Goal: Task Accomplishment & Management: Complete application form

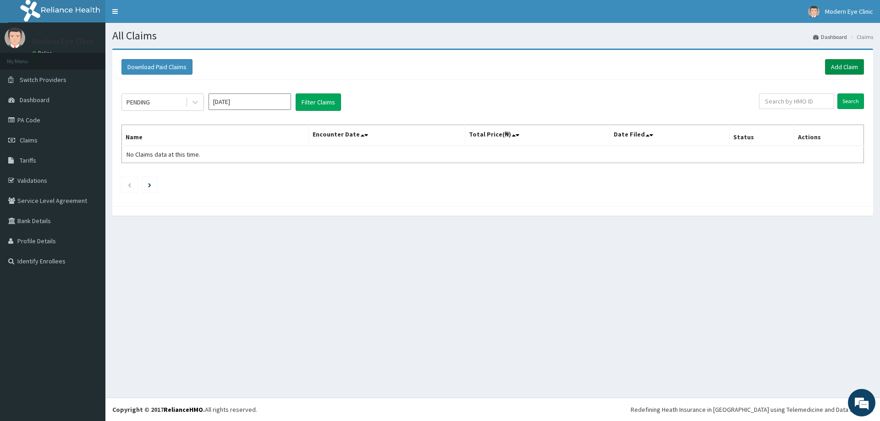
click at [848, 66] on link "Add Claim" at bounding box center [844, 67] width 39 height 16
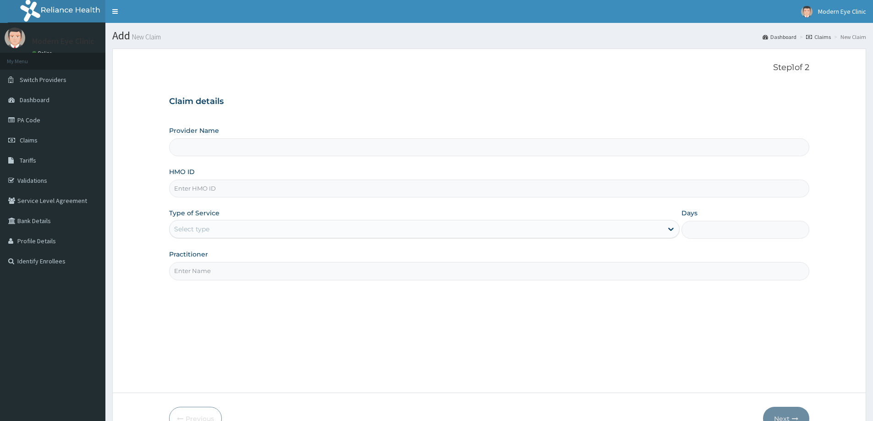
type input "Modern Eye Clinic"
click at [248, 186] on input "HMO ID" at bounding box center [489, 189] width 640 height 18
paste input "GEL/10088/B"
type input "GEL/10088/B"
click at [236, 227] on div "Select type" at bounding box center [416, 229] width 493 height 15
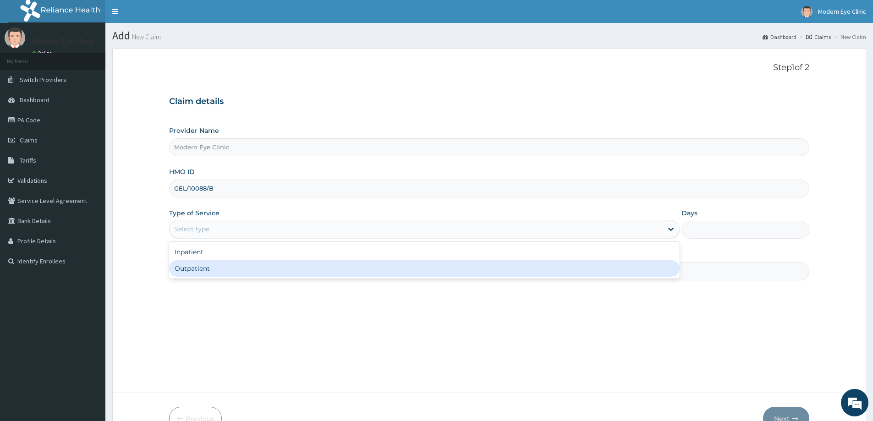
click at [230, 276] on div "Outpatient" at bounding box center [424, 268] width 510 height 16
type input "1"
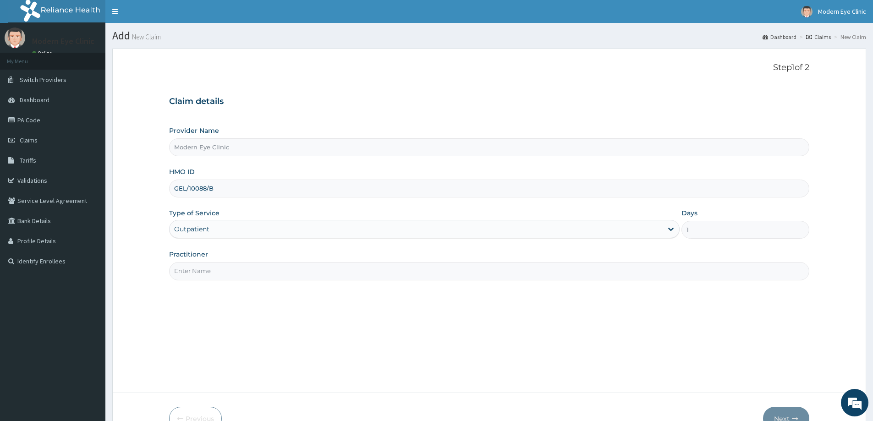
click at [232, 267] on input "Practitioner" at bounding box center [489, 271] width 640 height 18
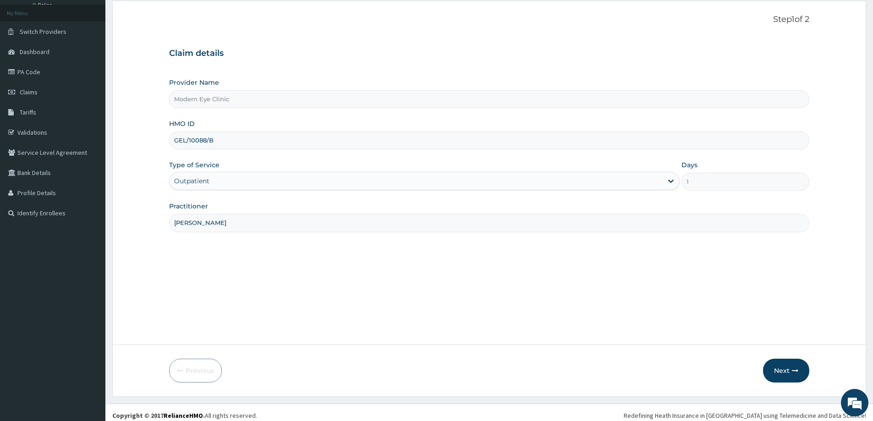
scroll to position [54, 0]
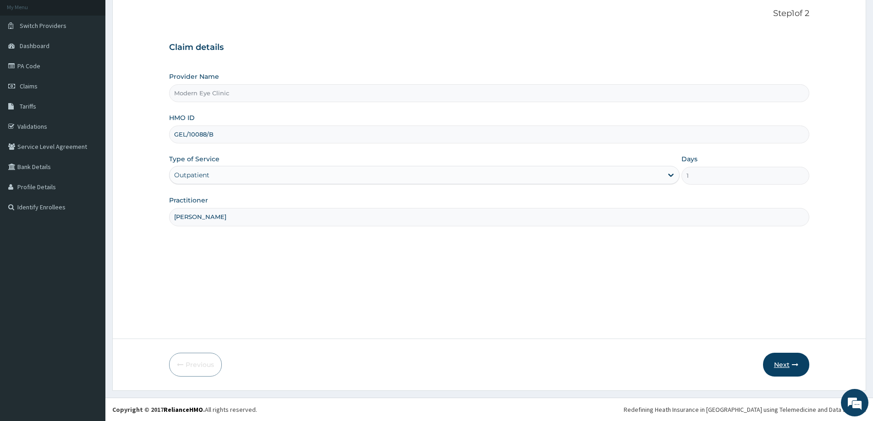
type input "[PERSON_NAME]"
click at [789, 361] on button "Next" at bounding box center [786, 365] width 46 height 24
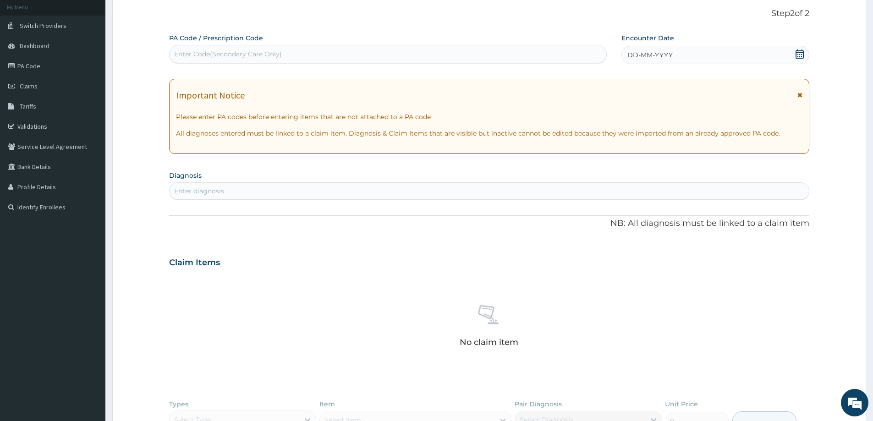
click at [319, 53] on div "Enter Code(Secondary Care Only)" at bounding box center [388, 54] width 437 height 15
paste input "PA/EECE72"
type input "PA/EECE72"
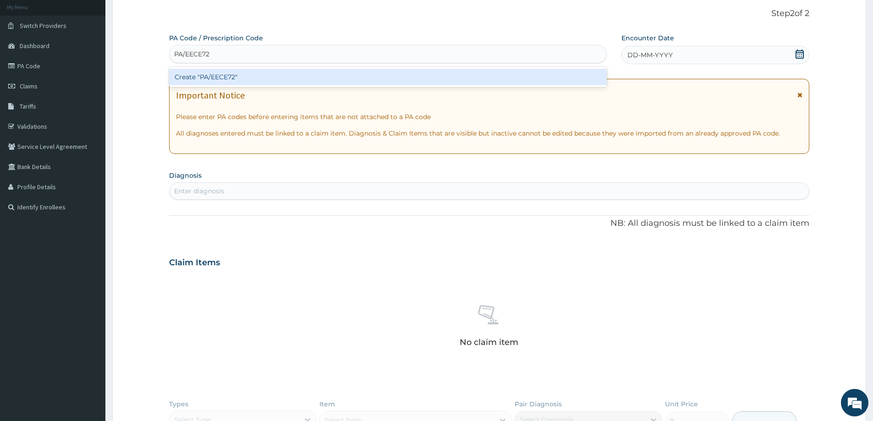
click at [300, 77] on div "Create "PA/EECE72"" at bounding box center [388, 77] width 438 height 16
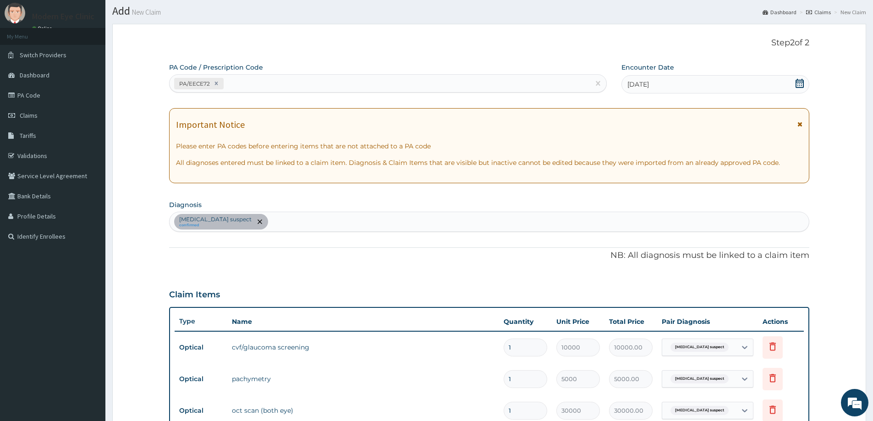
scroll to position [21, 0]
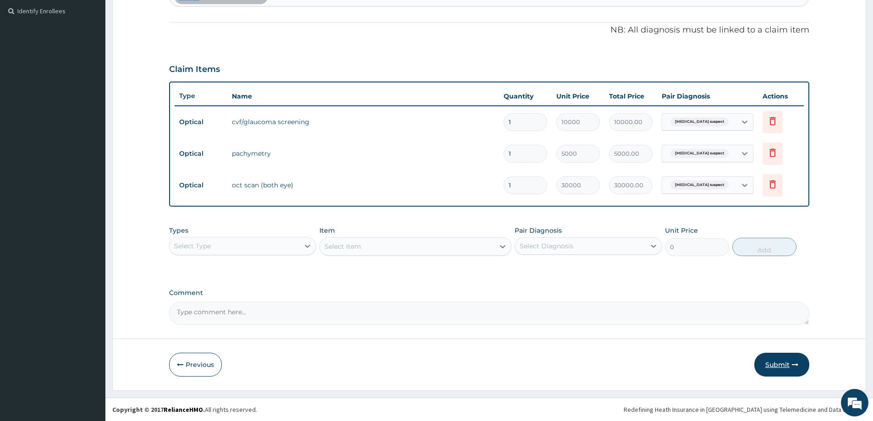
click at [768, 363] on button "Submit" at bounding box center [781, 365] width 55 height 24
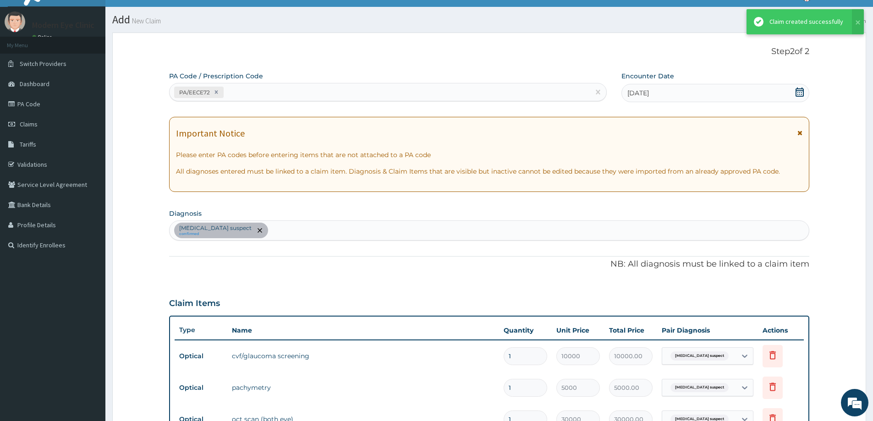
scroll to position [250, 0]
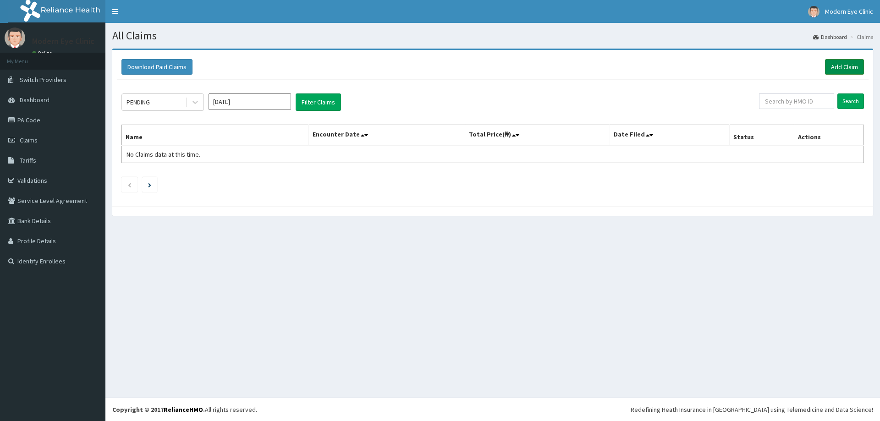
click at [857, 66] on link "Add Claim" at bounding box center [844, 67] width 39 height 16
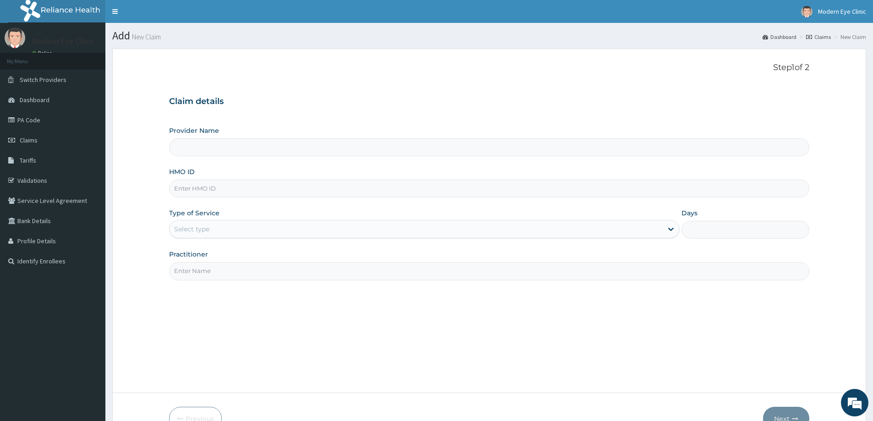
type input "Modern Eye Clinic"
click at [234, 191] on input "HMO ID" at bounding box center [489, 189] width 640 height 18
paste input "GEL/10088/B"
type input "GEL/10088/B"
click at [238, 235] on div "Select type" at bounding box center [416, 229] width 493 height 15
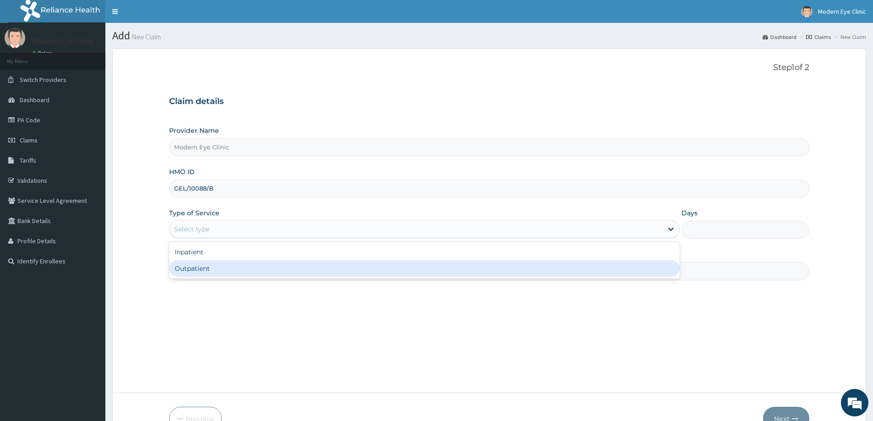
click at [236, 264] on div "Outpatient" at bounding box center [424, 268] width 510 height 16
type input "1"
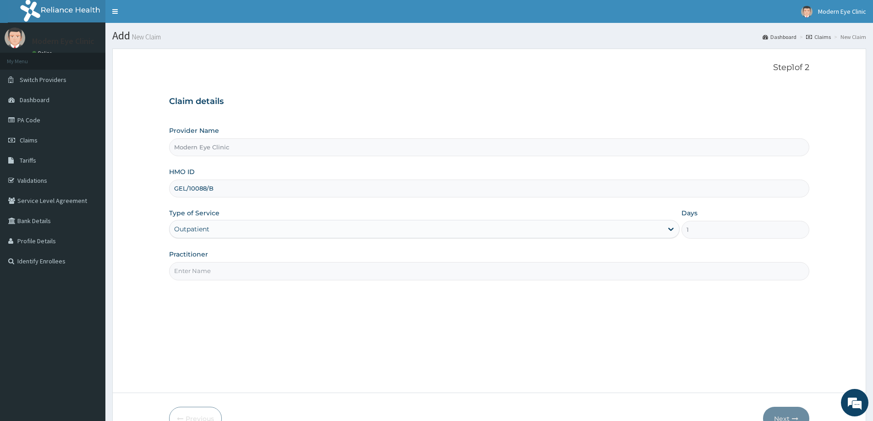
click at [236, 264] on input "Practitioner" at bounding box center [489, 271] width 640 height 18
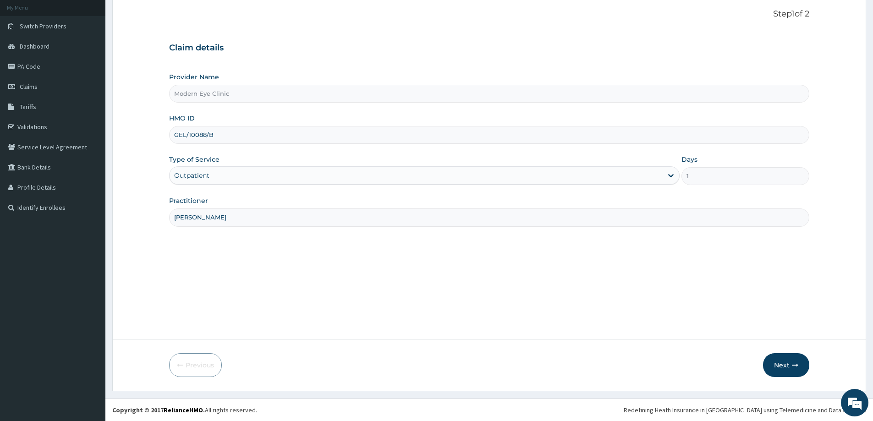
scroll to position [54, 0]
type input "[PERSON_NAME]"
click at [778, 369] on button "Next" at bounding box center [786, 365] width 46 height 24
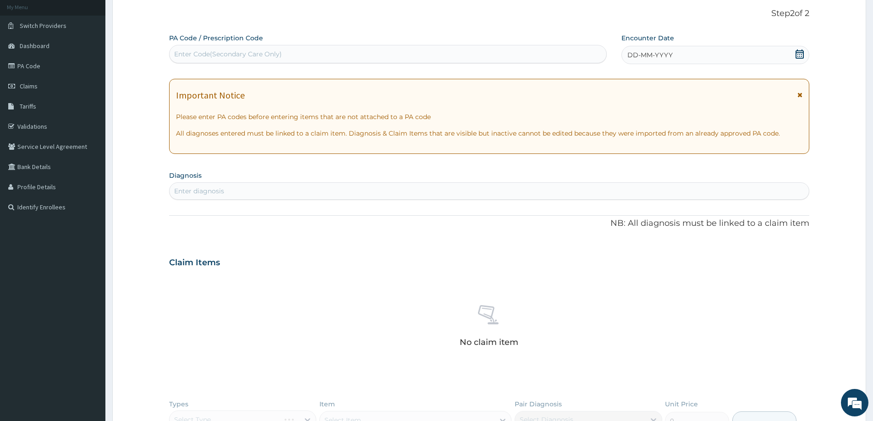
drag, startPoint x: 367, startPoint y: 59, endPoint x: 369, endPoint y: 49, distance: 10.0
click at [367, 56] on div "Enter Code(Secondary Care Only)" at bounding box center [388, 54] width 437 height 15
paste input "PA/60E4A2"
type input "PA/60E4A2"
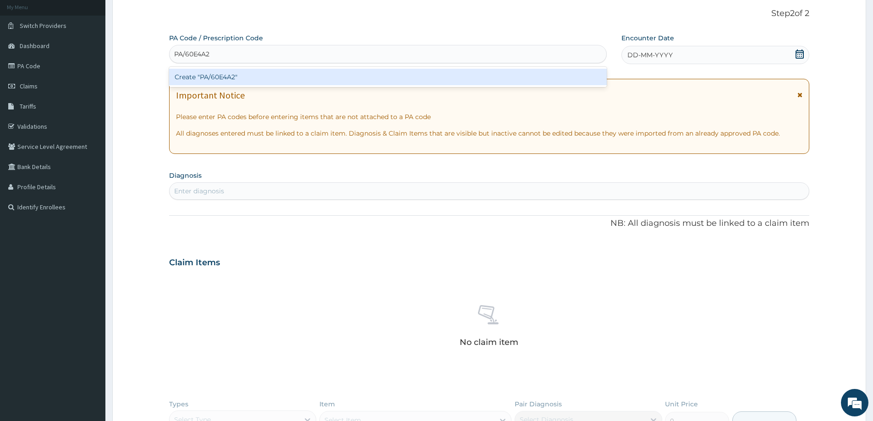
click at [347, 77] on div "Create "PA/60E4A2"" at bounding box center [388, 77] width 438 height 16
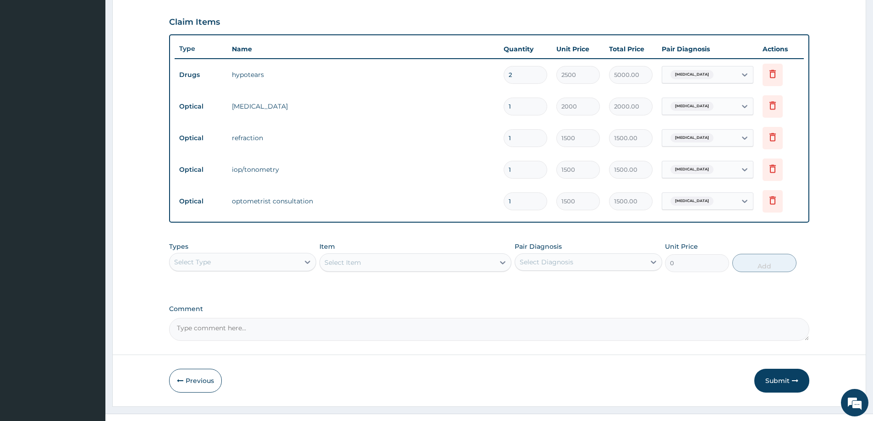
scroll to position [313, 0]
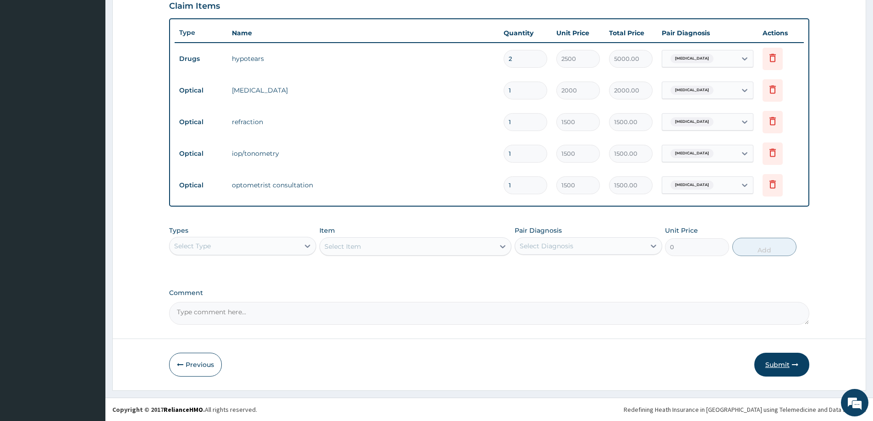
click at [771, 362] on button "Submit" at bounding box center [781, 365] width 55 height 24
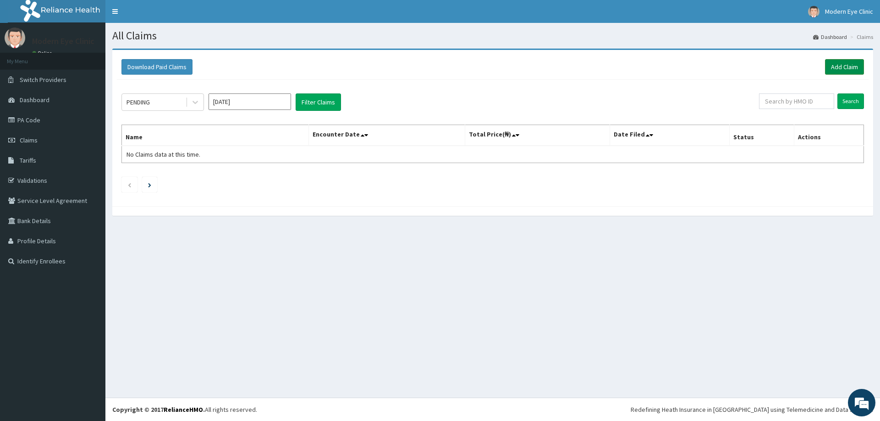
click at [848, 71] on link "Add Claim" at bounding box center [844, 67] width 39 height 16
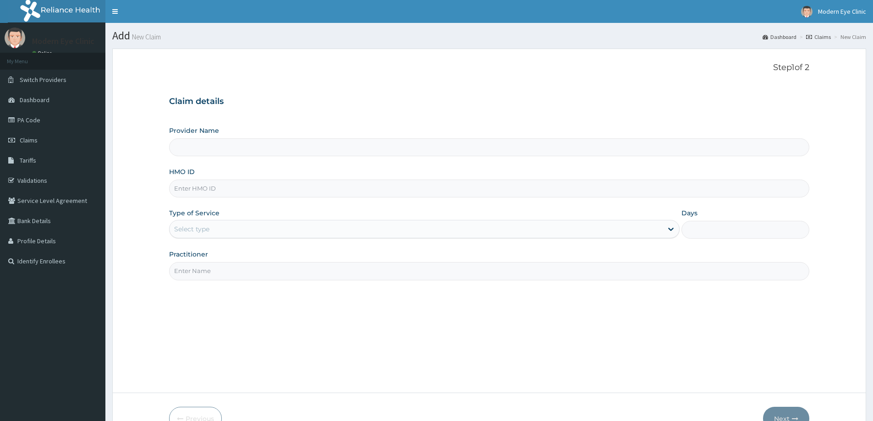
click at [350, 182] on input "HMO ID" at bounding box center [489, 189] width 640 height 18
paste input "PA/B9450C"
type input "PA/B9450C"
click at [325, 220] on div "Select type" at bounding box center [424, 229] width 510 height 18
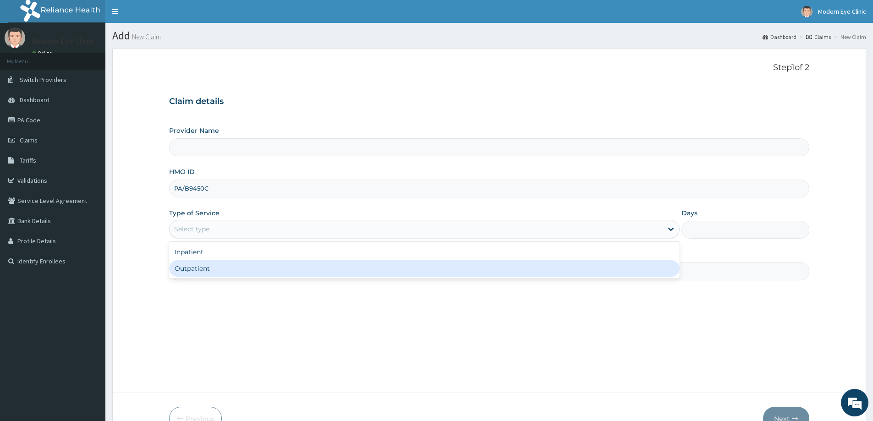
click at [306, 264] on div "Outpatient" at bounding box center [424, 268] width 510 height 16
type input "1"
type input "Modern Eye Clinic"
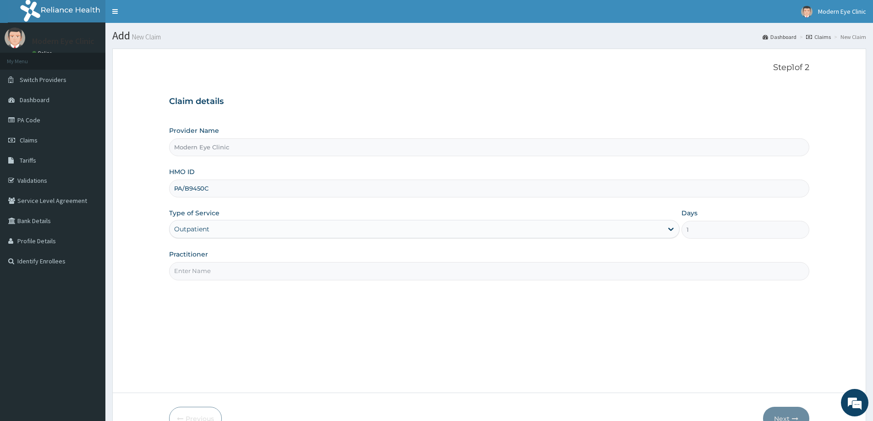
click at [306, 264] on input "Practitioner" at bounding box center [489, 271] width 640 height 18
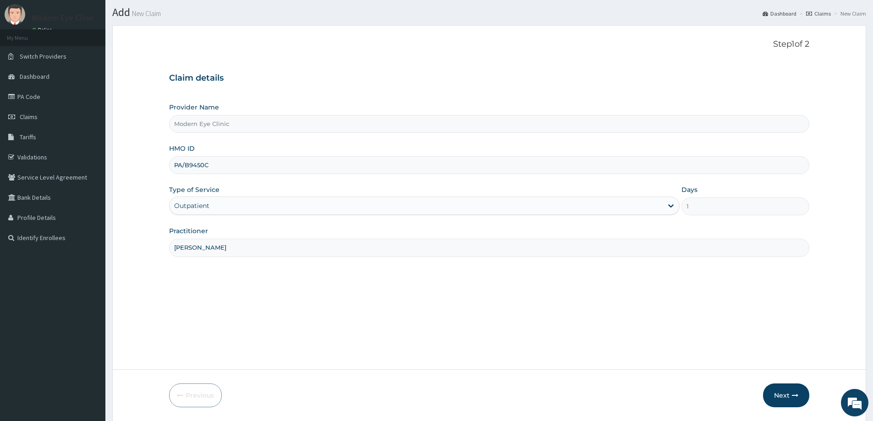
scroll to position [54, 0]
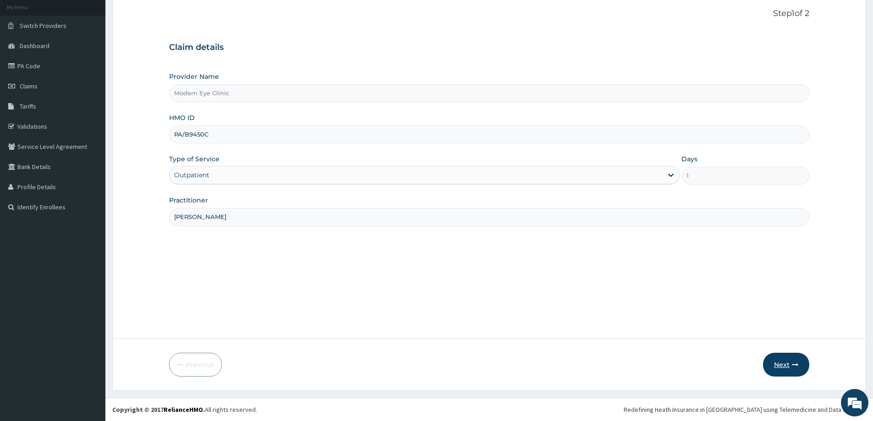
type input "[PERSON_NAME]"
click at [783, 365] on button "Next" at bounding box center [786, 365] width 46 height 24
click at [276, 135] on input "PA/B9450C" at bounding box center [489, 135] width 640 height 18
drag, startPoint x: 276, startPoint y: 135, endPoint x: 172, endPoint y: 127, distance: 103.8
click at [172, 127] on input "PA/B9450C" at bounding box center [489, 135] width 640 height 18
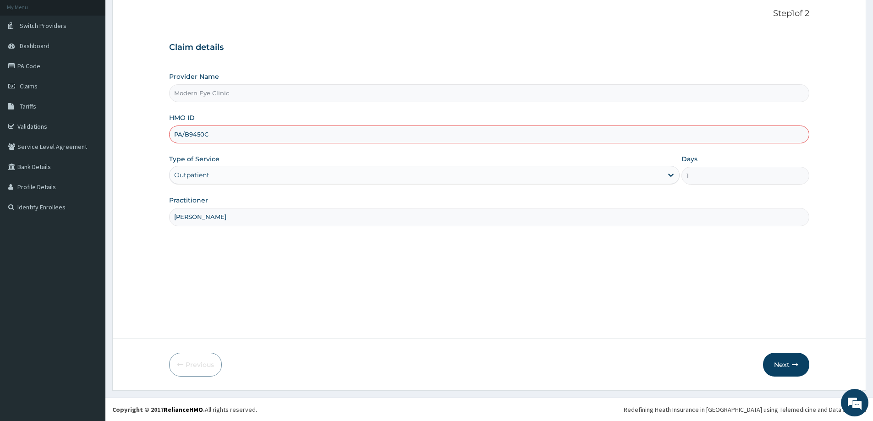
scroll to position [0, 0]
type input "ZGP/10001/A"
click at [486, 246] on div "Step 1 of 2 Claim details Provider Name Modern Eye Clinic HMO ID ZGP/10001/A Ty…" at bounding box center [489, 167] width 640 height 316
click at [783, 368] on button "Next" at bounding box center [786, 365] width 46 height 24
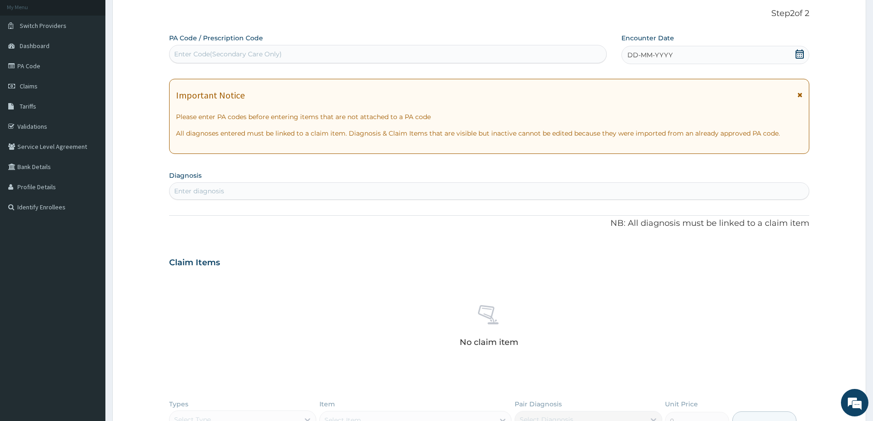
click at [461, 59] on div "Enter Code(Secondary Care Only)" at bounding box center [388, 54] width 437 height 15
paste input "PA/B9450C"
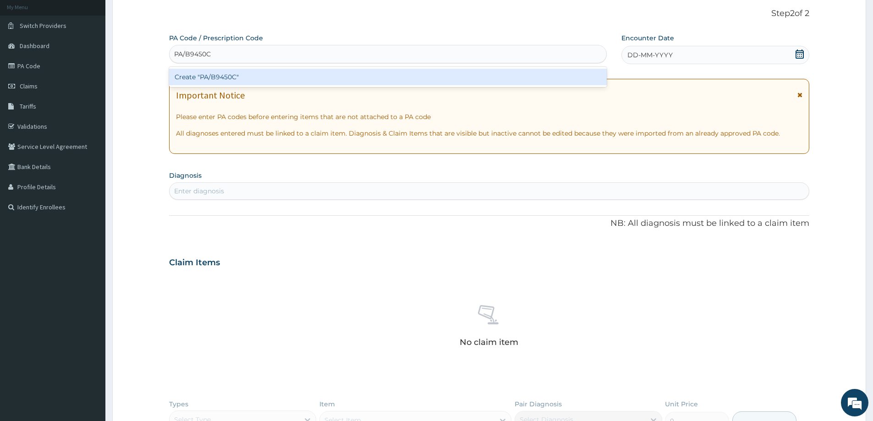
type input "PA/B9450C"
click at [279, 75] on div "Create "PA/B9450C"" at bounding box center [388, 77] width 438 height 16
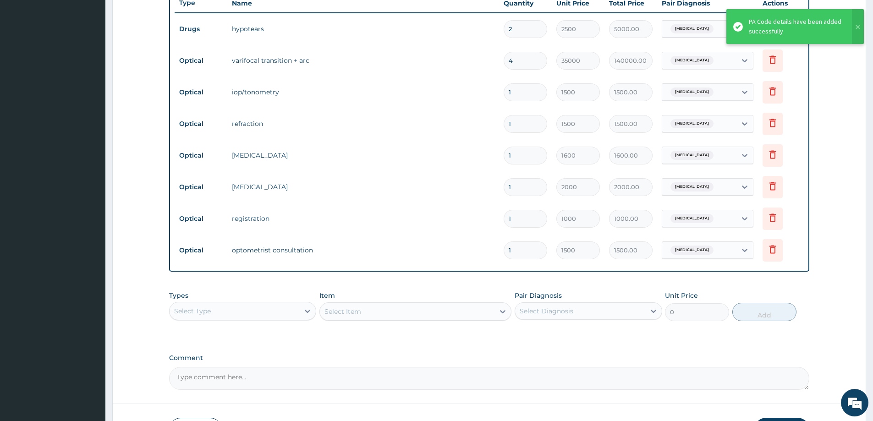
scroll to position [291, 0]
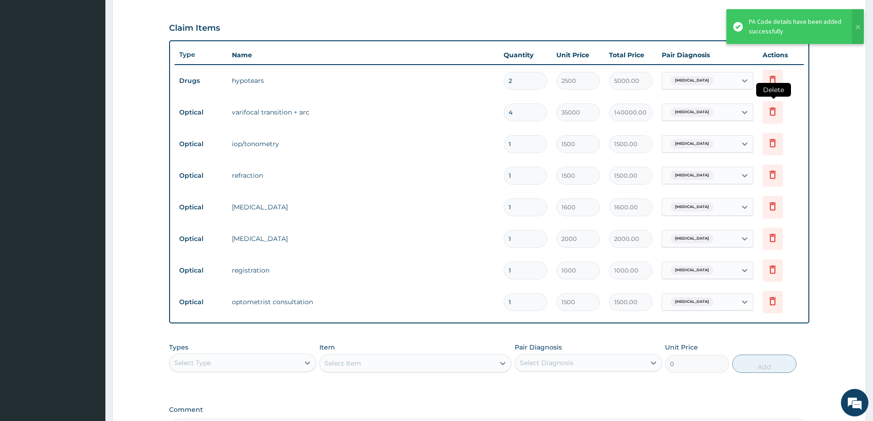
click at [767, 112] on icon at bounding box center [772, 111] width 11 height 11
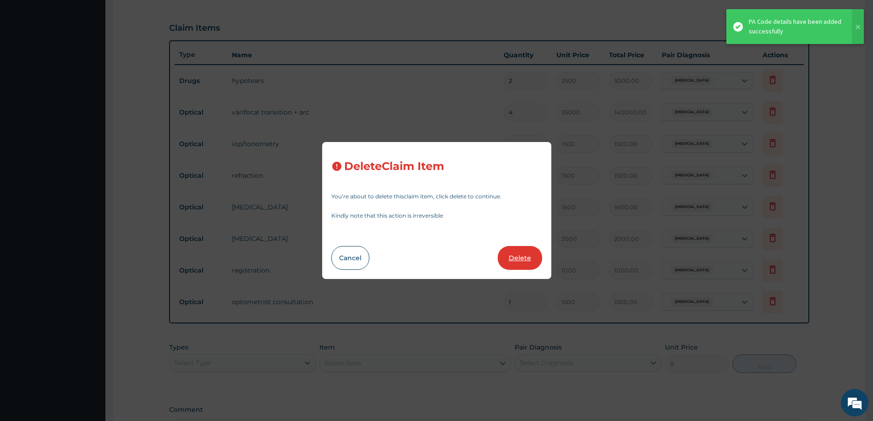
click at [524, 259] on button "Delete" at bounding box center [520, 258] width 44 height 24
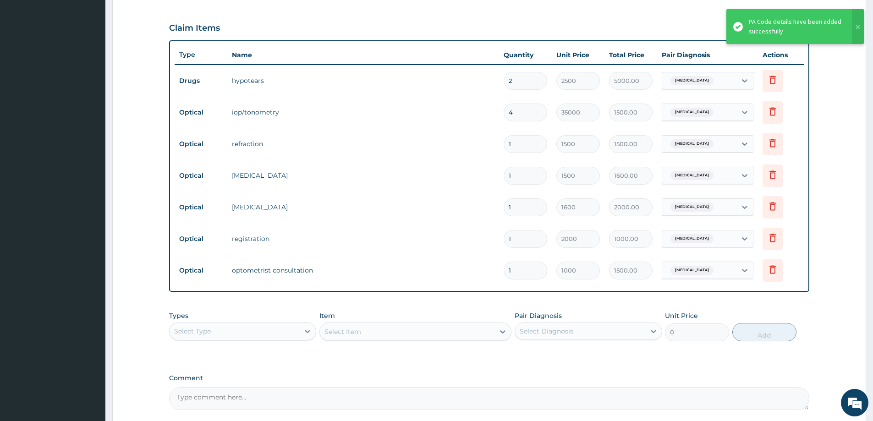
type input "1"
type input "1500"
type input "1500.00"
type input "1600"
type input "1600.00"
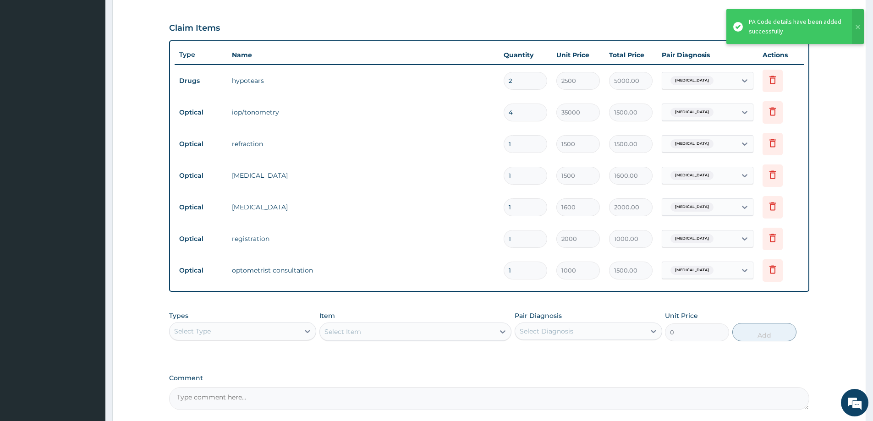
type input "2000"
type input "2000.00"
type input "1000"
type input "1000.00"
type input "1500"
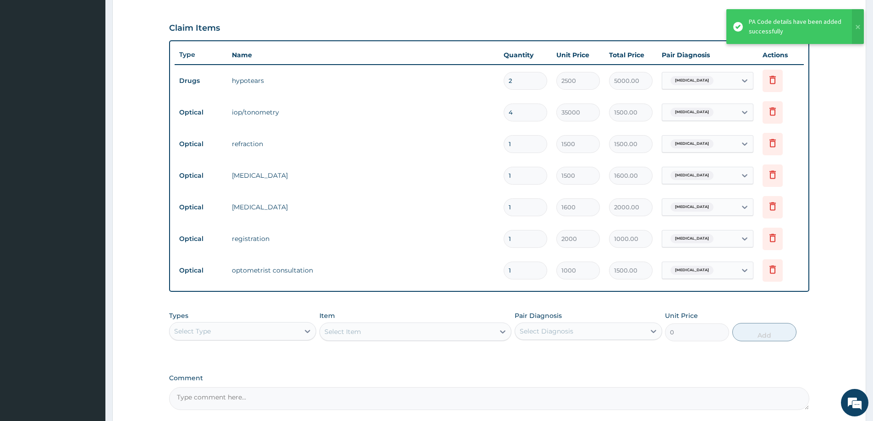
type input "1500.00"
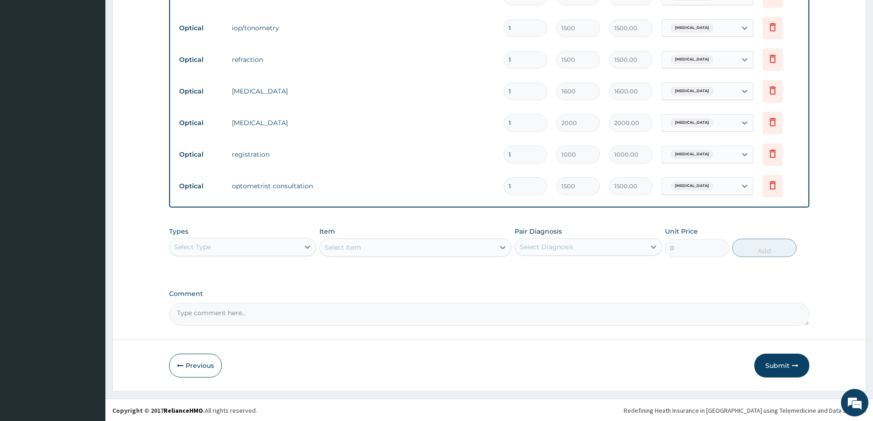
scroll to position [377, 0]
click at [765, 372] on button "Submit" at bounding box center [781, 365] width 55 height 24
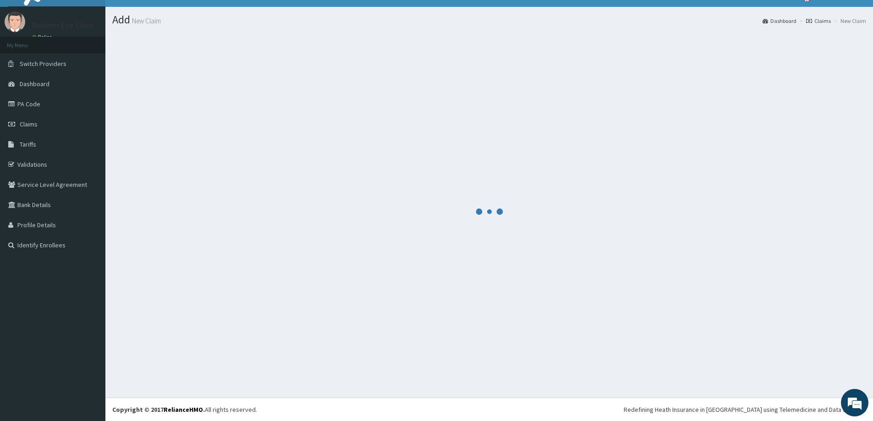
scroll to position [16, 0]
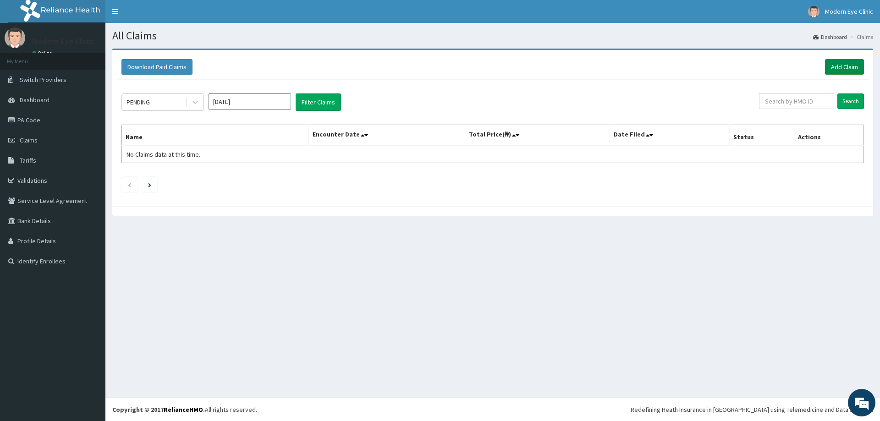
click at [833, 71] on link "Add Claim" at bounding box center [844, 67] width 39 height 16
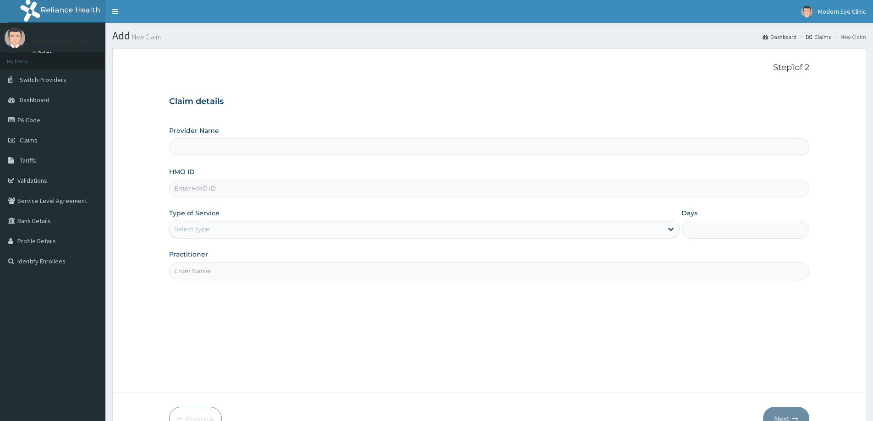
drag, startPoint x: 0, startPoint y: 0, endPoint x: 236, endPoint y: 187, distance: 301.7
click at [236, 187] on input "HMO ID" at bounding box center [489, 189] width 640 height 18
paste input "LTI/10130/B"
type input "LTI/10130/B"
click at [259, 148] on input "Provider Name" at bounding box center [489, 147] width 640 height 18
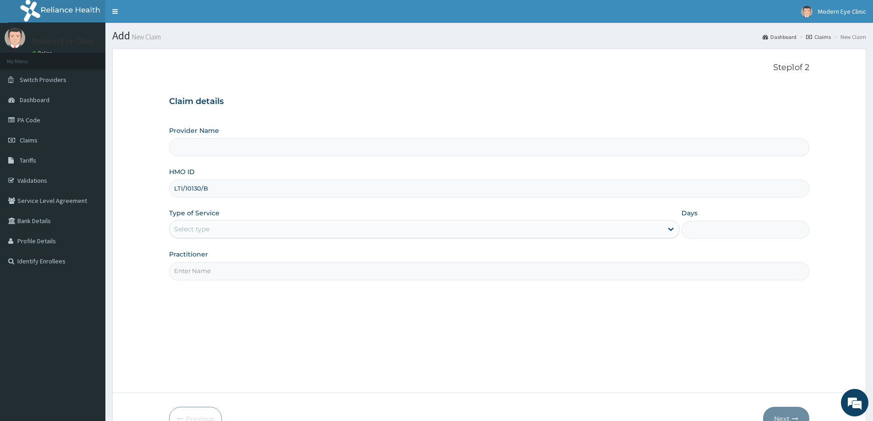
type input "Modern Eye Clinic"
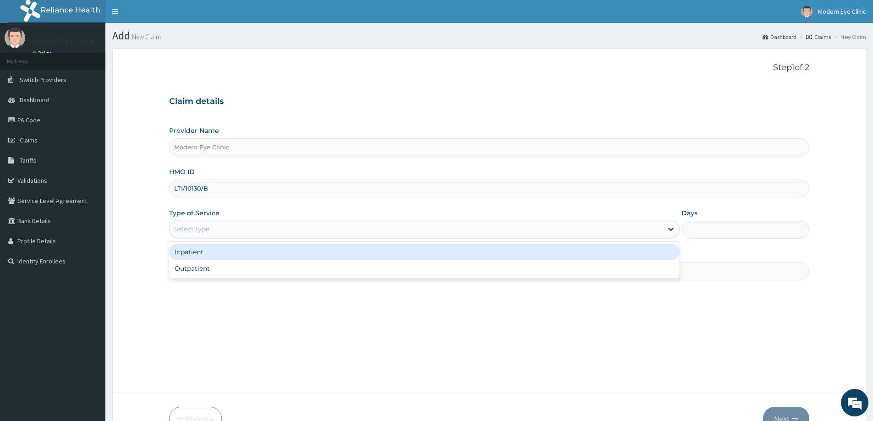
click at [250, 230] on div "Select type" at bounding box center [416, 229] width 493 height 15
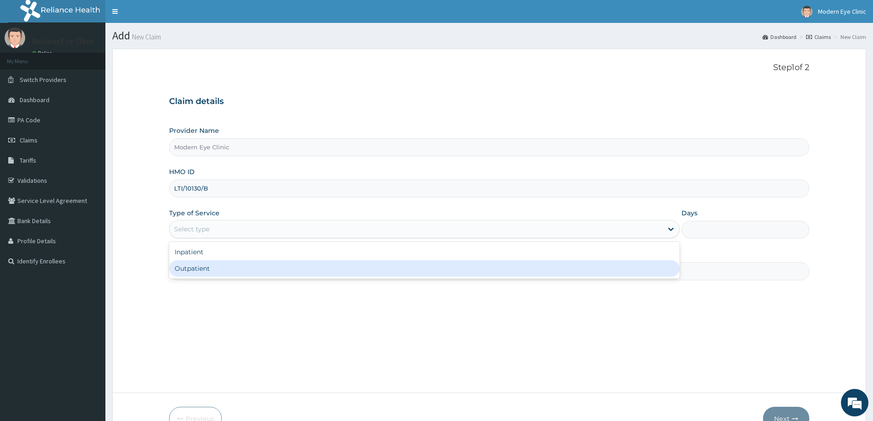
drag, startPoint x: 244, startPoint y: 259, endPoint x: 233, endPoint y: 271, distance: 15.6
click at [233, 271] on div "Inpatient Outpatient" at bounding box center [424, 260] width 510 height 37
click at [237, 263] on div "Outpatient" at bounding box center [424, 268] width 510 height 16
type input "1"
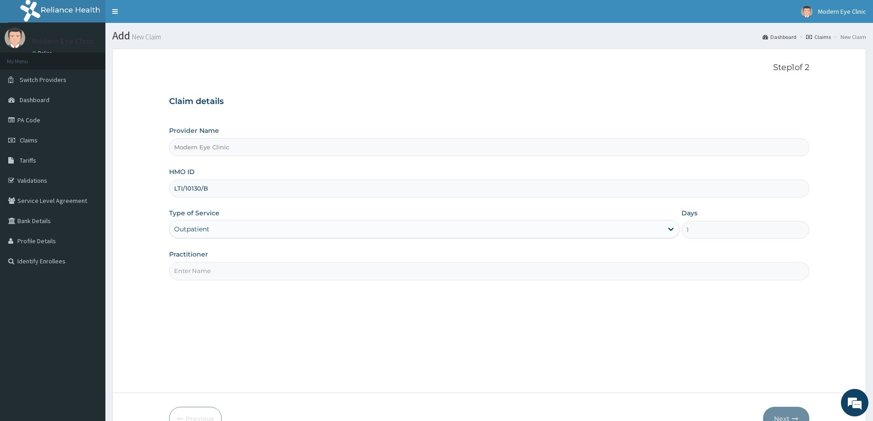
click at [238, 258] on div "Practitioner" at bounding box center [489, 265] width 640 height 30
click at [229, 270] on input "Practitioner" at bounding box center [489, 271] width 640 height 18
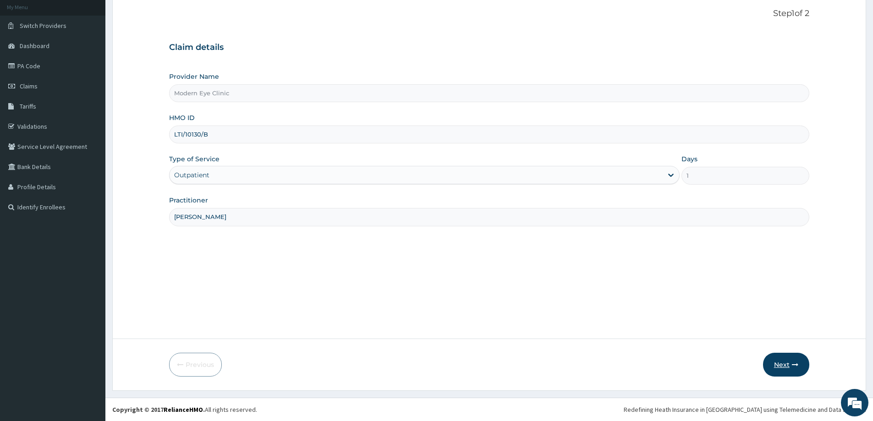
type input "[PERSON_NAME]"
click at [794, 359] on button "Next" at bounding box center [786, 365] width 46 height 24
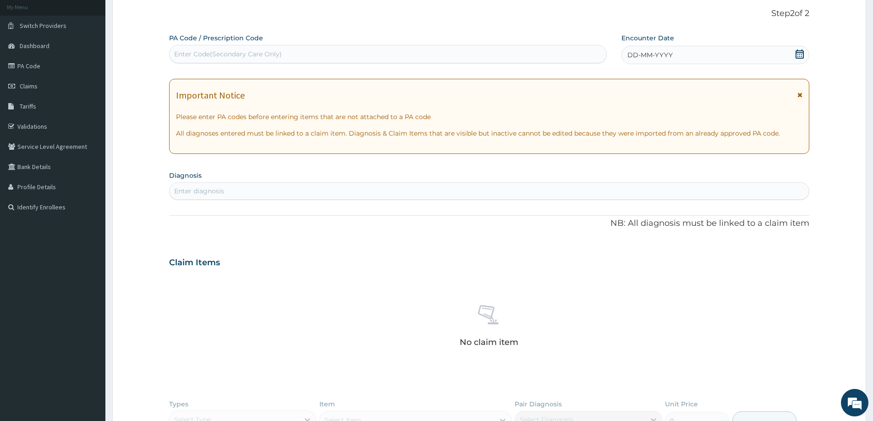
click at [389, 53] on div "Enter Code(Secondary Care Only)" at bounding box center [388, 54] width 437 height 15
paste input "PA/3AB7B3"
type input "PA/3AB7B3"
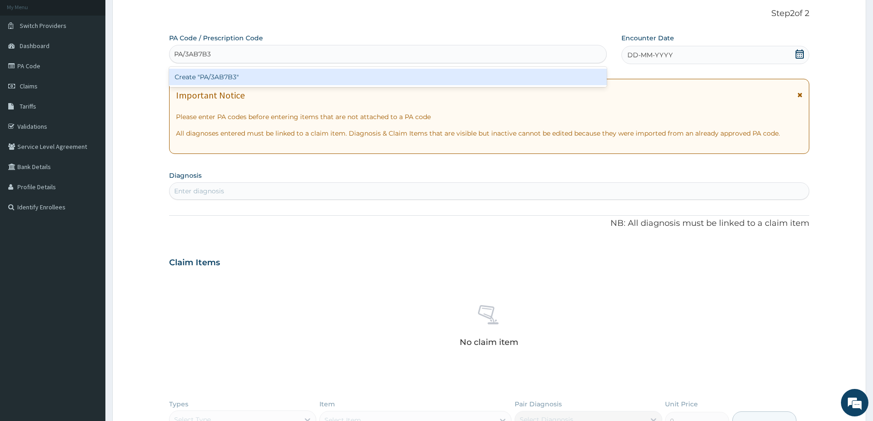
click at [348, 75] on div "Create "PA/3AB7B3"" at bounding box center [388, 77] width 438 height 16
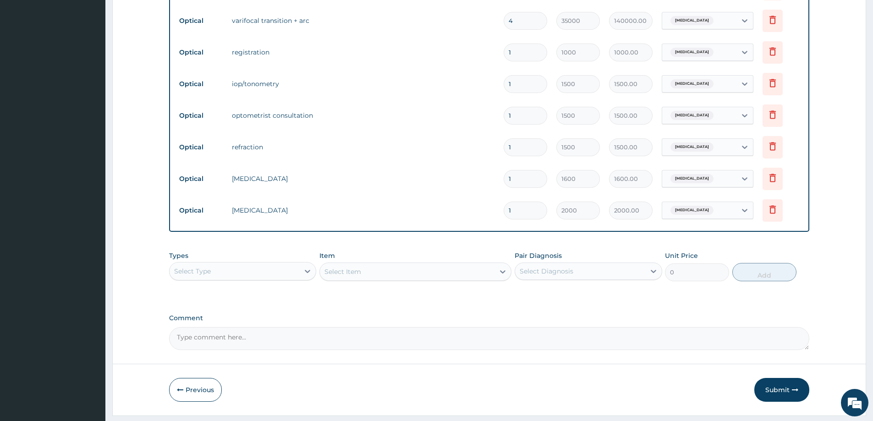
scroll to position [337, 0]
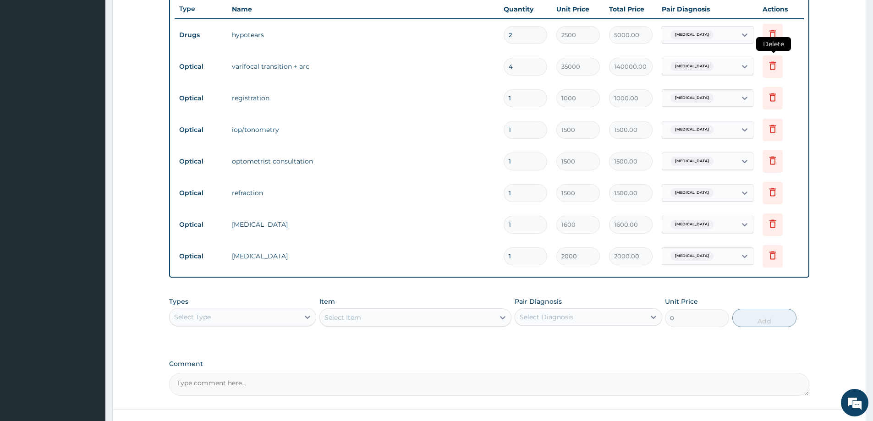
click at [772, 66] on icon at bounding box center [772, 65] width 11 height 11
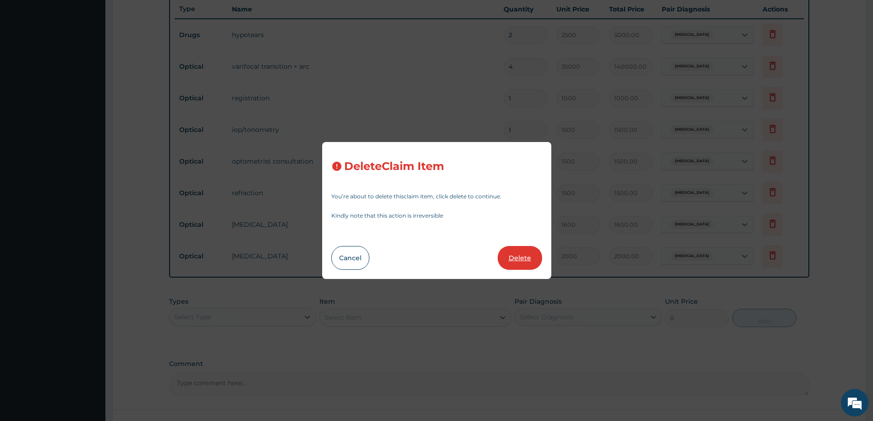
click at [520, 257] on button "Delete" at bounding box center [520, 258] width 44 height 24
type input "1"
type input "1000"
type input "1000.00"
type input "1500"
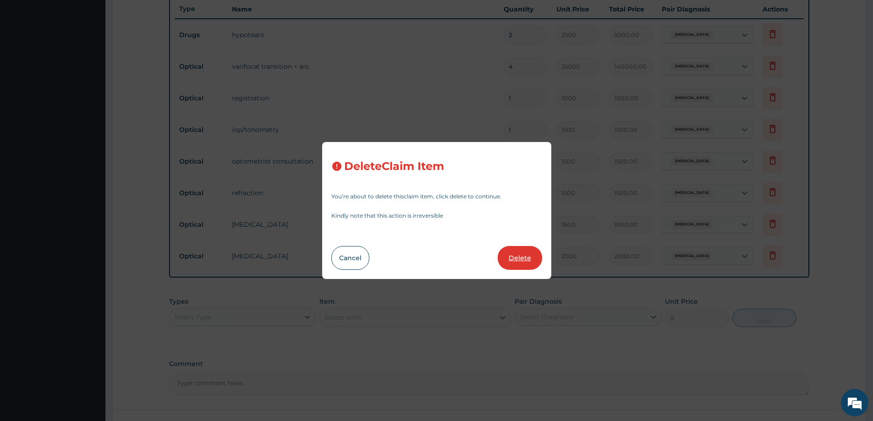
type input "1500.00"
type input "1600"
type input "1600.00"
type input "2000"
type input "2000.00"
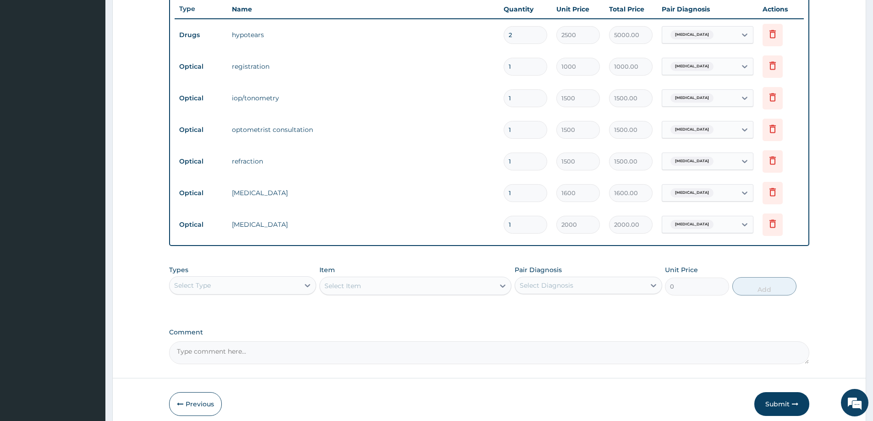
click at [294, 290] on div "Select Type" at bounding box center [235, 285] width 130 height 15
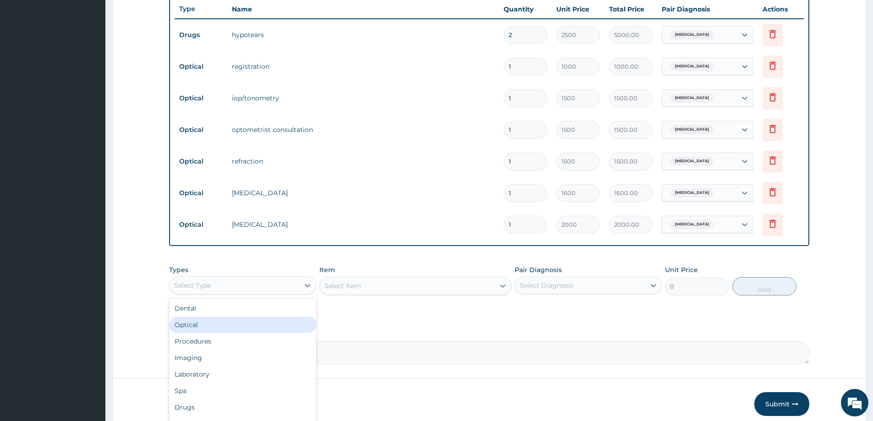
click at [229, 325] on div "Optical" at bounding box center [242, 325] width 147 height 16
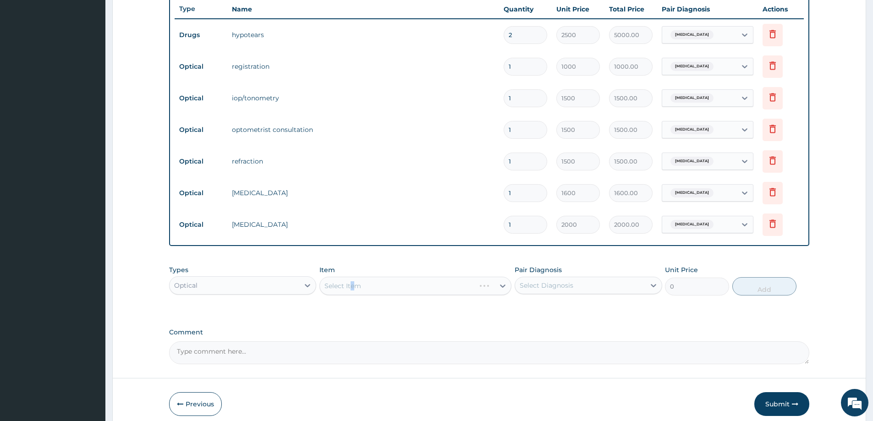
click at [352, 288] on div "Select Item" at bounding box center [415, 286] width 192 height 18
click at [445, 289] on div "Select Item" at bounding box center [415, 286] width 192 height 18
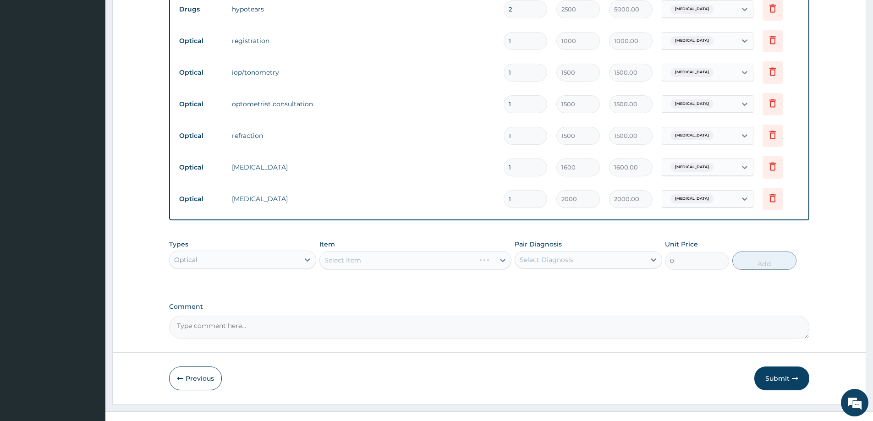
scroll to position [377, 0]
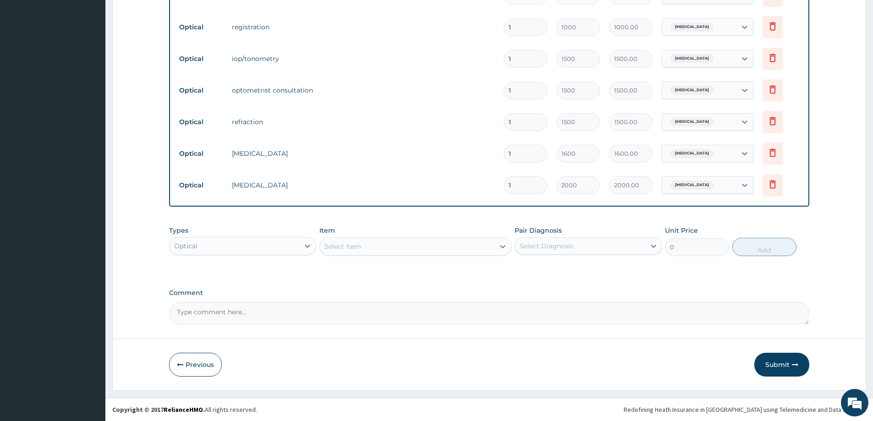
click at [468, 245] on div "Select Item" at bounding box center [407, 246] width 175 height 15
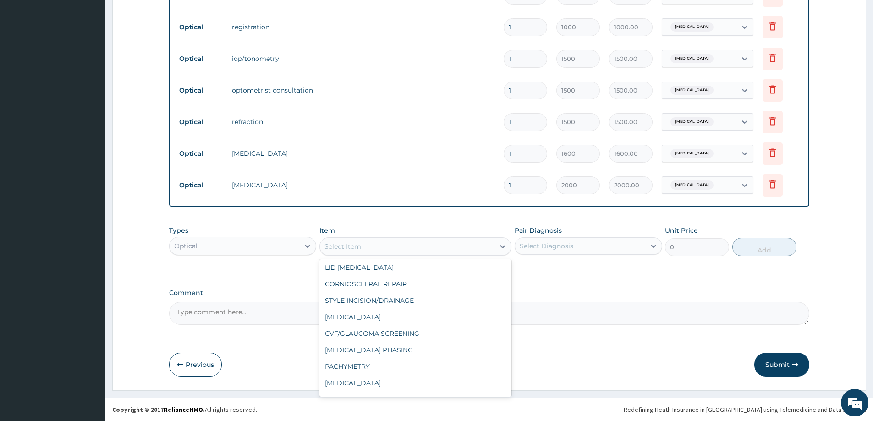
scroll to position [367, 0]
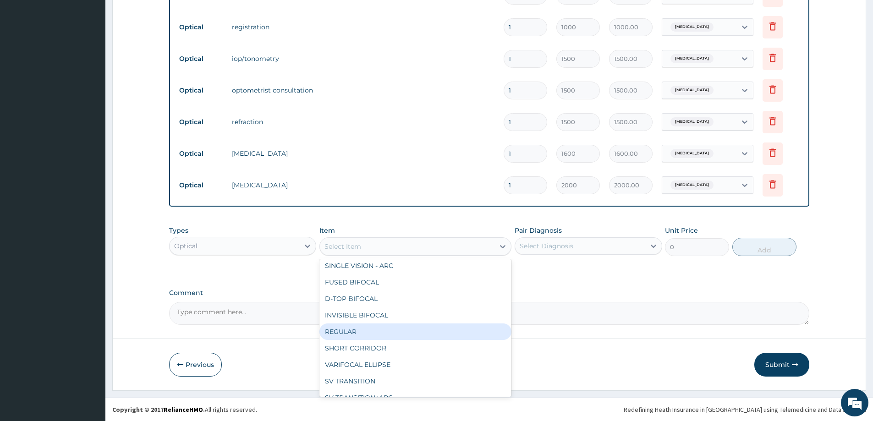
click at [382, 334] on div "REGULAR" at bounding box center [415, 331] width 192 height 16
type input "10000"
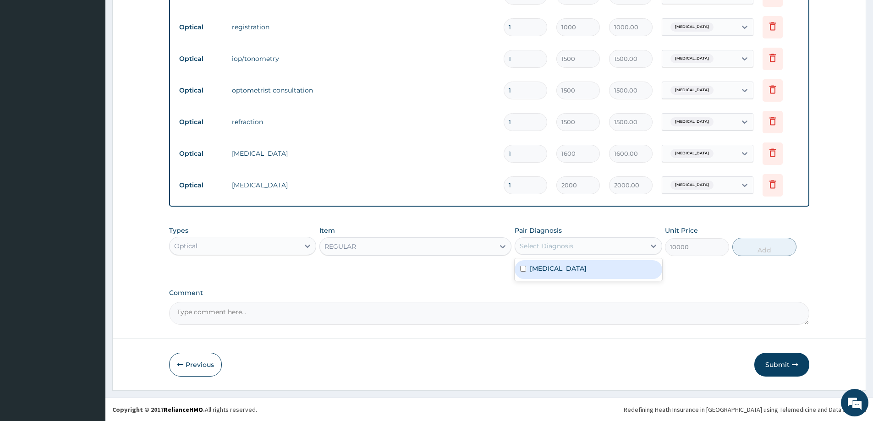
click at [609, 240] on div "Select Diagnosis" at bounding box center [580, 246] width 130 height 15
click at [582, 268] on div "[MEDICAL_DATA]" at bounding box center [587, 269] width 147 height 19
checkbox input "true"
click at [766, 253] on button "Add" at bounding box center [764, 247] width 64 height 18
type input "0"
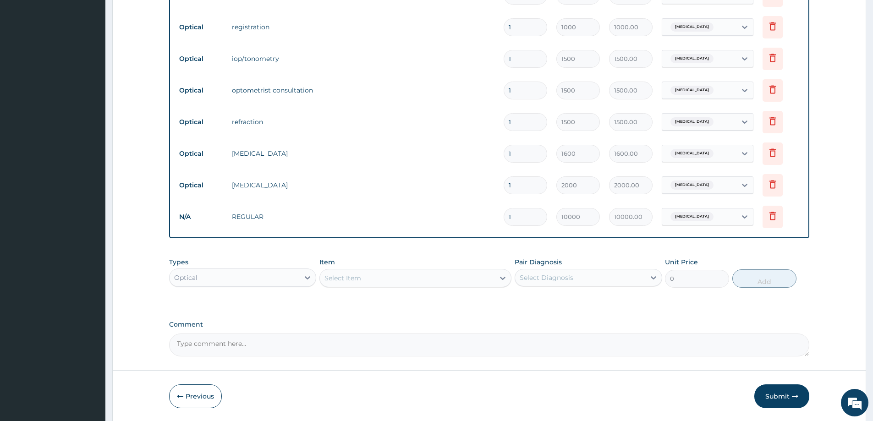
drag, startPoint x: 518, startPoint y: 215, endPoint x: 450, endPoint y: 218, distance: 68.3
click at [450, 218] on tr "N/A REGULAR 1 10000 10000.00 [MEDICAL_DATA] Delete" at bounding box center [489, 217] width 629 height 32
type input "3"
type input "30000.00"
type input "3"
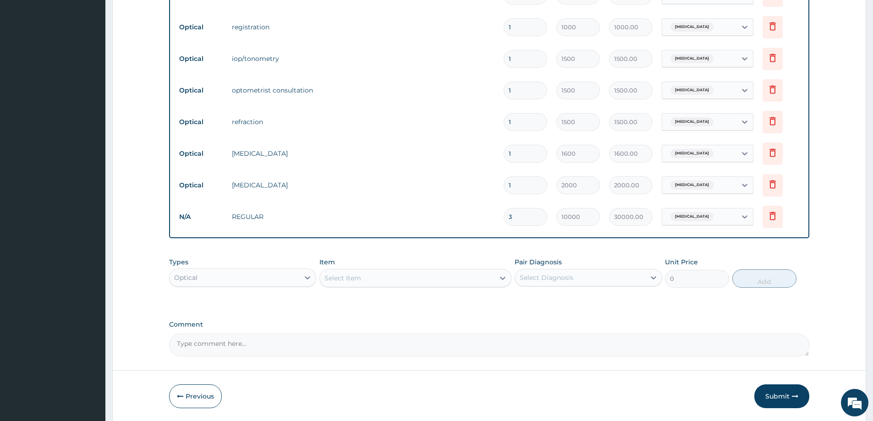
click at [524, 309] on div "PA Code / Prescription Code PA/3AB7B3 Encounter Date [DATE] Important Notice Pl…" at bounding box center [489, 34] width 640 height 646
click at [329, 337] on textarea "Comment" at bounding box center [489, 345] width 640 height 23
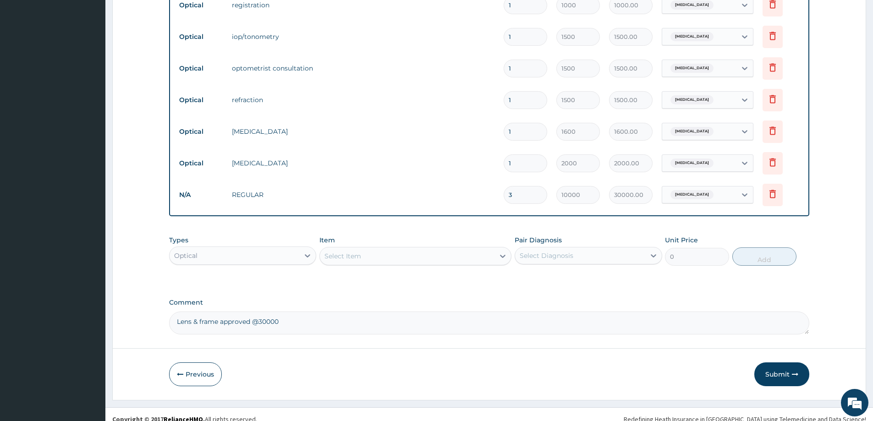
scroll to position [408, 0]
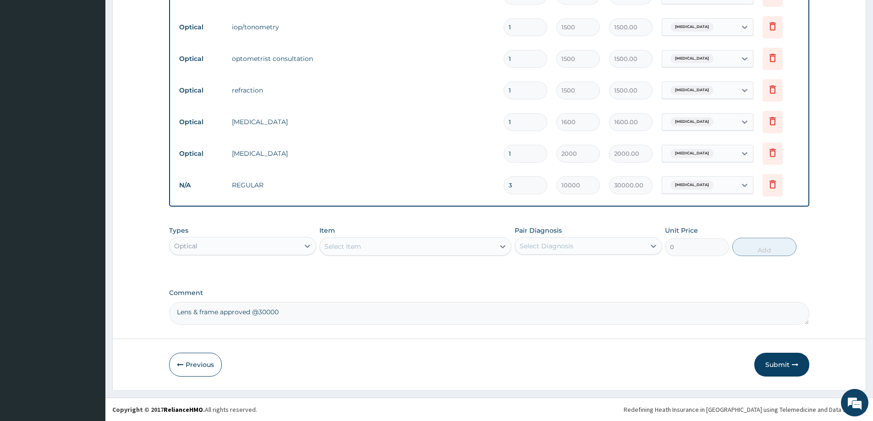
click at [268, 311] on textarea "Lens & frame approved @30000" at bounding box center [489, 313] width 640 height 23
click at [0, 0] on span "at 30000" at bounding box center [0, 0] width 0 height 0
click at [412, 279] on div "PA Code / Prescription Code PA/3AB7B3 Encounter Date [DATE] Important Notice Pl…" at bounding box center [489, 2] width 640 height 646
click at [267, 315] on textarea "Lens & frame approved at 30000" at bounding box center [489, 313] width 640 height 23
click at [404, 303] on textarea "Lens & frame approved at 30,000" at bounding box center [489, 313] width 640 height 23
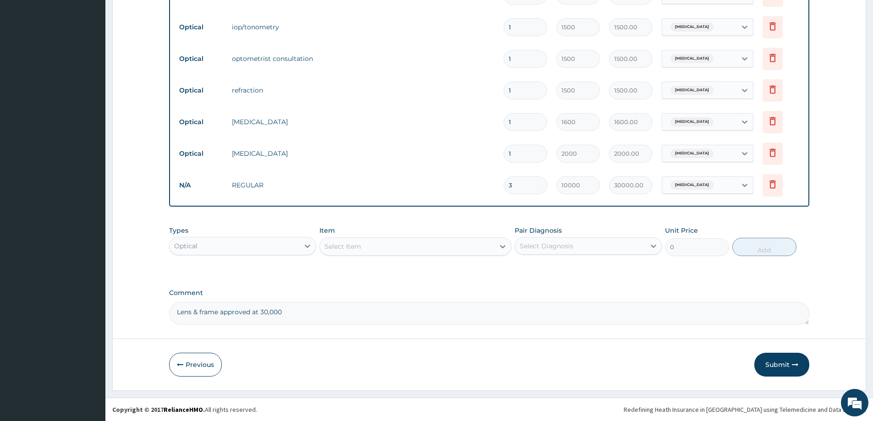
type textarea "Lens & frame approved at 30,000"
click at [398, 288] on div "PA Code / Prescription Code PA/3AB7B3 Encounter Date [DATE] Important Notice Pl…" at bounding box center [489, 2] width 640 height 646
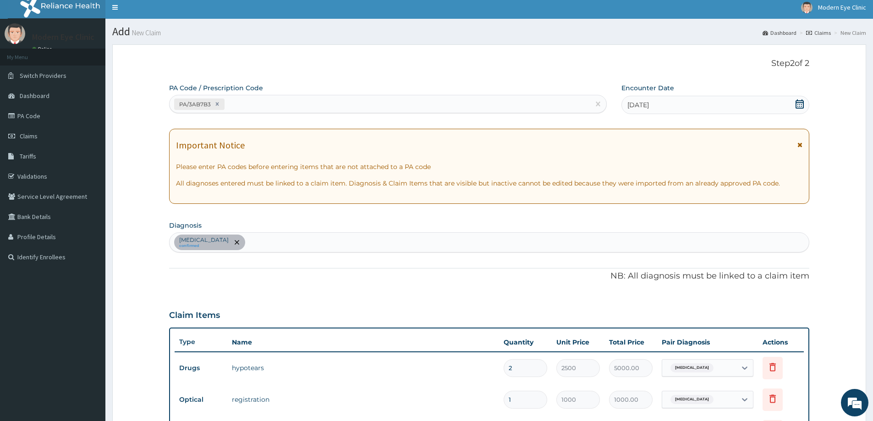
scroll to position [0, 0]
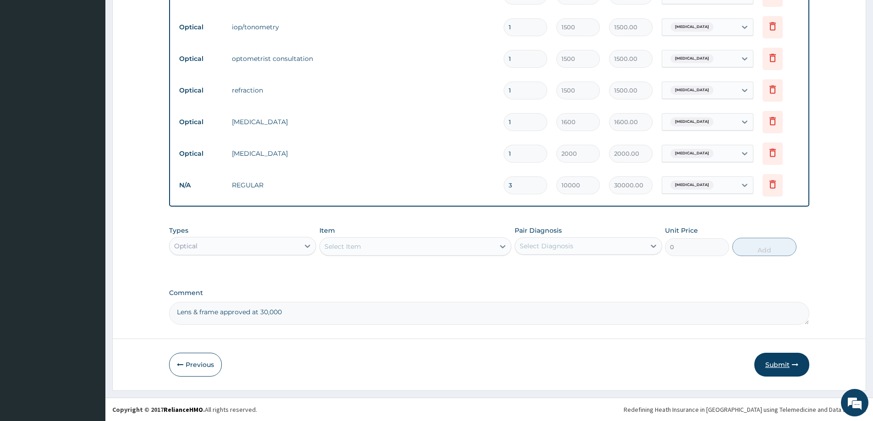
click at [770, 373] on button "Submit" at bounding box center [781, 365] width 55 height 24
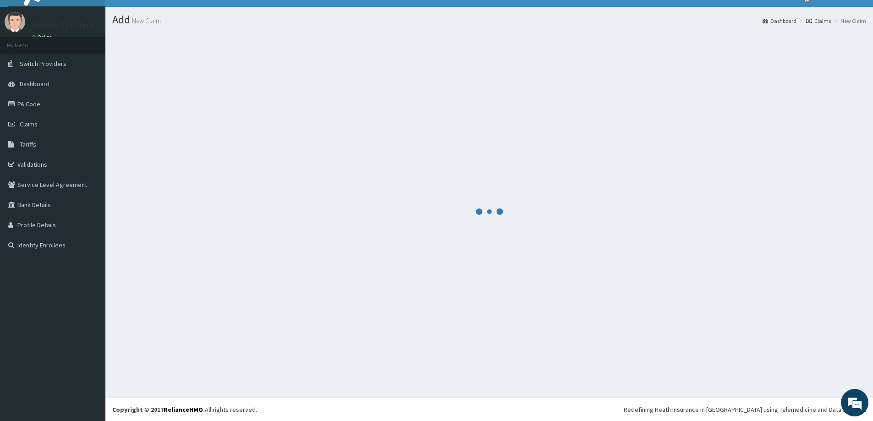
scroll to position [408, 0]
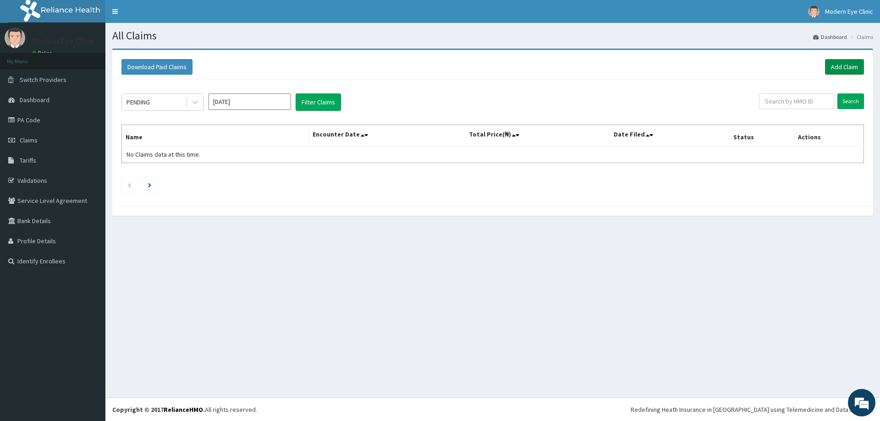
drag, startPoint x: 843, startPoint y: 82, endPoint x: 843, endPoint y: 72, distance: 9.6
click at [843, 80] on div "Download Paid Claims Add Claim × Note you can only download claims within a max…" at bounding box center [492, 128] width 761 height 156
click at [843, 71] on link "Add Claim" at bounding box center [844, 67] width 39 height 16
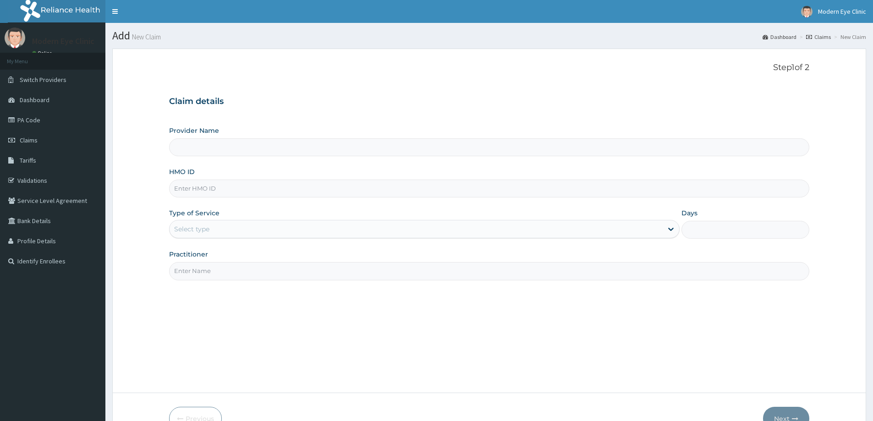
click at [279, 200] on div "Provider Name HMO ID Type of Service Select type Days Practitioner" at bounding box center [489, 203] width 640 height 154
click at [278, 184] on input "HMO ID" at bounding box center [489, 189] width 640 height 18
paste input "LTI/10130/A"
type input "LTI/10130/A"
click at [261, 232] on div "Select type" at bounding box center [416, 229] width 493 height 15
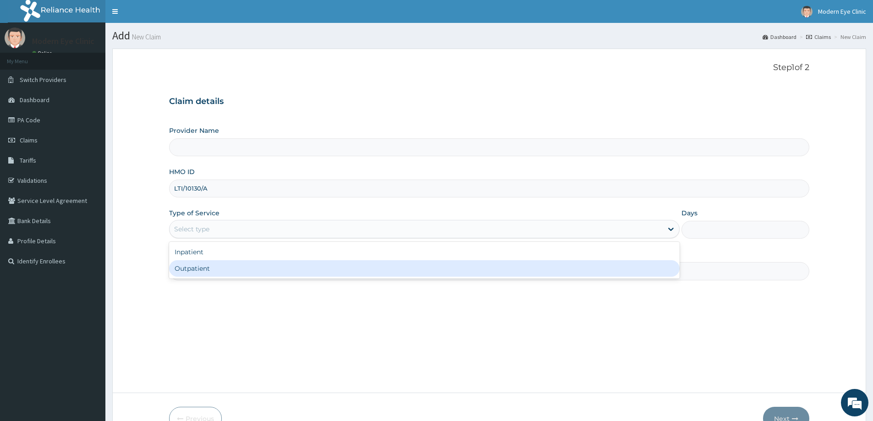
click at [248, 270] on div "Outpatient" at bounding box center [424, 268] width 510 height 16
type input "1"
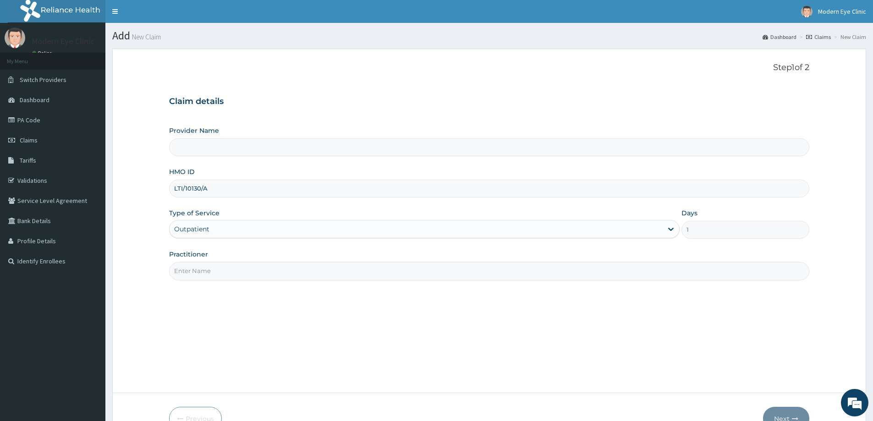
click at [248, 270] on input "Practitioner" at bounding box center [489, 271] width 640 height 18
type input "Modern Eye Clinic"
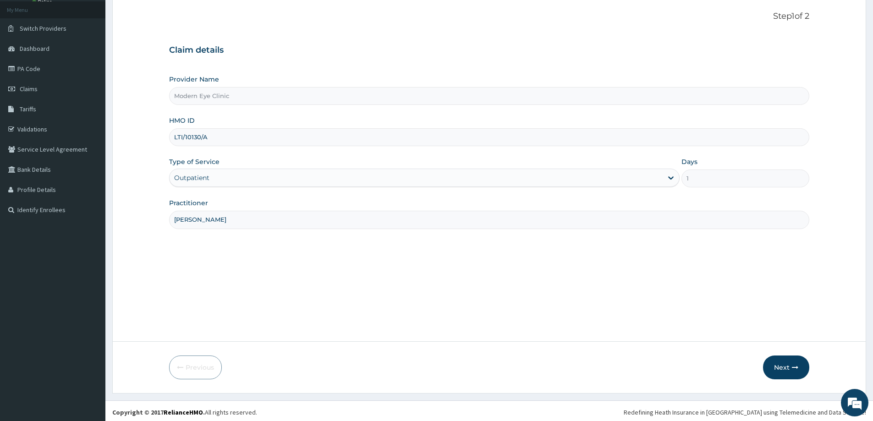
scroll to position [54, 0]
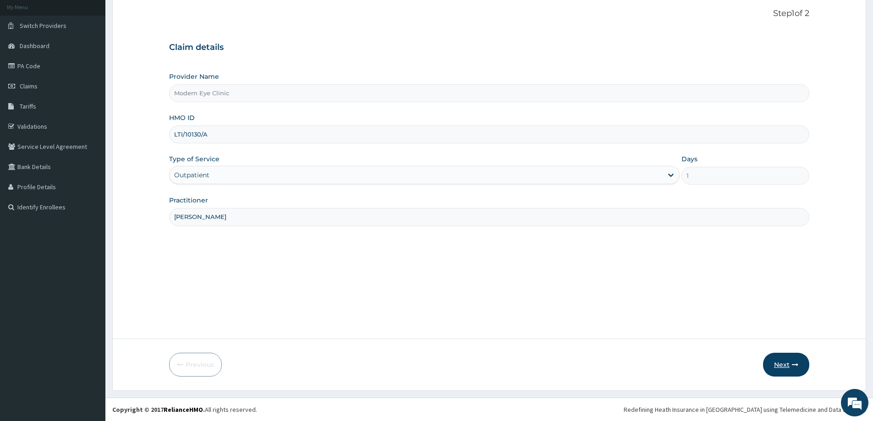
type input "Dr. Rash"
click at [780, 364] on button "Next" at bounding box center [786, 365] width 46 height 24
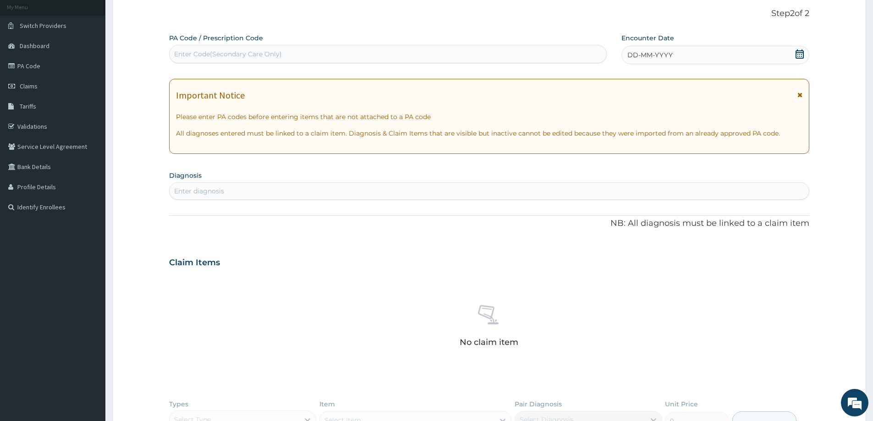
scroll to position [0, 0]
click at [322, 57] on div "Enter Code(Secondary Care Only)" at bounding box center [388, 54] width 437 height 15
paste input "PA/E979AE"
type input "PA/E979AE"
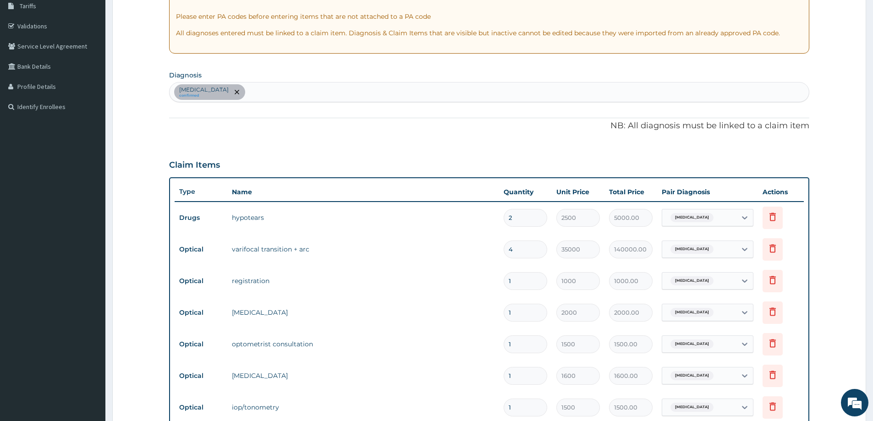
scroll to position [229, 0]
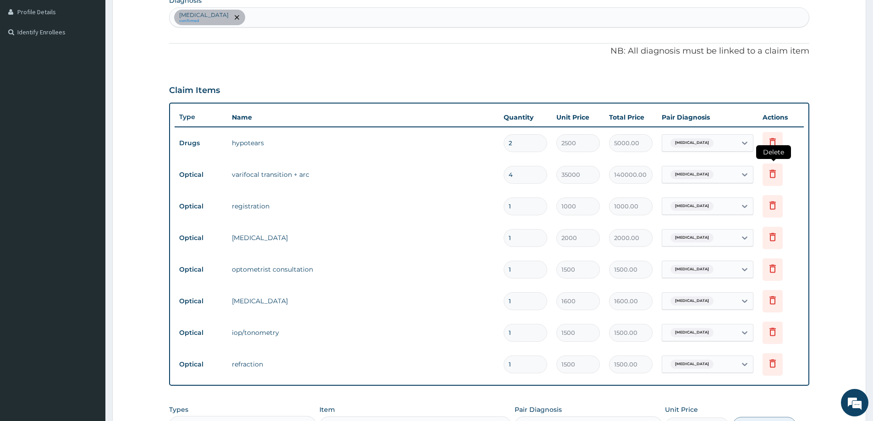
click at [770, 173] on icon at bounding box center [772, 174] width 6 height 8
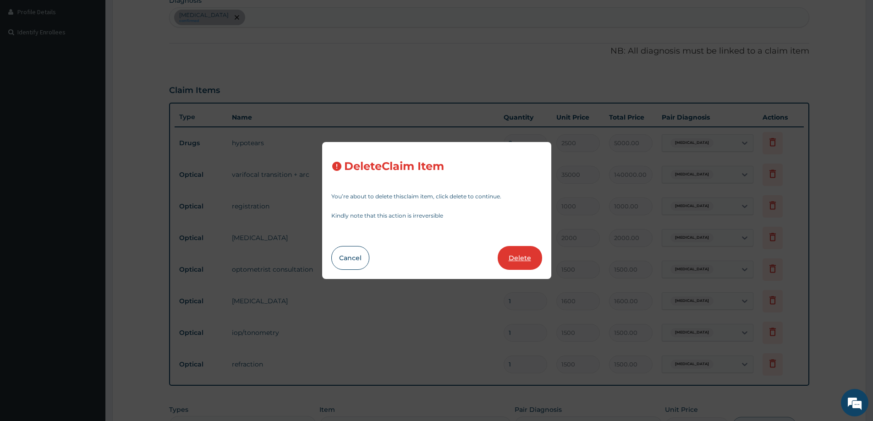
click at [514, 255] on button "Delete" at bounding box center [520, 258] width 44 height 24
type input "1"
type input "1000"
type input "1000.00"
type input "2000"
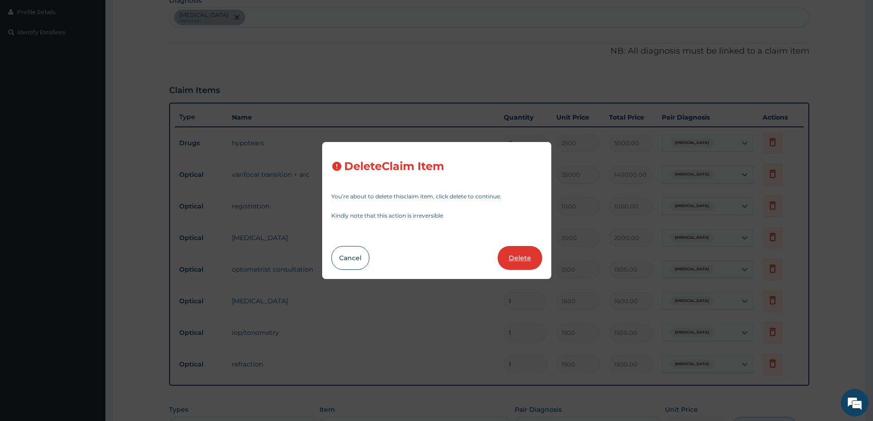
type input "2000.00"
type input "1500"
type input "1500.00"
type input "1600"
type input "1600.00"
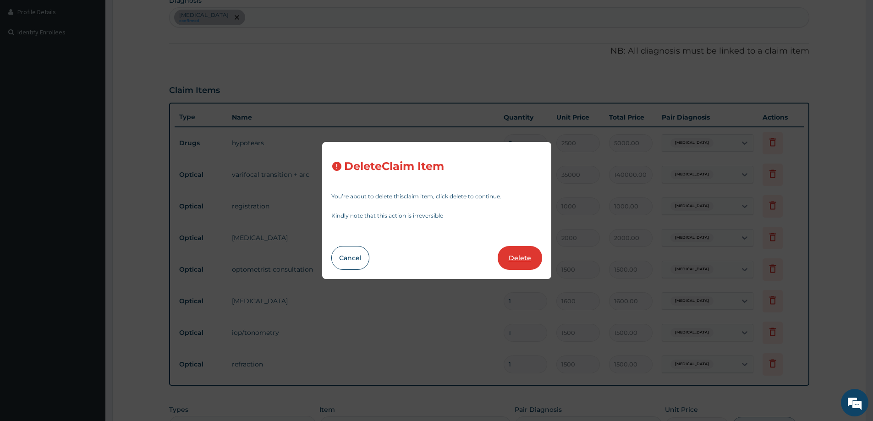
type input "1500"
type input "1500.00"
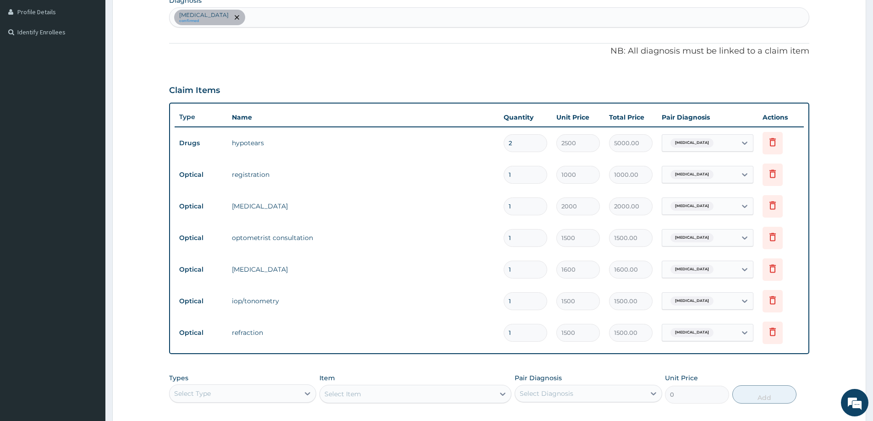
scroll to position [367, 0]
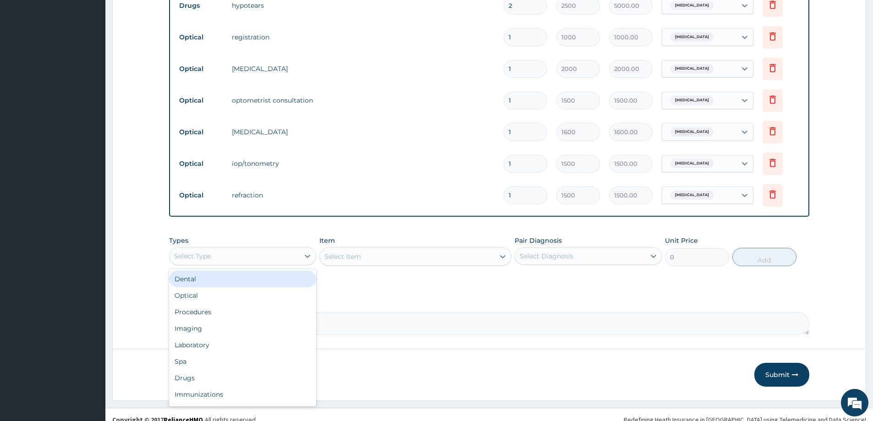
click at [283, 260] on div "Select Type" at bounding box center [235, 256] width 130 height 15
click at [236, 289] on div "Optical" at bounding box center [242, 295] width 147 height 16
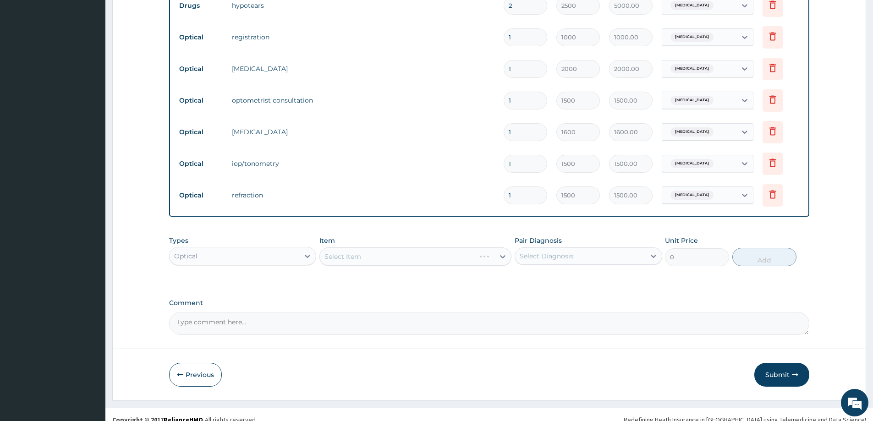
click at [392, 251] on div "Select Item" at bounding box center [415, 256] width 192 height 18
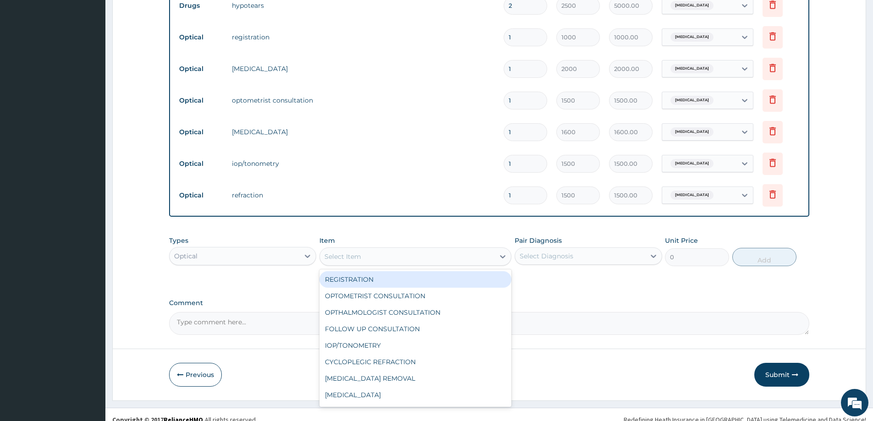
click at [438, 254] on div "Select Item" at bounding box center [407, 256] width 175 height 15
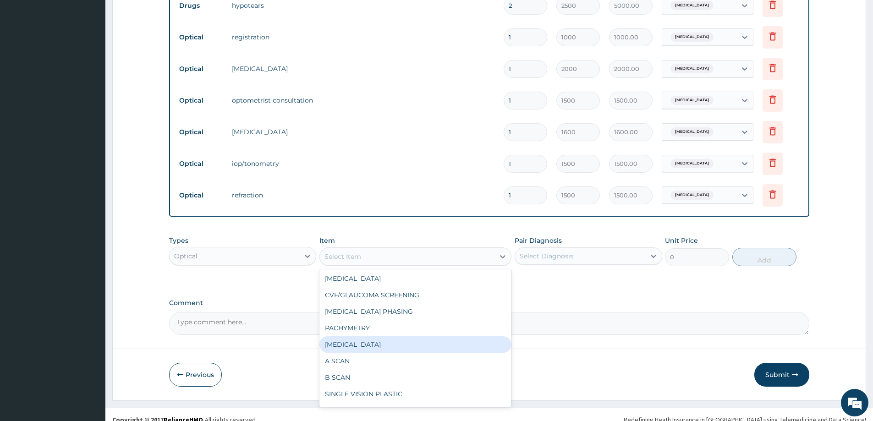
scroll to position [321, 0]
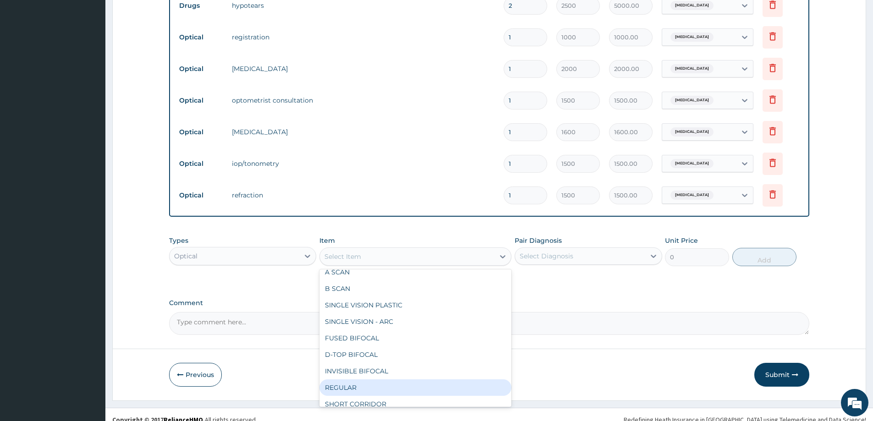
click at [359, 389] on div "REGULAR" at bounding box center [415, 387] width 192 height 16
type input "10000"
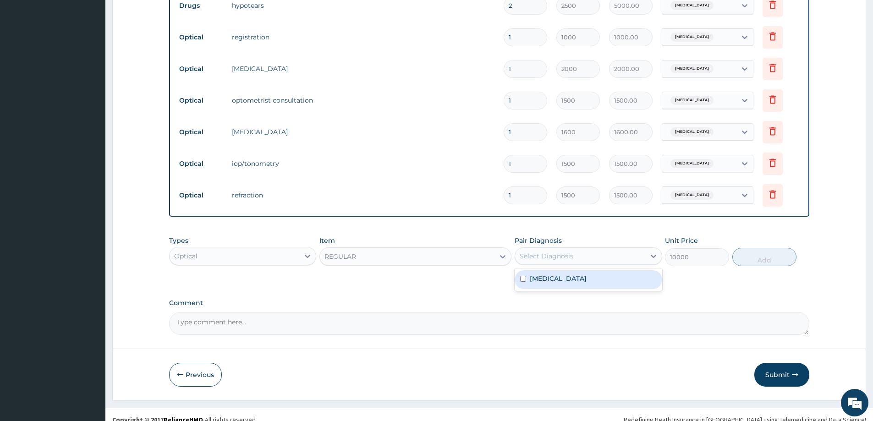
click at [561, 263] on div "Select Diagnosis" at bounding box center [580, 256] width 130 height 15
click at [564, 281] on label "[MEDICAL_DATA]" at bounding box center [558, 278] width 57 height 9
checkbox input "true"
click at [758, 252] on button "Add" at bounding box center [764, 257] width 64 height 18
type input "0"
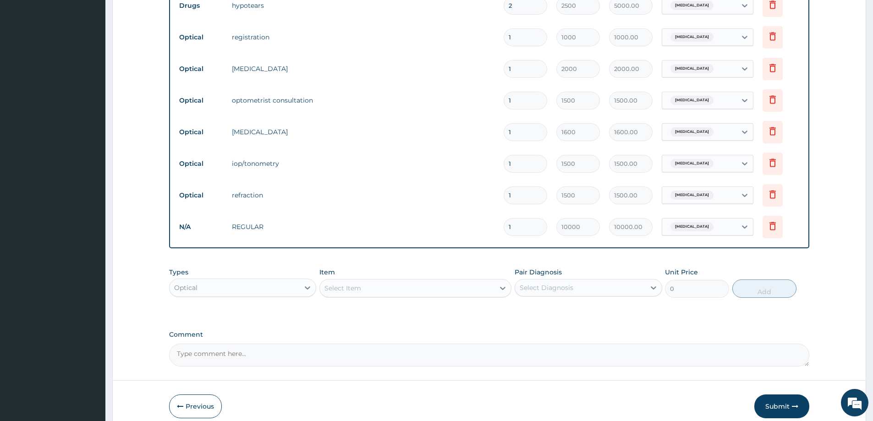
drag, startPoint x: 521, startPoint y: 232, endPoint x: 379, endPoint y: 231, distance: 142.0
click at [379, 231] on tr "N/A REGULAR 1 10000 10000.00 Presbyopia Delete" at bounding box center [489, 227] width 629 height 32
type input "3"
type input "30000.00"
type input "3"
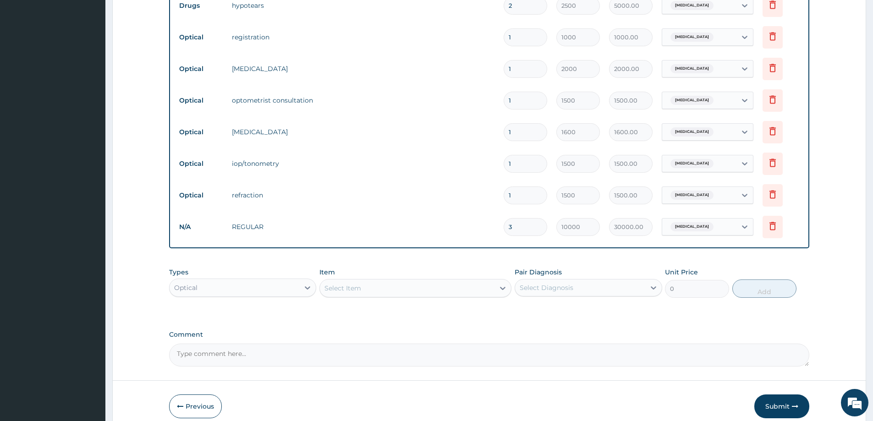
click at [545, 324] on div "PA Code / Prescription Code PA/E979AE Encounter Date 15-07-2025 Important Notic…" at bounding box center [489, 44] width 640 height 646
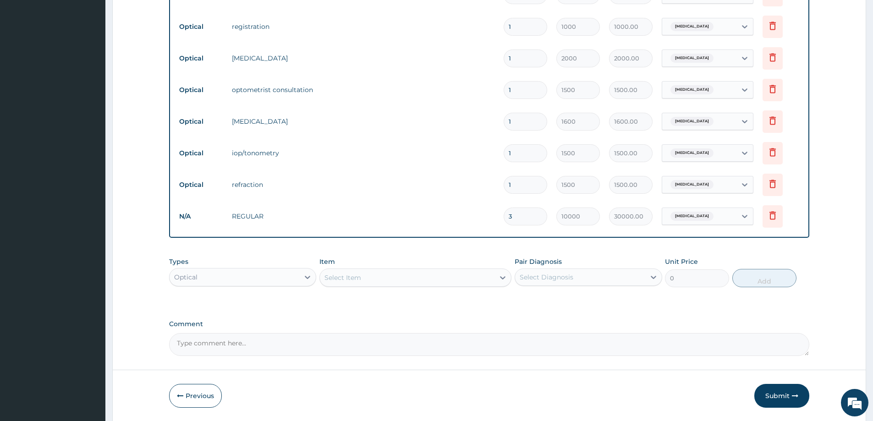
scroll to position [408, 0]
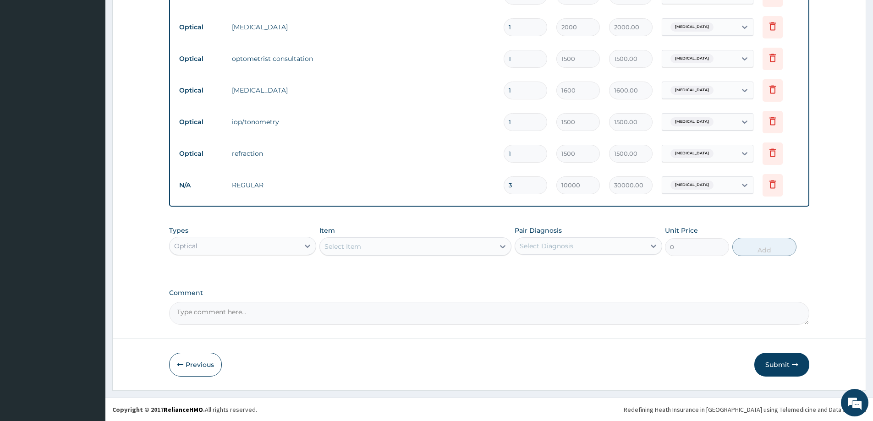
click at [349, 306] on textarea "Comment" at bounding box center [489, 313] width 640 height 23
type textarea "Lens & frame approved at 30,000"
click at [717, 361] on div "Previous Submit" at bounding box center [489, 365] width 640 height 24
click at [772, 370] on button "Submit" at bounding box center [781, 365] width 55 height 24
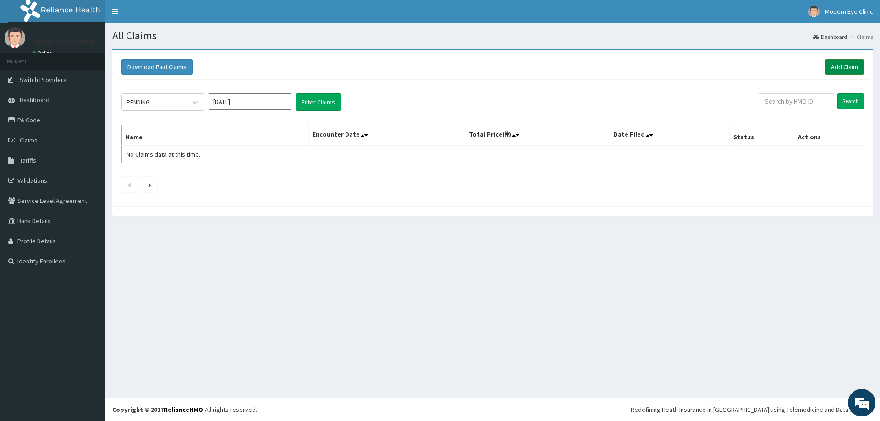
click at [838, 68] on link "Add Claim" at bounding box center [844, 67] width 39 height 16
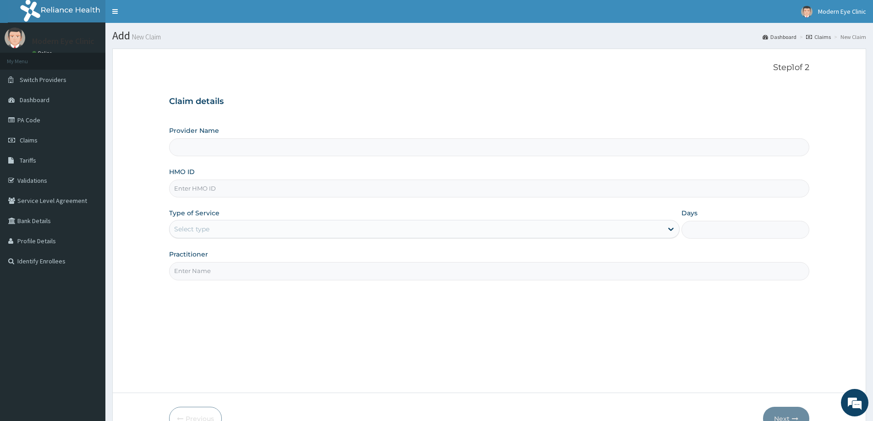
type input "Modern Eye Clinic"
click at [326, 192] on input "HMO ID" at bounding box center [489, 189] width 640 height 18
paste input "LGT/10060/A"
type input "LGT/10060/A"
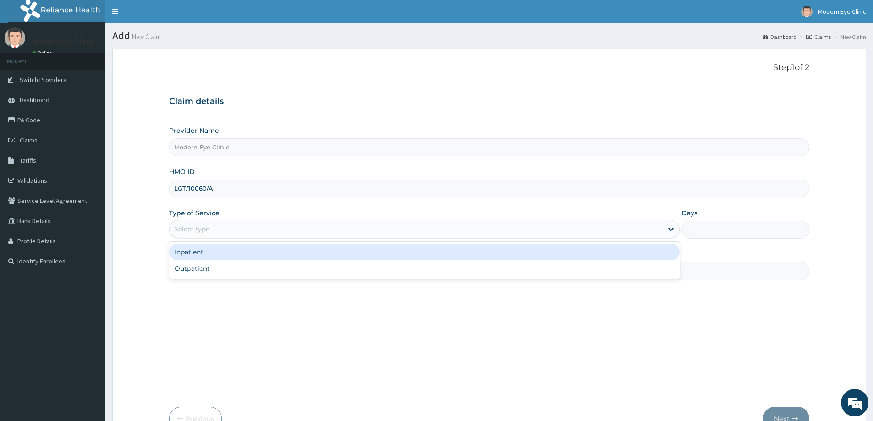
click at [263, 228] on div "Select type" at bounding box center [416, 229] width 493 height 15
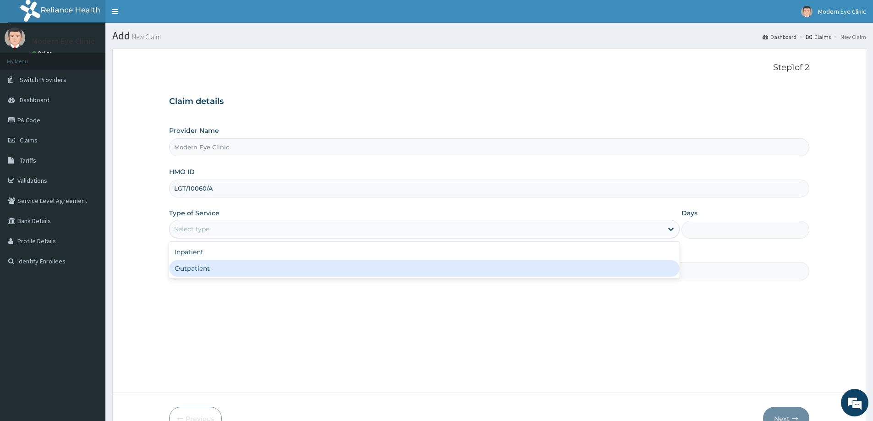
click at [247, 268] on div "Outpatient" at bounding box center [424, 268] width 510 height 16
type input "1"
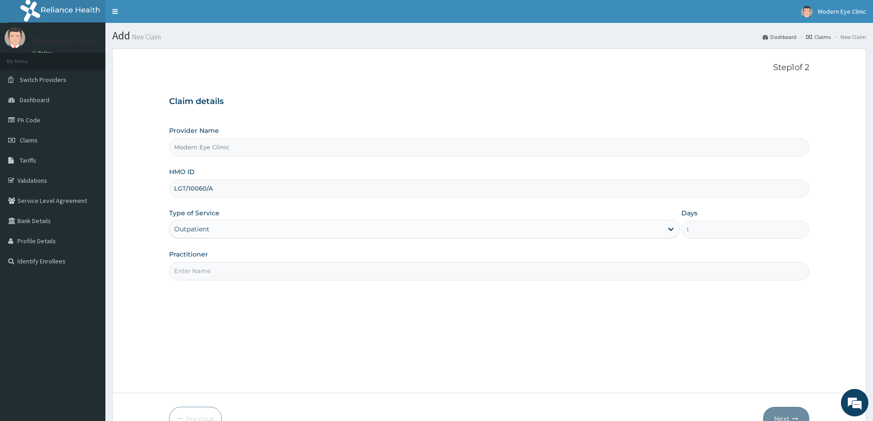
click at [247, 268] on input "Practitioner" at bounding box center [489, 271] width 640 height 18
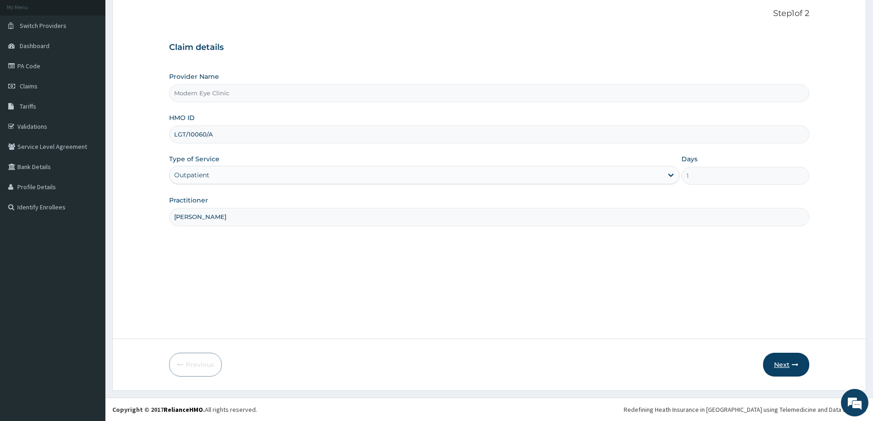
type input "[PERSON_NAME]"
click at [778, 367] on button "Next" at bounding box center [786, 365] width 46 height 24
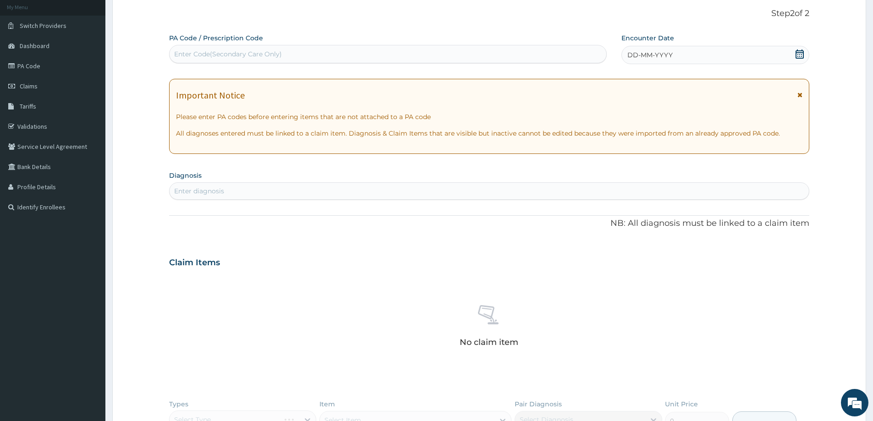
click at [334, 45] on div "Enter Code(Secondary Care Only)" at bounding box center [388, 54] width 438 height 18
paste input "PA/2FC535"
type input "PA/2FC535"
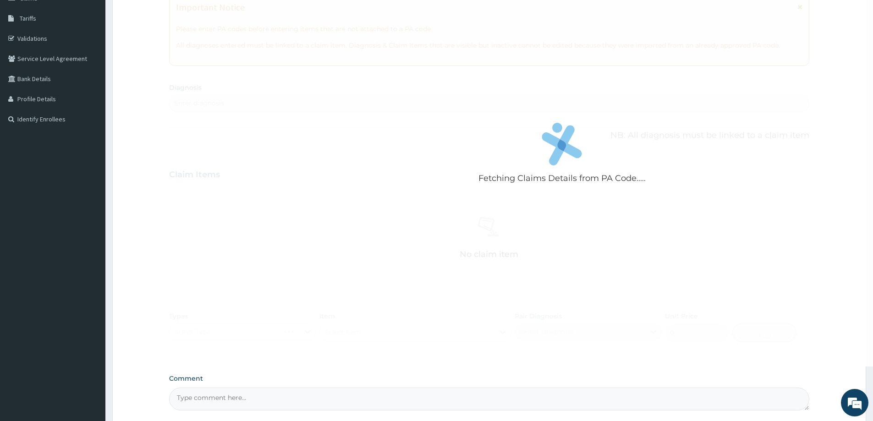
scroll to position [0, 0]
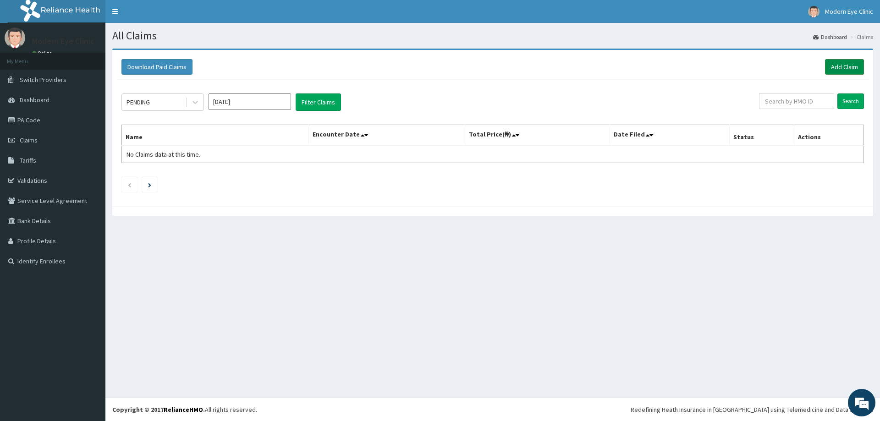
click at [838, 66] on link "Add Claim" at bounding box center [844, 67] width 39 height 16
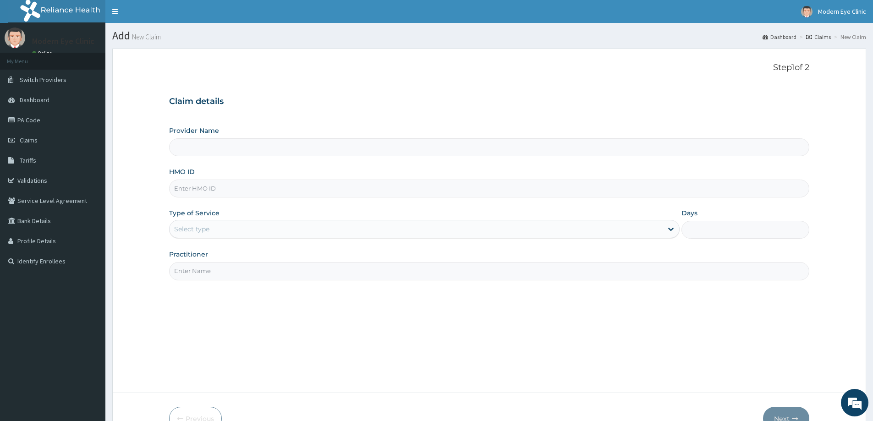
type input "Modern Eye Clinic"
click at [266, 186] on input "HMO ID" at bounding box center [489, 189] width 640 height 18
paste input "LGT/10060/A"
type input "LGT/10060/A"
click at [250, 226] on div "Select type" at bounding box center [416, 229] width 493 height 15
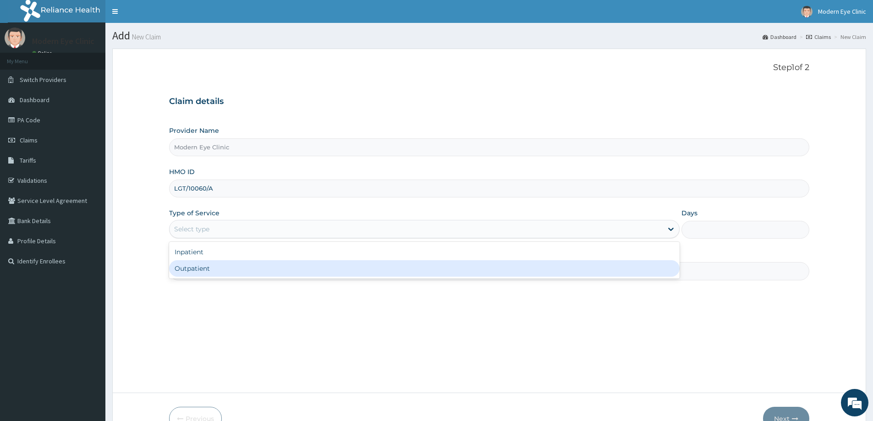
click at [244, 265] on div "Outpatient" at bounding box center [424, 268] width 510 height 16
type input "1"
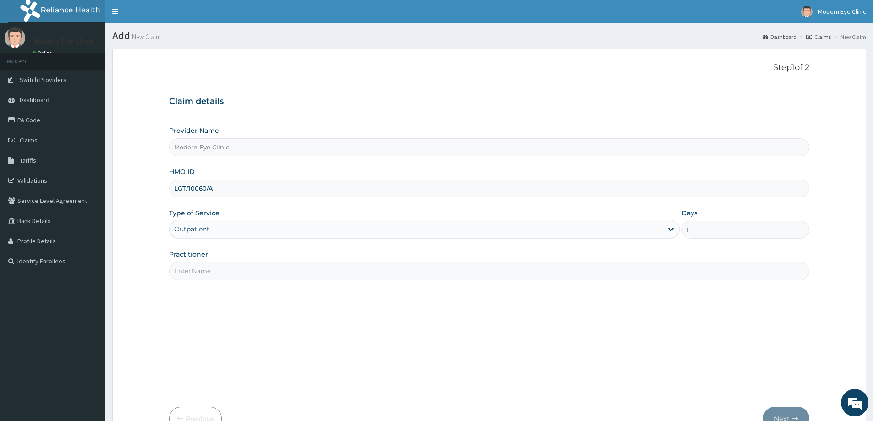
click at [246, 264] on input "Practitioner" at bounding box center [489, 271] width 640 height 18
type input "[PERSON_NAME]"
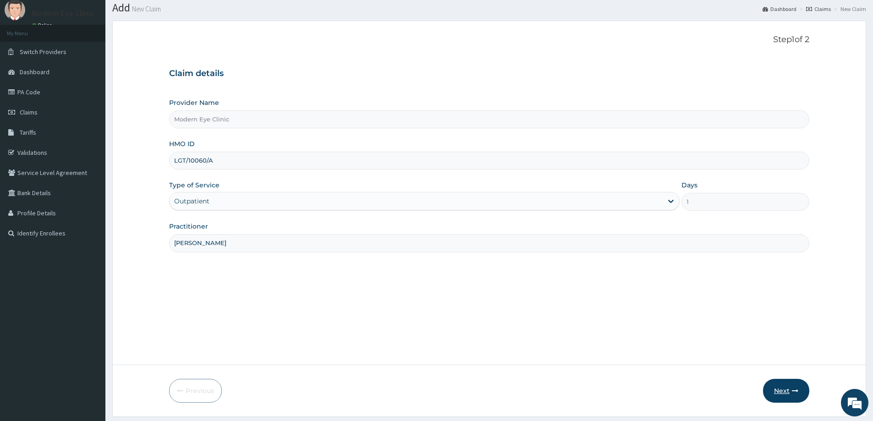
scroll to position [54, 0]
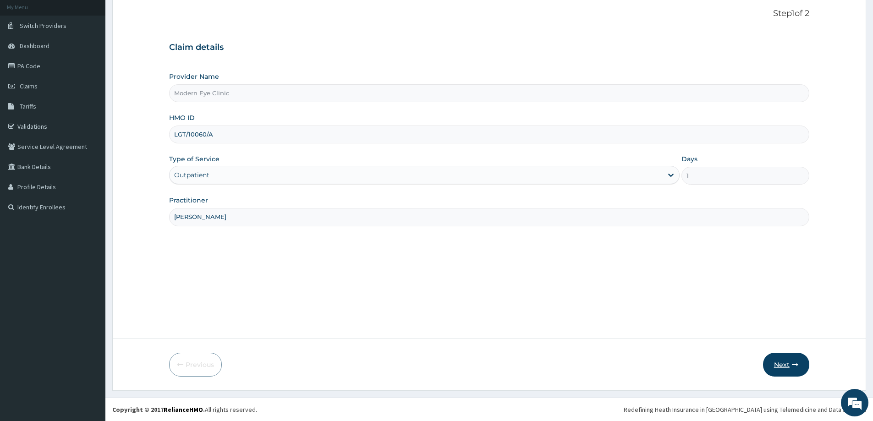
click at [781, 372] on button "Next" at bounding box center [786, 365] width 46 height 24
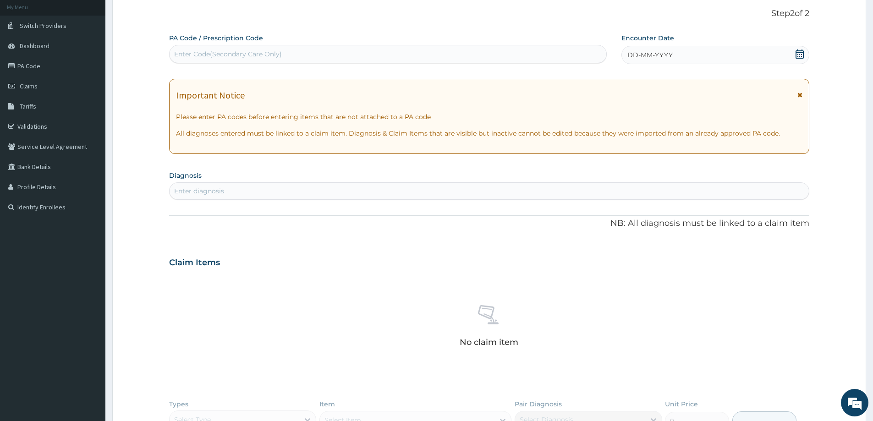
click at [225, 60] on div "Enter Code(Secondary Care Only)" at bounding box center [388, 54] width 437 height 15
click at [229, 52] on div "Enter Code(Secondary Care Only)" at bounding box center [228, 53] width 108 height 9
paste input "PA/2FC535"
type input "PA/2FC535"
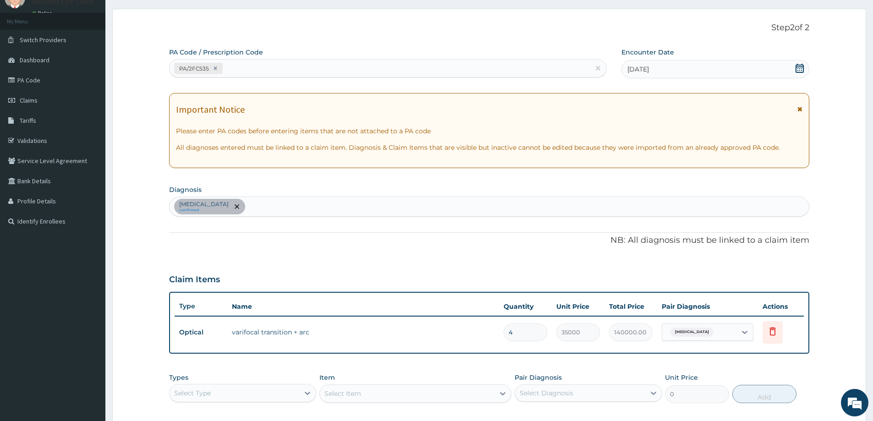
scroll to position [0, 0]
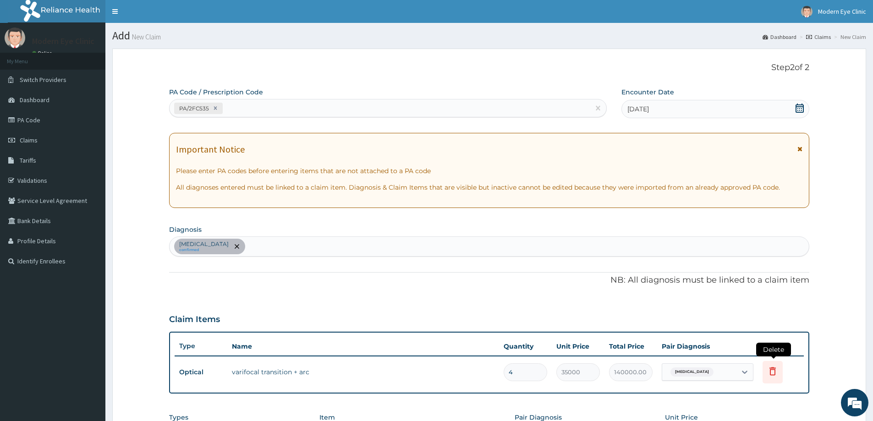
click at [771, 369] on icon at bounding box center [772, 371] width 6 height 8
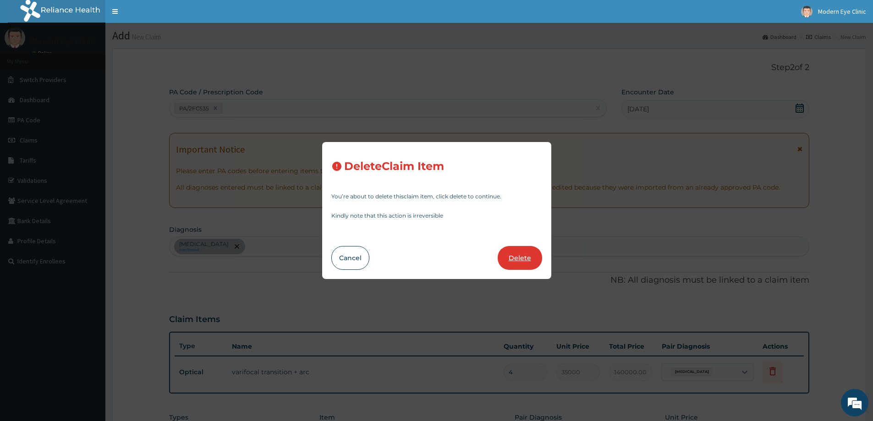
click at [525, 265] on button "Delete" at bounding box center [520, 258] width 44 height 24
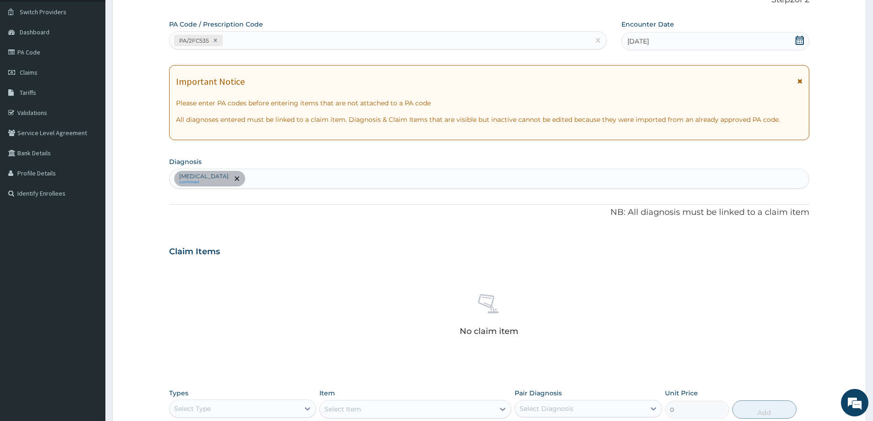
scroll to position [137, 0]
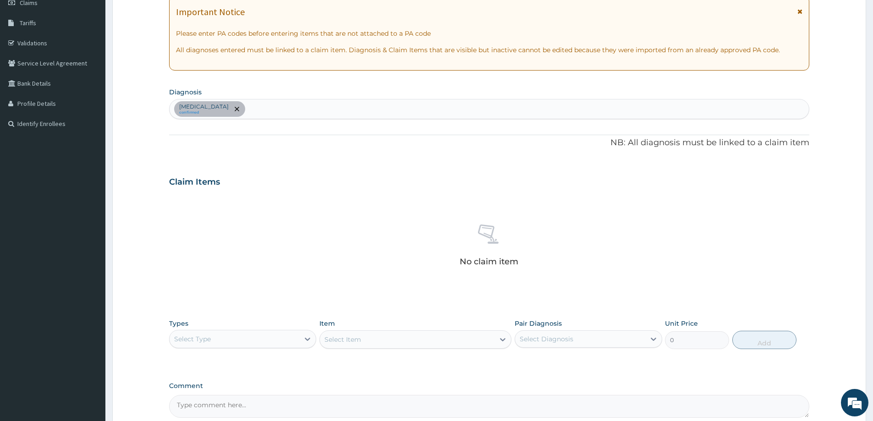
click at [258, 334] on div "Select Type" at bounding box center [235, 339] width 130 height 15
click at [230, 378] on div "Optical" at bounding box center [242, 378] width 147 height 16
click at [399, 339] on div "Select Item" at bounding box center [415, 339] width 192 height 18
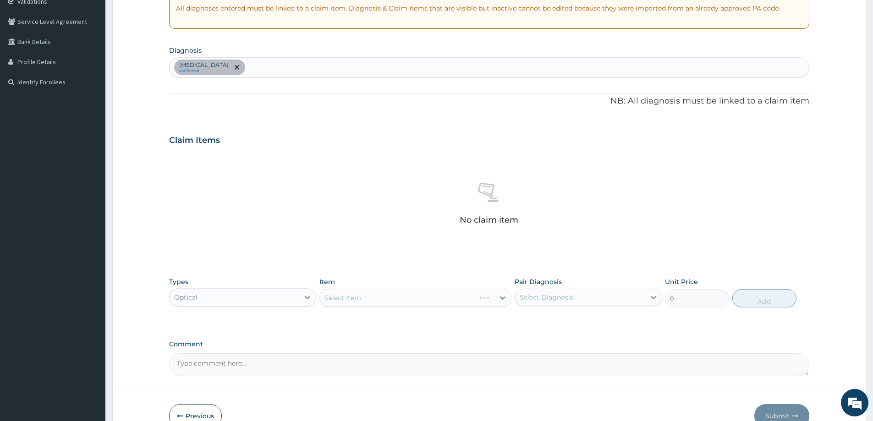
scroll to position [230, 0]
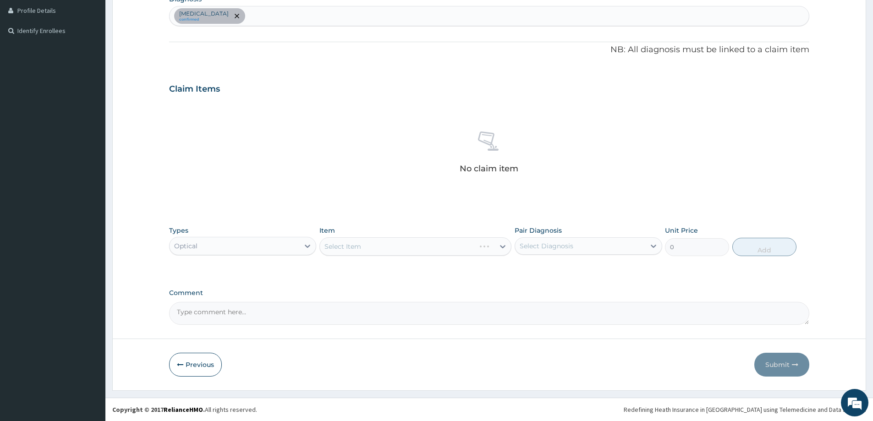
click at [494, 248] on div "Select Item" at bounding box center [415, 246] width 192 height 18
click at [496, 248] on div "Select Item" at bounding box center [415, 246] width 192 height 18
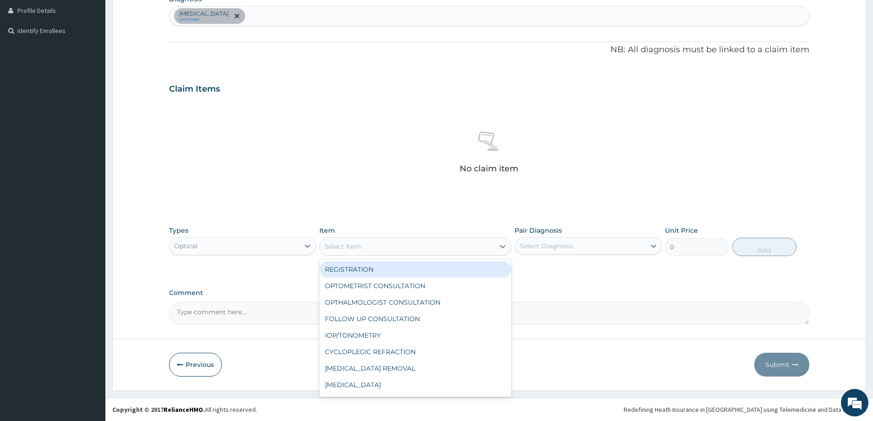
click at [485, 240] on div "Select Item" at bounding box center [407, 246] width 175 height 15
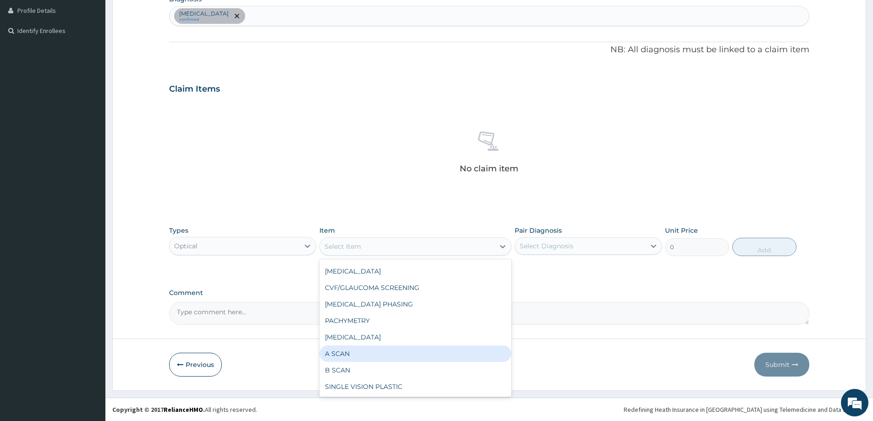
scroll to position [321, 0]
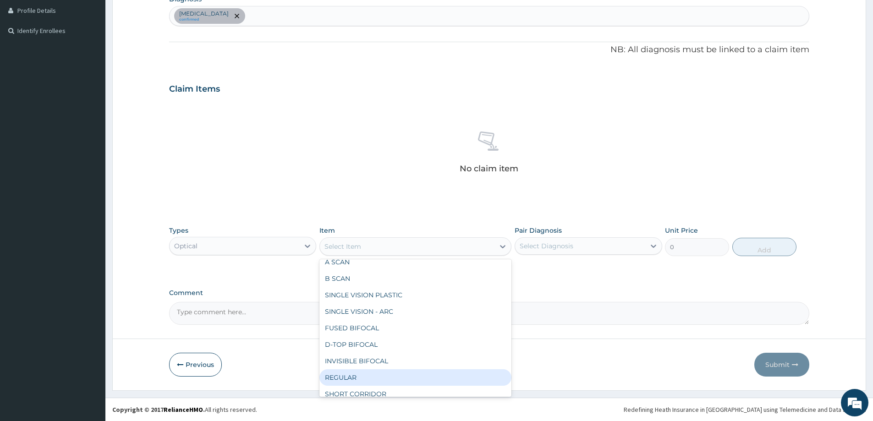
click at [394, 373] on div "REGULAR" at bounding box center [415, 377] width 192 height 16
type input "10000"
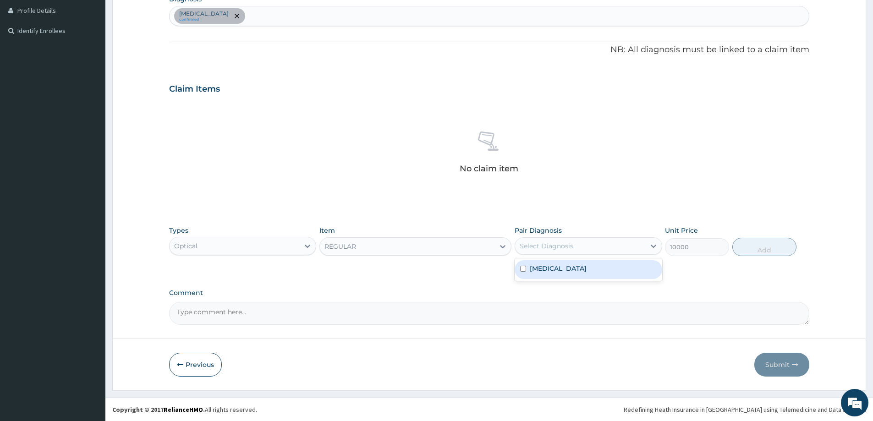
drag, startPoint x: 586, startPoint y: 245, endPoint x: 586, endPoint y: 275, distance: 29.8
click at [586, 246] on div "Select Diagnosis" at bounding box center [580, 246] width 130 height 15
click at [586, 275] on div "[MEDICAL_DATA]" at bounding box center [587, 269] width 147 height 19
checkbox input "true"
drag, startPoint x: 749, startPoint y: 242, endPoint x: 632, endPoint y: 228, distance: 117.3
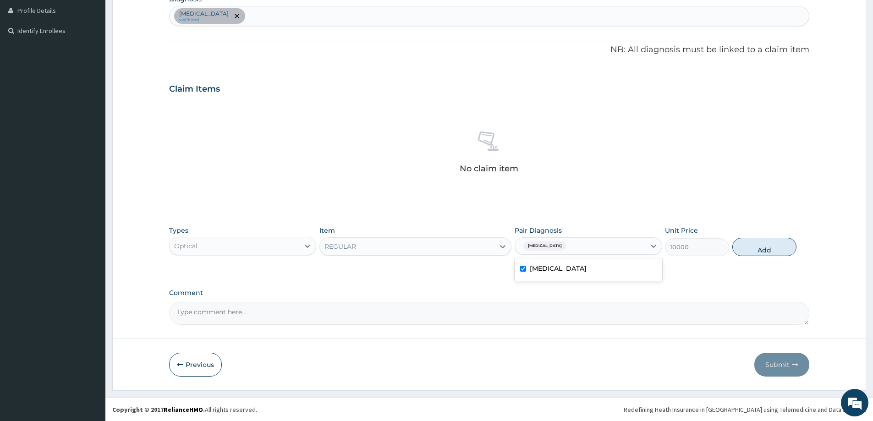
click at [748, 243] on button "Add" at bounding box center [764, 247] width 64 height 18
type input "0"
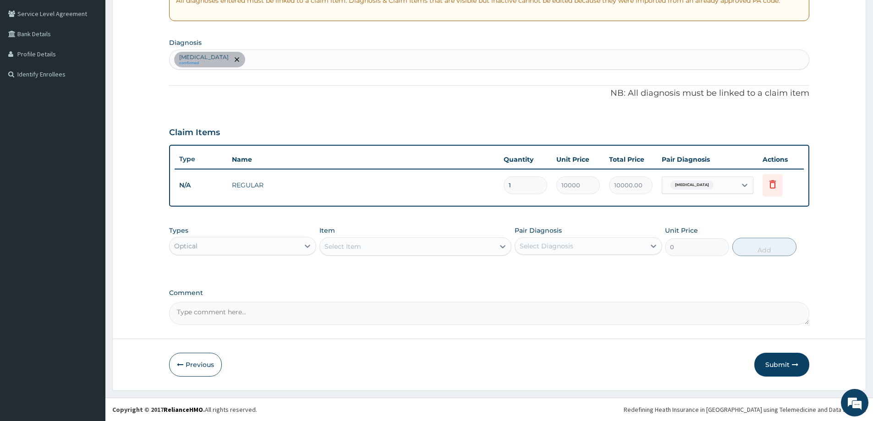
scroll to position [187, 0]
drag, startPoint x: 521, startPoint y: 186, endPoint x: 434, endPoint y: 203, distance: 88.7
click at [434, 203] on div "Type Name Quantity Unit Price Total Price Pair Diagnosis Actions N/A REGULAR 1 …" at bounding box center [489, 176] width 640 height 62
type input "3"
type input "30000.00"
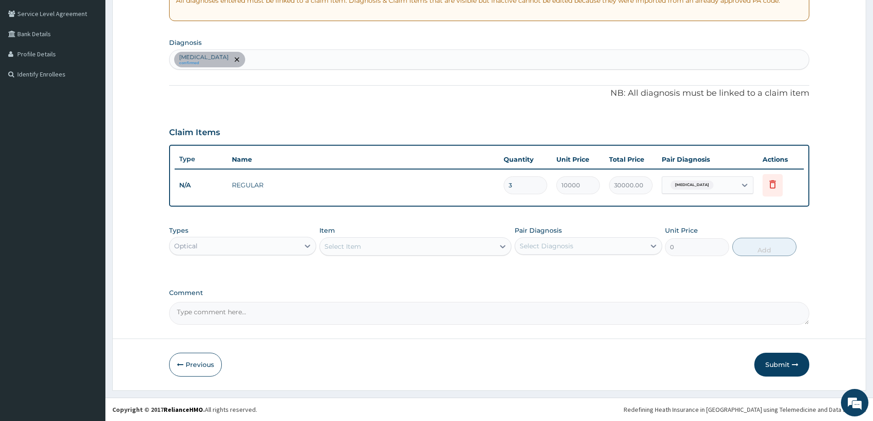
type input "3"
click at [449, 319] on textarea "Comment" at bounding box center [489, 313] width 640 height 23
type textarea "Lens & frame approved at 30,000"
click at [547, 333] on form "Step 2 of 2 PA Code / Prescription Code PA/2FC535 Encounter Date [DATE] Importa…" at bounding box center [489, 126] width 754 height 529
click at [793, 365] on icon "button" at bounding box center [795, 364] width 6 height 6
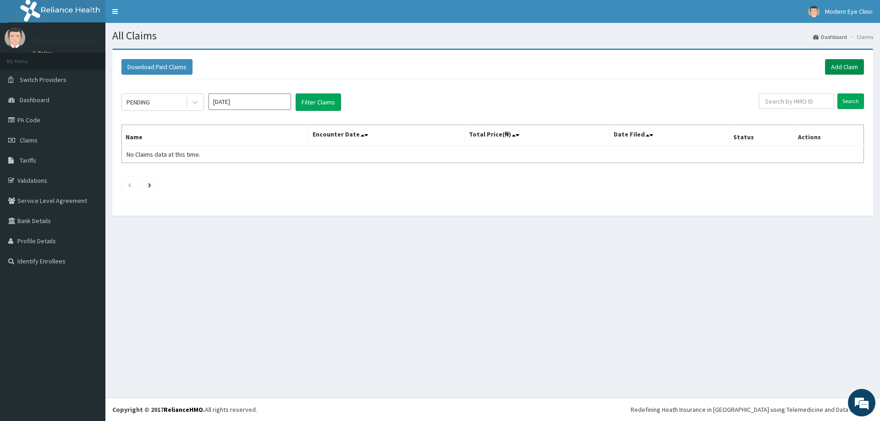
click at [854, 68] on link "Add Claim" at bounding box center [844, 67] width 39 height 16
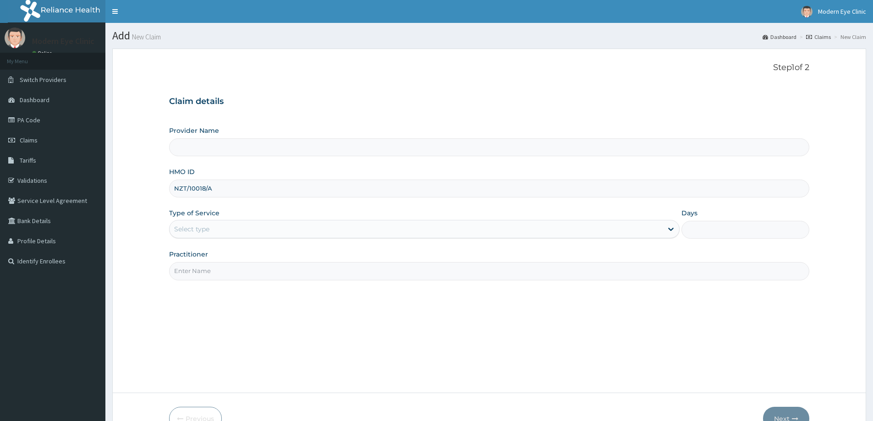
click at [240, 230] on div "Select type" at bounding box center [416, 229] width 493 height 15
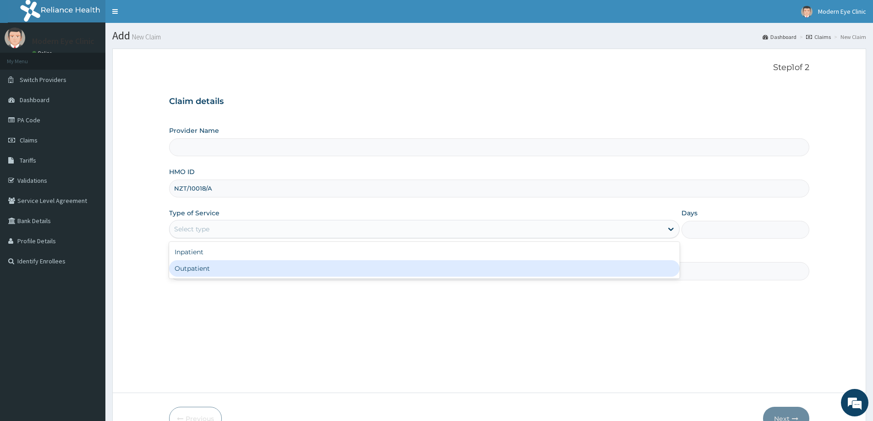
click at [229, 270] on div "Outpatient" at bounding box center [424, 268] width 510 height 16
type input "1"
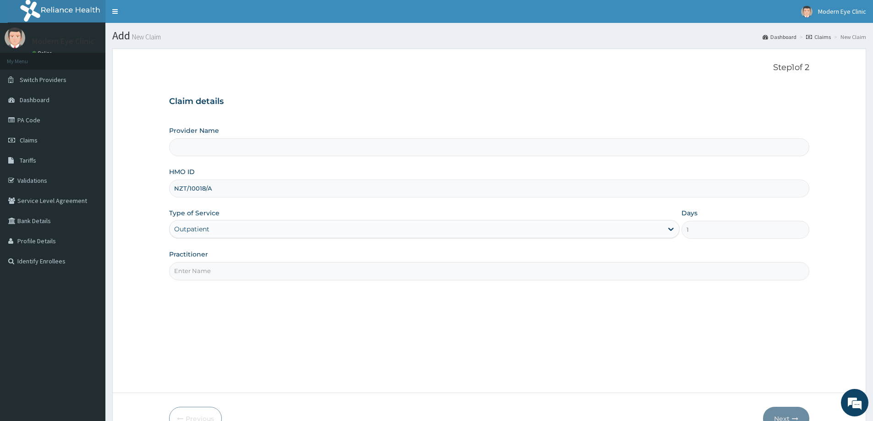
click at [231, 269] on input "Practitioner" at bounding box center [489, 271] width 640 height 18
type input "Modern Eye Clinic"
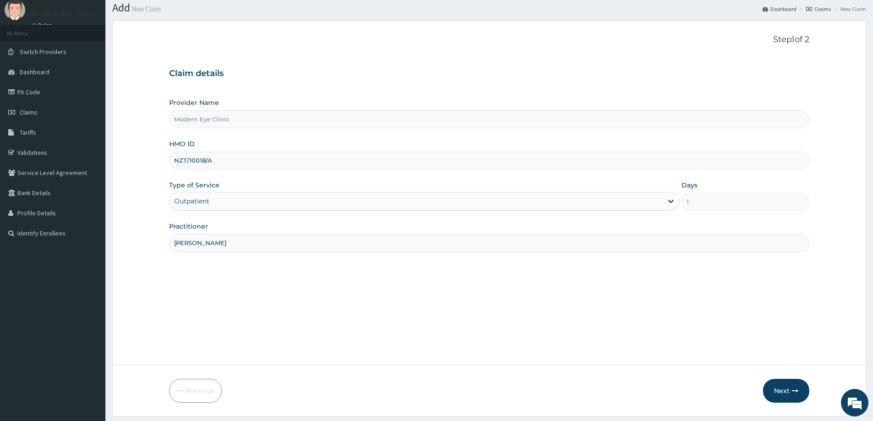
scroll to position [54, 0]
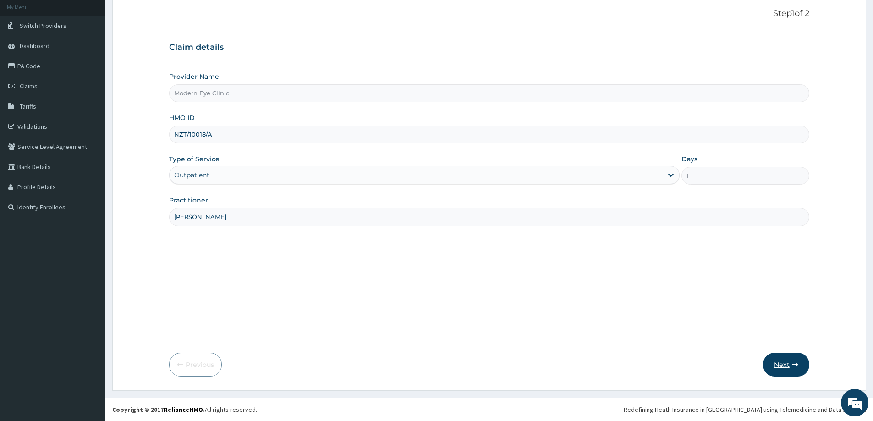
type input "[PERSON_NAME]"
click at [797, 368] on button "Next" at bounding box center [786, 365] width 46 height 24
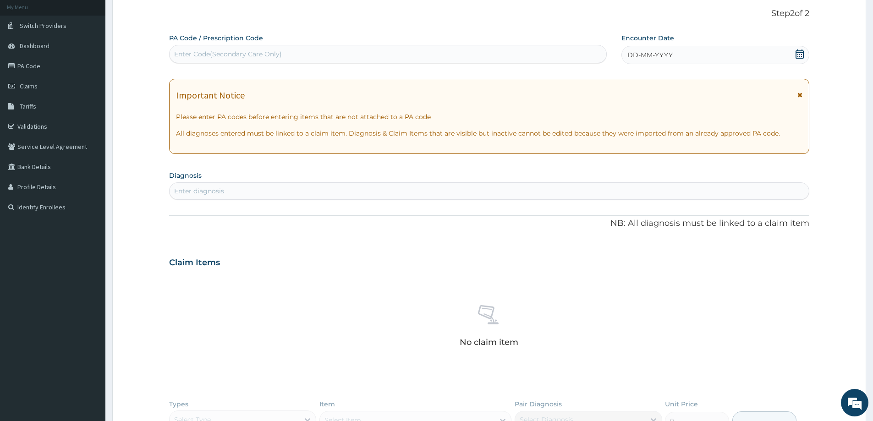
scroll to position [0, 0]
click at [345, 55] on div "Enter Code(Secondary Care Only)" at bounding box center [388, 54] width 437 height 15
paste input "PA/734EB5"
type input "PA/734EB5"
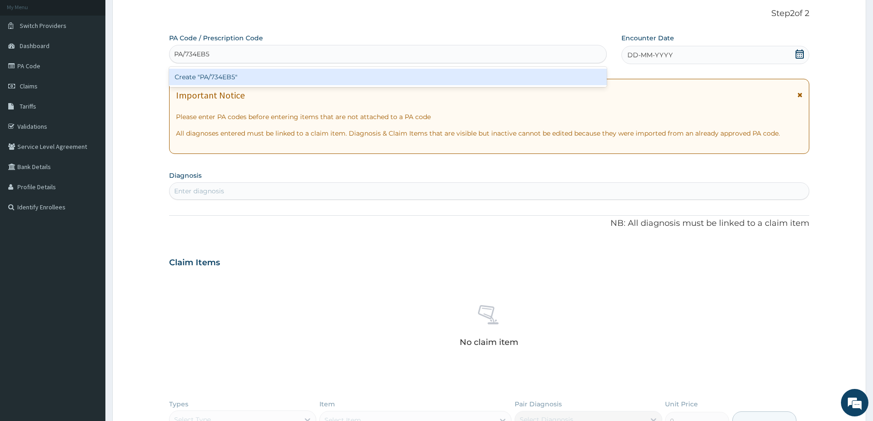
click at [305, 76] on div "Create "PA/734EB5"" at bounding box center [388, 77] width 438 height 16
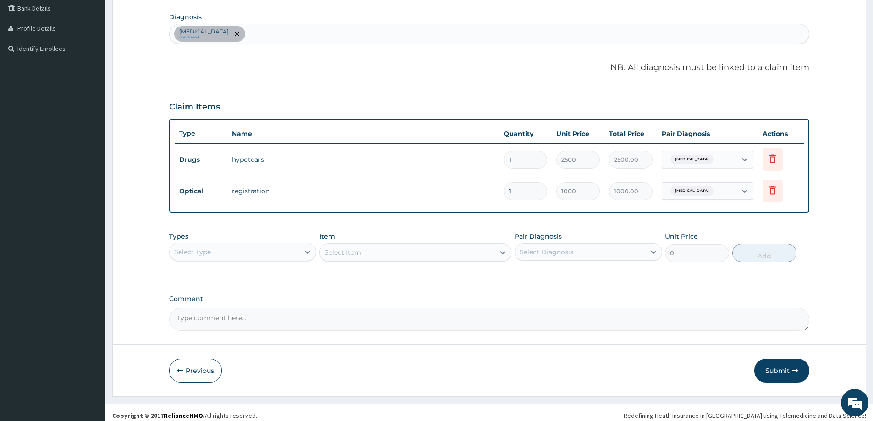
scroll to position [219, 0]
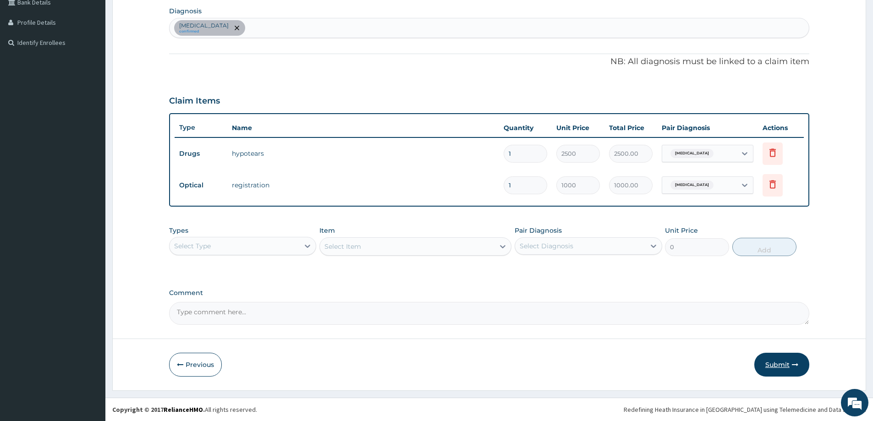
click at [780, 367] on button "Submit" at bounding box center [781, 365] width 55 height 24
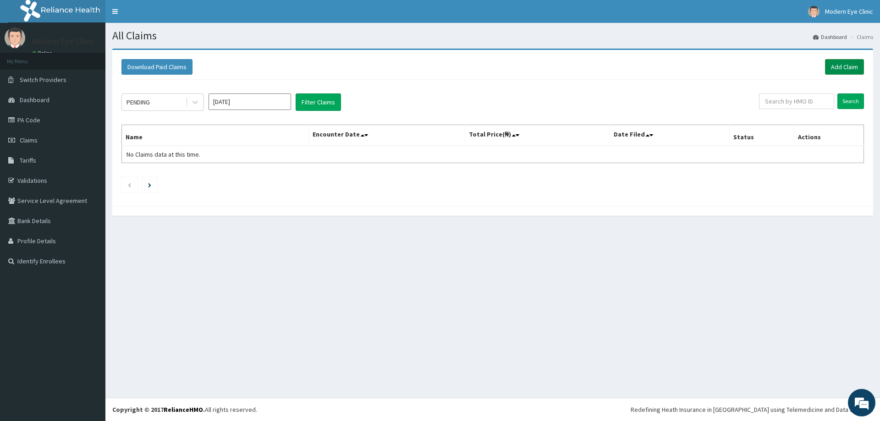
click at [858, 66] on link "Add Claim" at bounding box center [844, 67] width 39 height 16
click at [835, 70] on link "Add Claim" at bounding box center [844, 67] width 39 height 16
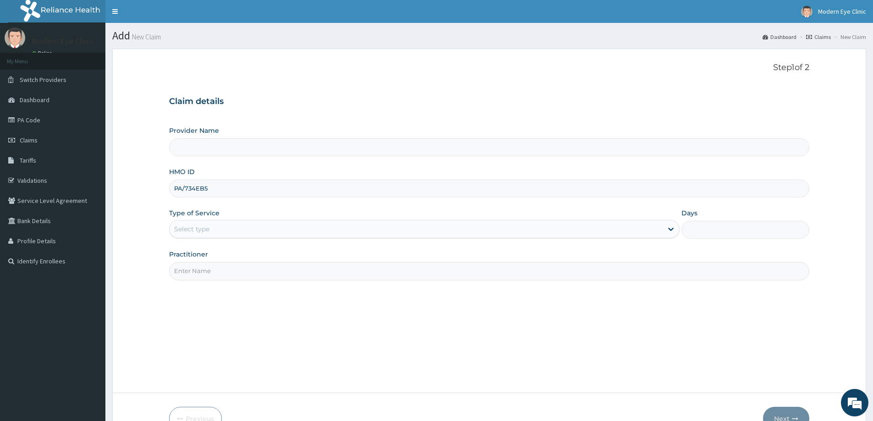
type input "PA/734EB5"
click at [276, 219] on div "Type of Service Select type" at bounding box center [424, 223] width 510 height 30
type input "Modern Eye Clinic"
click at [268, 228] on div "Select type" at bounding box center [416, 229] width 493 height 15
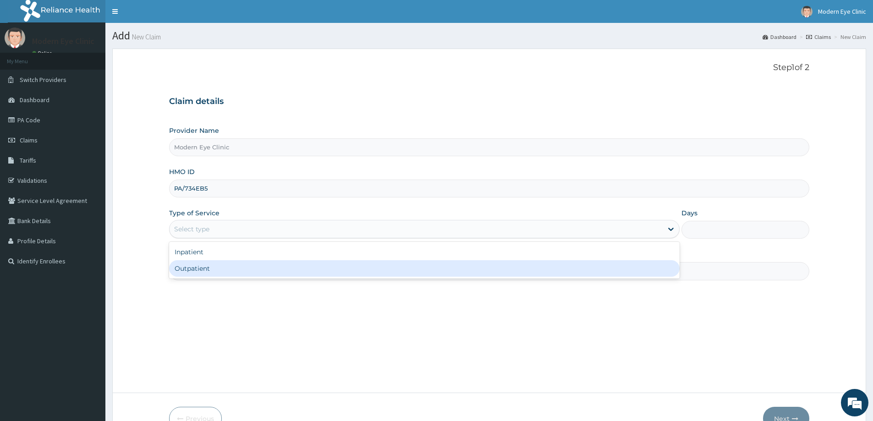
click at [227, 268] on div "Outpatient" at bounding box center [424, 268] width 510 height 16
type input "1"
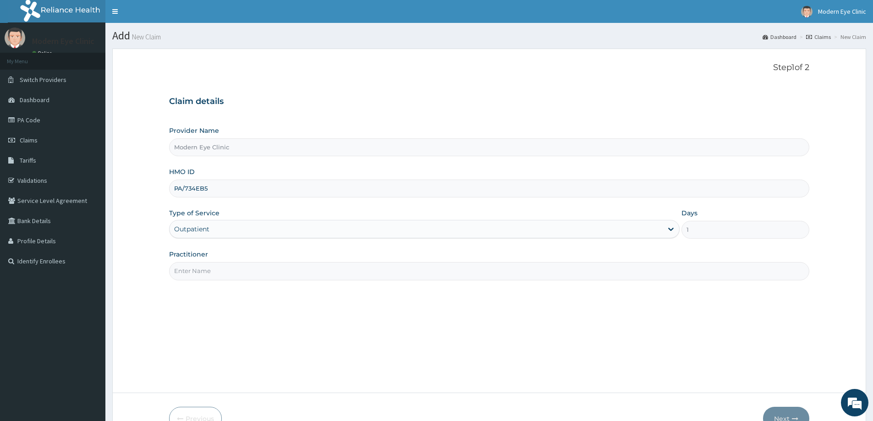
click at [227, 268] on input "Practitioner" at bounding box center [489, 271] width 640 height 18
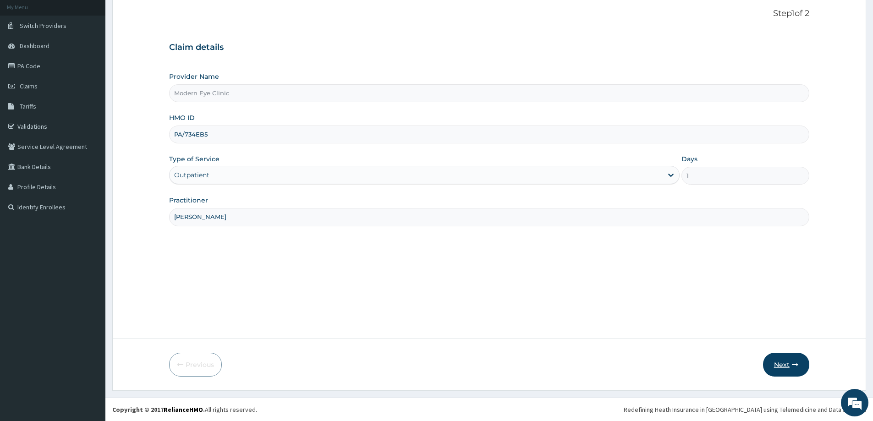
type input "Dr. Rash"
click at [790, 365] on button "Next" at bounding box center [786, 365] width 46 height 24
drag, startPoint x: 279, startPoint y: 137, endPoint x: 9, endPoint y: 132, distance: 269.9
click at [9, 132] on div "R EL Toggle navigation Modern Eye Clinic Modern Eye Clinic - moderneyecliniclag…" at bounding box center [436, 183] width 873 height 475
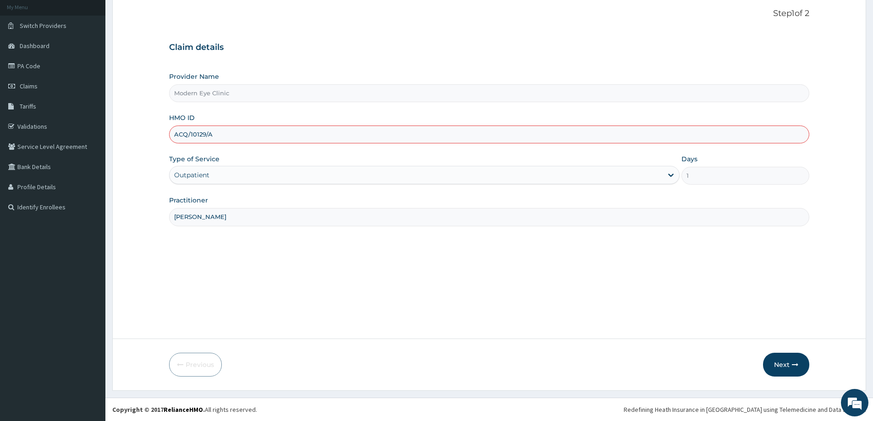
type input "ACQ/10129/A"
click at [278, 206] on div "Practitioner Dr. Rash" at bounding box center [489, 211] width 640 height 30
click at [462, 284] on div "Step 1 of 2 Claim details Provider Name Modern Eye Clinic HMO ID ACQ/10129/A Ty…" at bounding box center [489, 167] width 640 height 316
click at [409, 253] on div "Step 1 of 2 Claim details Provider Name Modern Eye Clinic HMO ID ACQ/10129/A Ty…" at bounding box center [489, 167] width 640 height 316
click at [788, 365] on button "Next" at bounding box center [786, 365] width 46 height 24
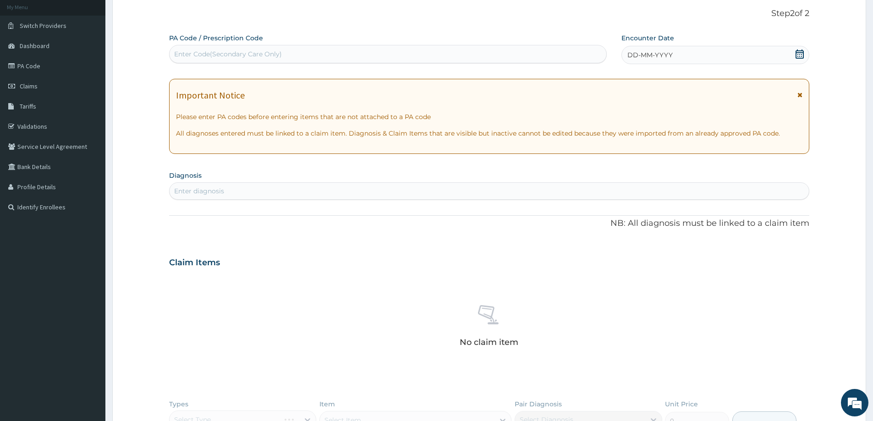
click at [246, 57] on div "Enter Code(Secondary Care Only)" at bounding box center [228, 53] width 108 height 9
paste input "PA/734EB5"
type input "PA/734EB5"
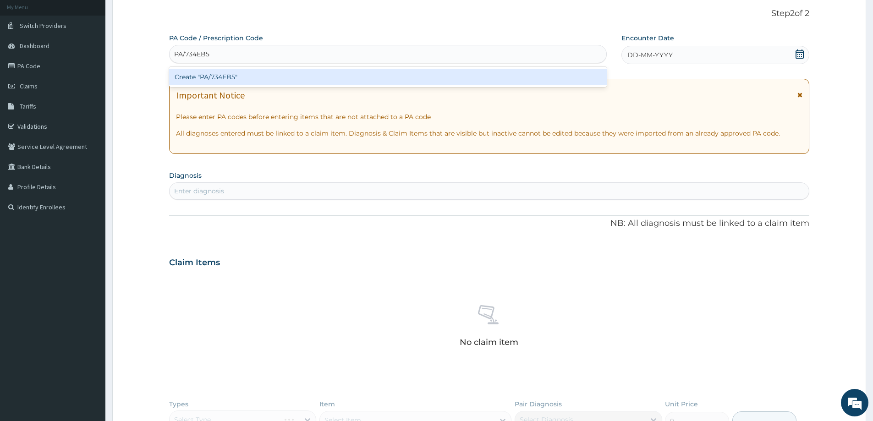
click at [241, 71] on div "Create "PA/734EB5"" at bounding box center [388, 77] width 438 height 16
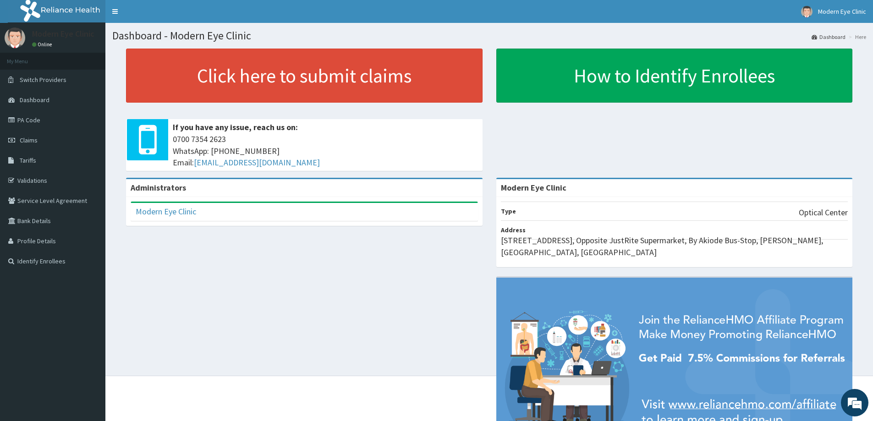
click at [386, 290] on div "Administrators Modern Eye Clinic Full Name Modern Eye Clinic Email Address [EMA…" at bounding box center [489, 326] width 754 height 296
click at [40, 136] on link "Claims" at bounding box center [52, 140] width 105 height 20
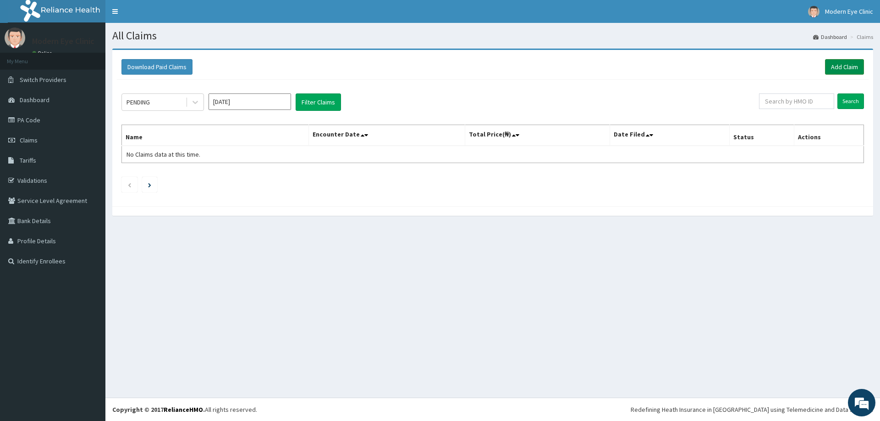
click at [854, 66] on link "Add Claim" at bounding box center [844, 67] width 39 height 16
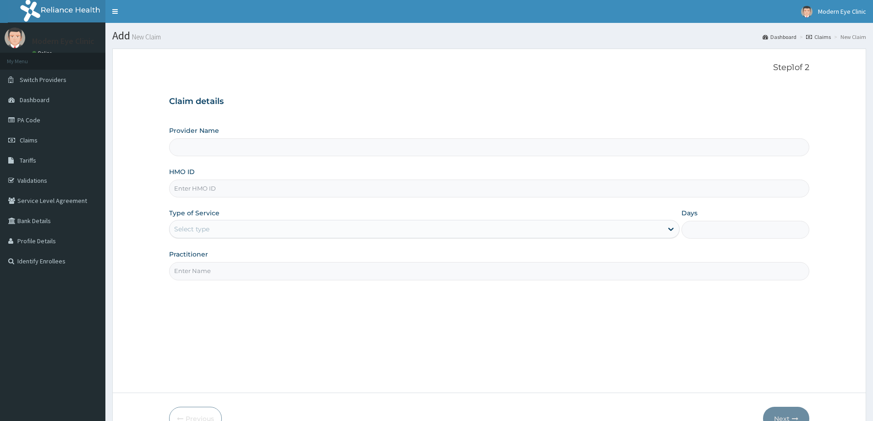
click at [469, 179] on div "HMO ID" at bounding box center [489, 182] width 640 height 30
click at [411, 198] on div "Provider Name HMO ID Type of Service Select type Days Practitioner" at bounding box center [489, 203] width 640 height 154
click at [412, 194] on input "HMO ID" at bounding box center [489, 189] width 640 height 18
paste input "ACQ/10129/A"
type input "ACQ/10129/A"
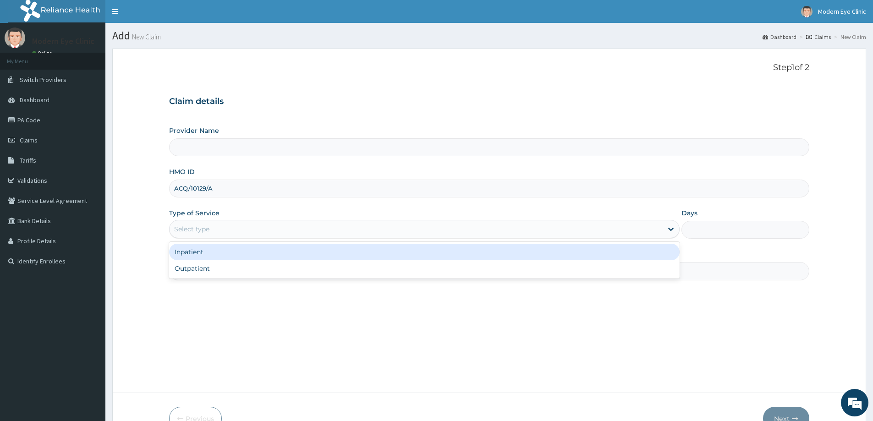
click at [312, 225] on div "Select type" at bounding box center [416, 229] width 493 height 15
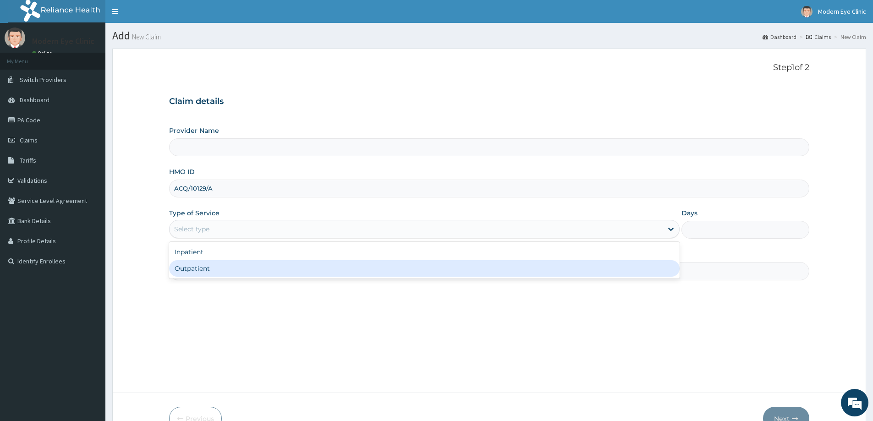
click at [290, 261] on div "Outpatient" at bounding box center [424, 268] width 510 height 16
type input "Modern Eye Clinic"
type input "1"
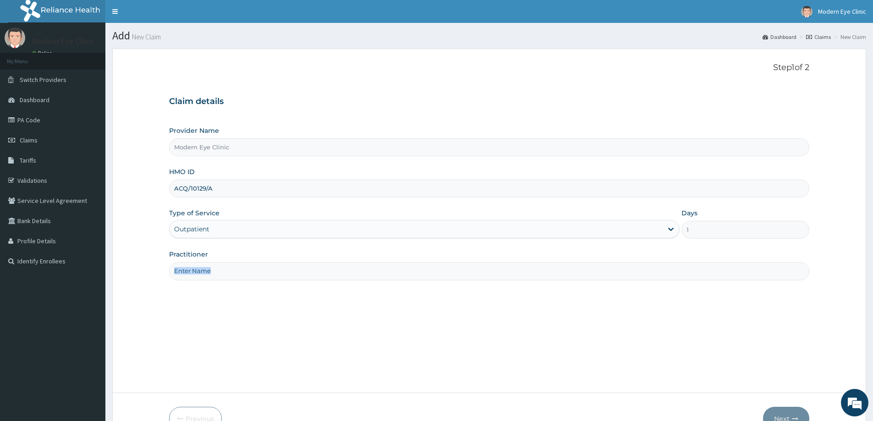
click at [289, 261] on div "Practitioner" at bounding box center [489, 265] width 640 height 30
click at [290, 262] on div "Practitioner" at bounding box center [489, 265] width 640 height 30
drag, startPoint x: 290, startPoint y: 262, endPoint x: 285, endPoint y: 279, distance: 17.6
click at [285, 279] on input "Practitioner" at bounding box center [489, 271] width 640 height 18
type input "[PERSON_NAME]"
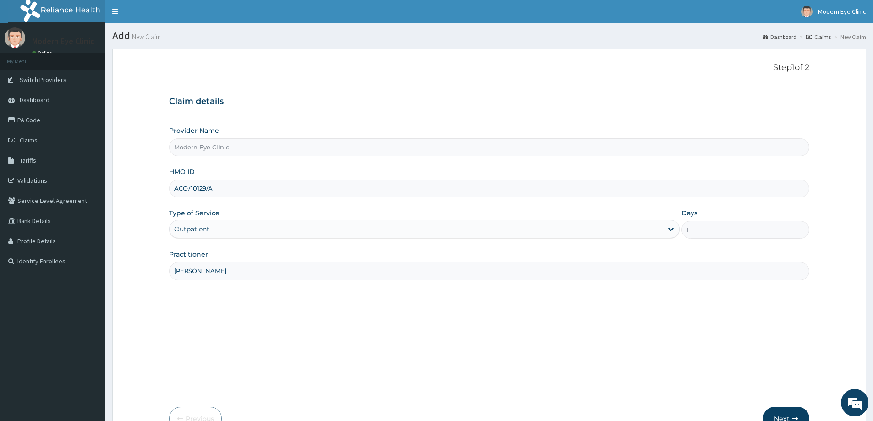
scroll to position [54, 0]
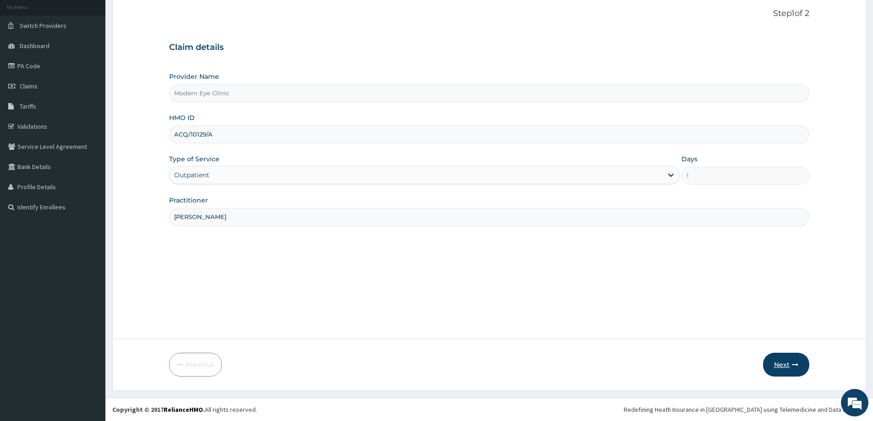
click at [791, 361] on button "Next" at bounding box center [786, 365] width 46 height 24
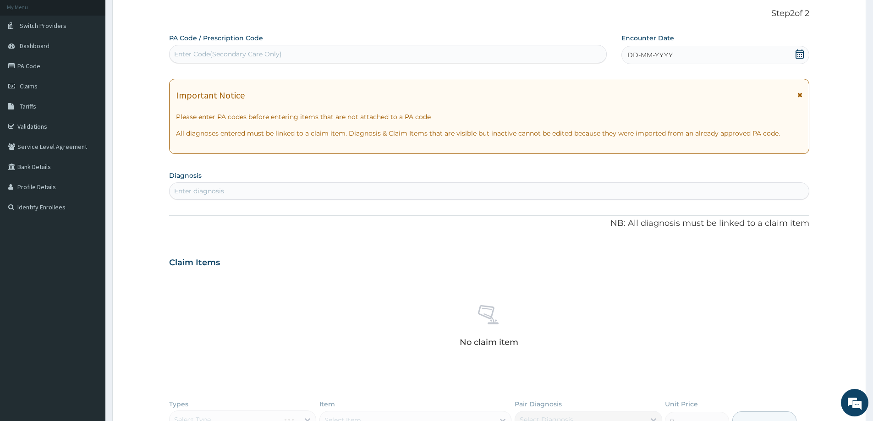
scroll to position [0, 0]
click at [362, 53] on div "Enter Code(Secondary Care Only)" at bounding box center [388, 54] width 437 height 15
paste input "PA/FDE5F1"
type input "PA/FDE5F1"
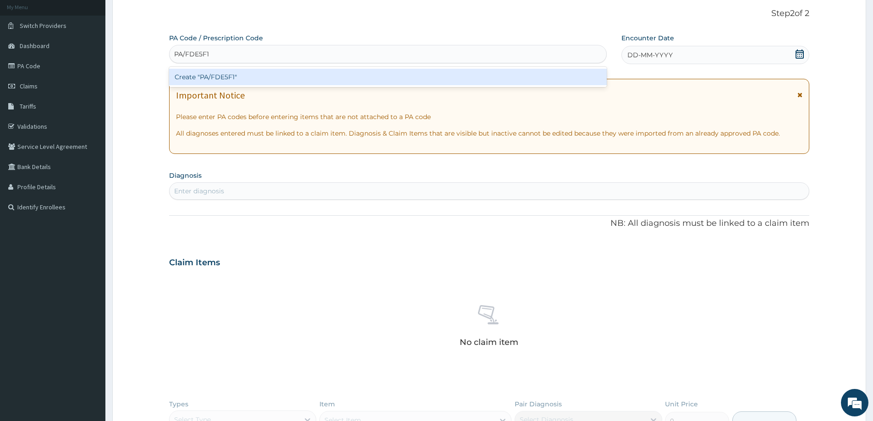
click at [334, 77] on div "Create "PA/FDE5F1"" at bounding box center [388, 77] width 438 height 16
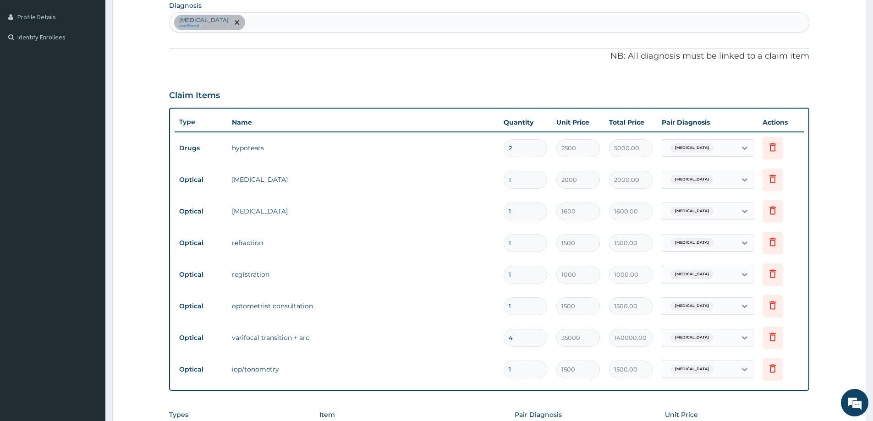
scroll to position [246, 0]
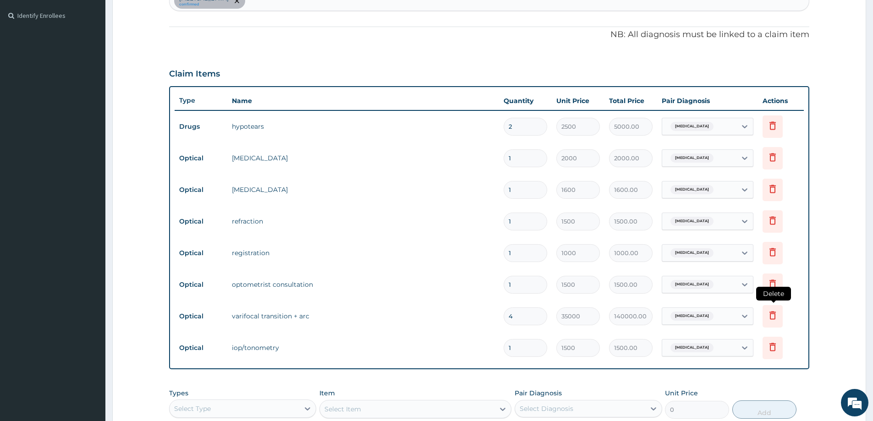
click at [778, 318] on icon at bounding box center [772, 316] width 20 height 22
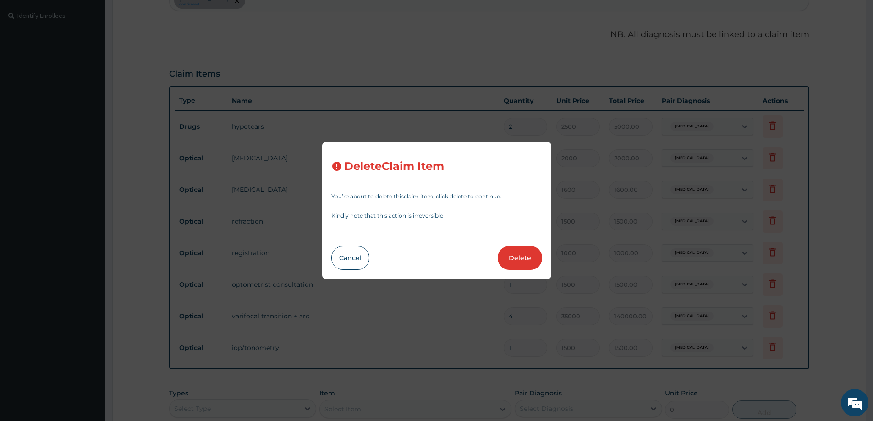
click at [526, 260] on button "Delete" at bounding box center [520, 258] width 44 height 24
type input "1"
type input "1500"
type input "1500.00"
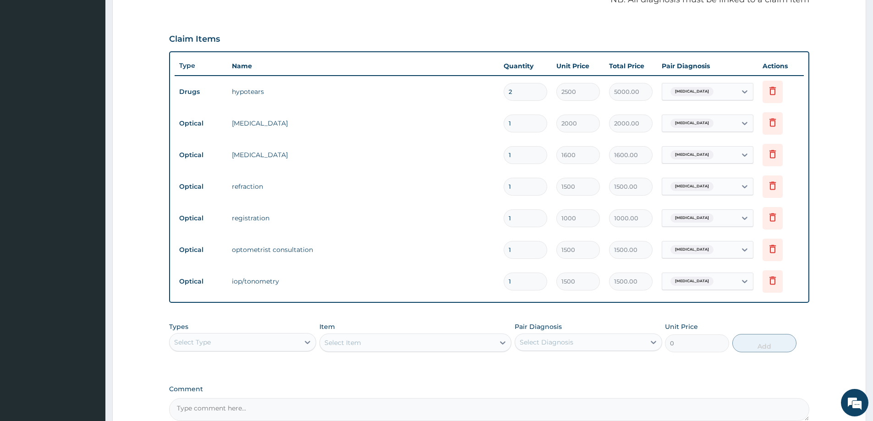
scroll to position [337, 0]
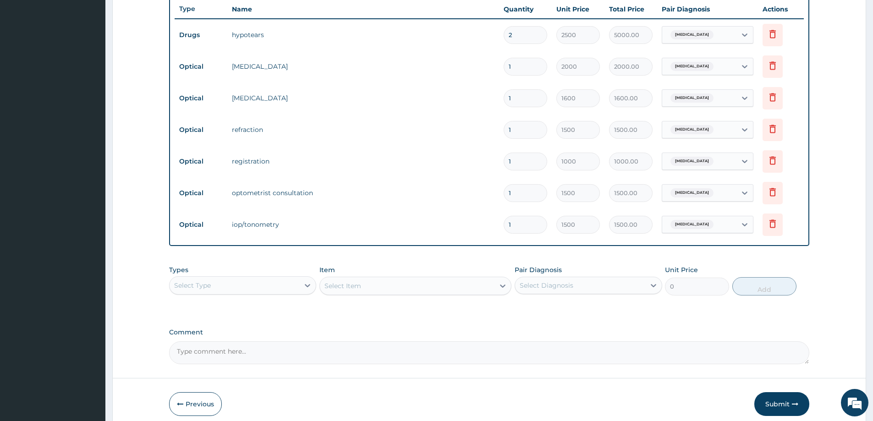
click at [259, 282] on div "Select Type" at bounding box center [235, 285] width 130 height 15
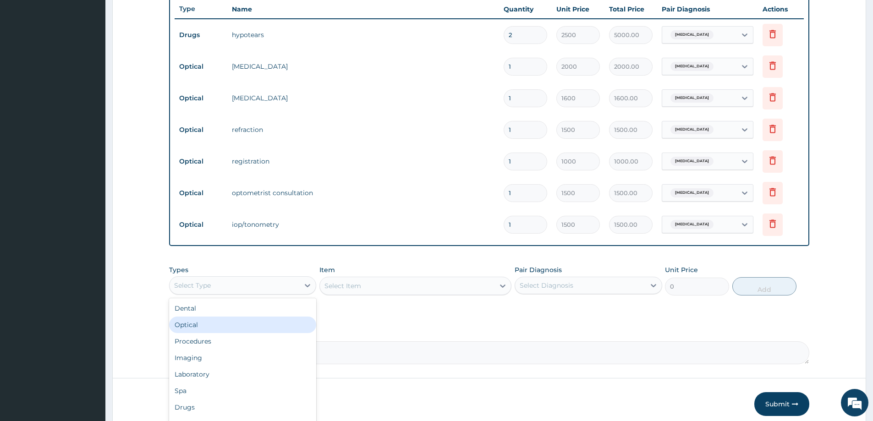
click at [237, 327] on div "Optical" at bounding box center [242, 325] width 147 height 16
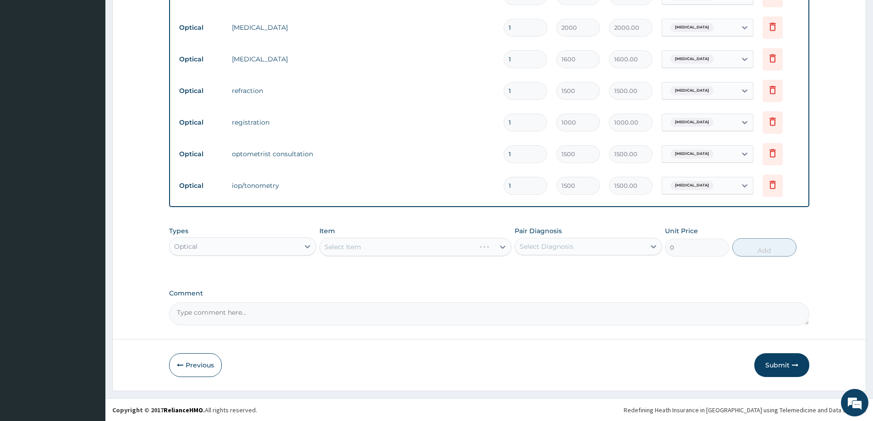
scroll to position [377, 0]
click at [415, 241] on div "Select Item" at bounding box center [415, 246] width 192 height 18
click at [427, 254] on div "Select Item" at bounding box center [415, 246] width 192 height 18
click at [540, 250] on div "Select Diagnosis" at bounding box center [547, 245] width 54 height 9
click at [547, 273] on label "[MEDICAL_DATA]" at bounding box center [558, 268] width 57 height 9
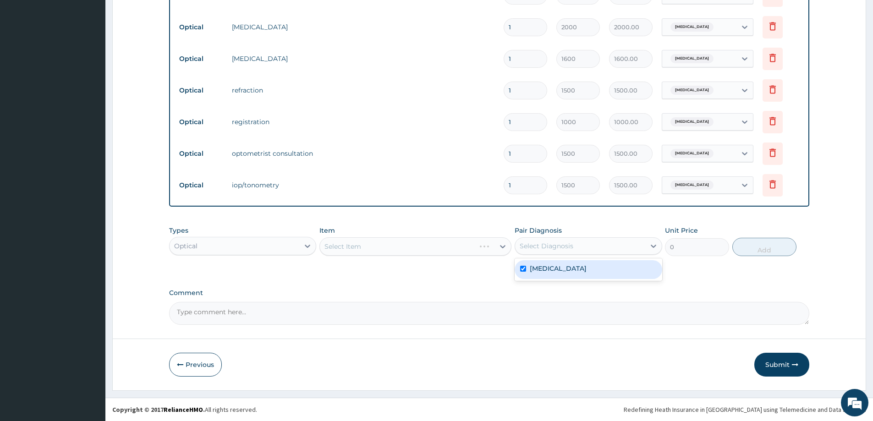
checkbox input "true"
click at [431, 251] on div "Select Item" at bounding box center [415, 246] width 192 height 18
click at [427, 251] on div "Select Item" at bounding box center [415, 246] width 192 height 18
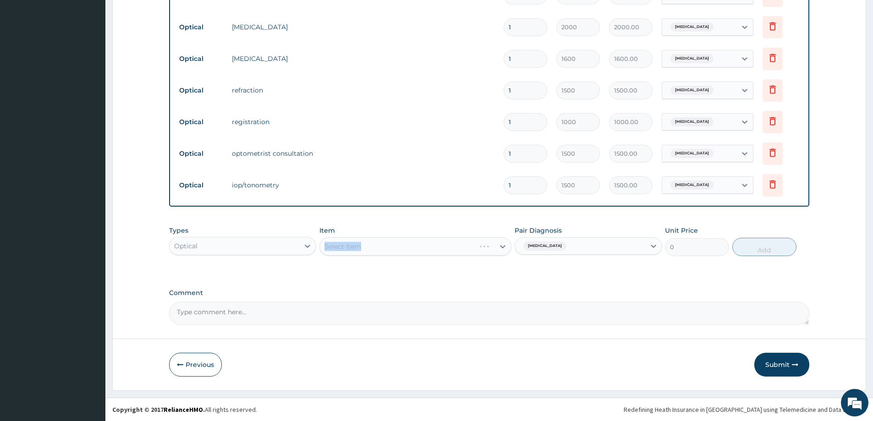
click at [427, 251] on div "Select Item" at bounding box center [415, 246] width 192 height 18
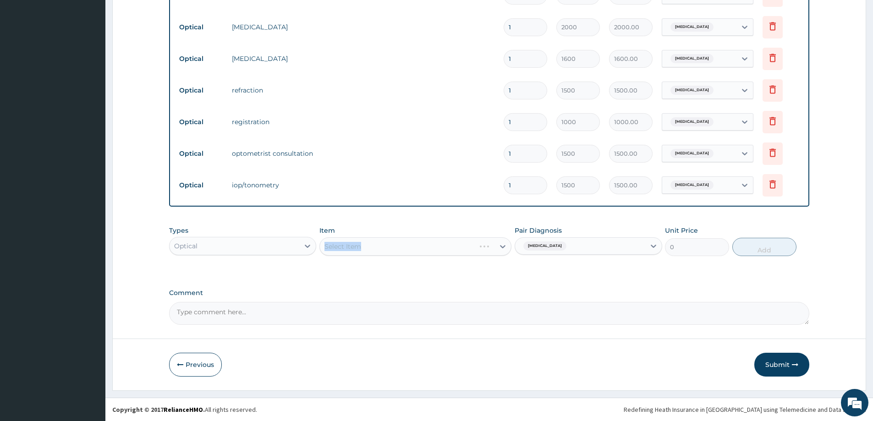
click at [427, 251] on div "Select Item" at bounding box center [415, 246] width 192 height 18
click at [401, 246] on div "Select Item" at bounding box center [415, 246] width 192 height 18
click at [396, 248] on div "Select Item" at bounding box center [415, 246] width 192 height 18
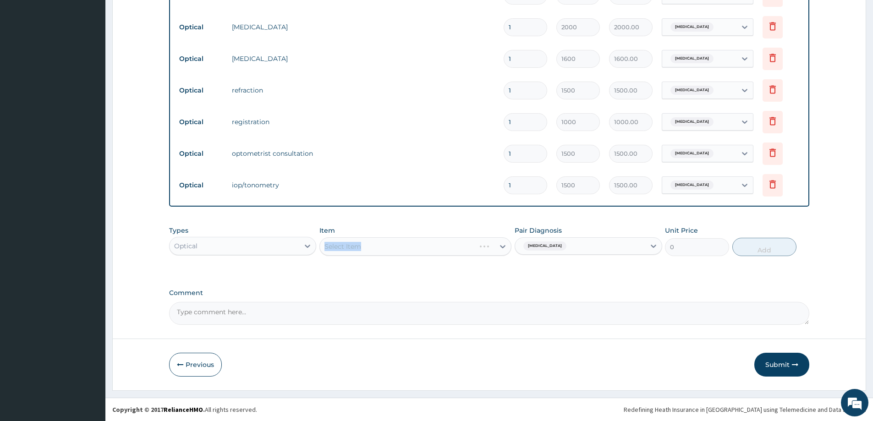
click at [396, 248] on div "Select Item" at bounding box center [415, 246] width 192 height 18
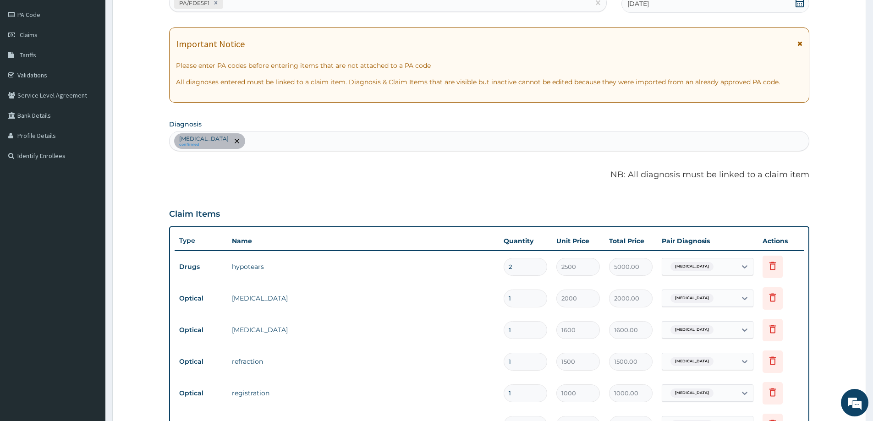
scroll to position [0, 0]
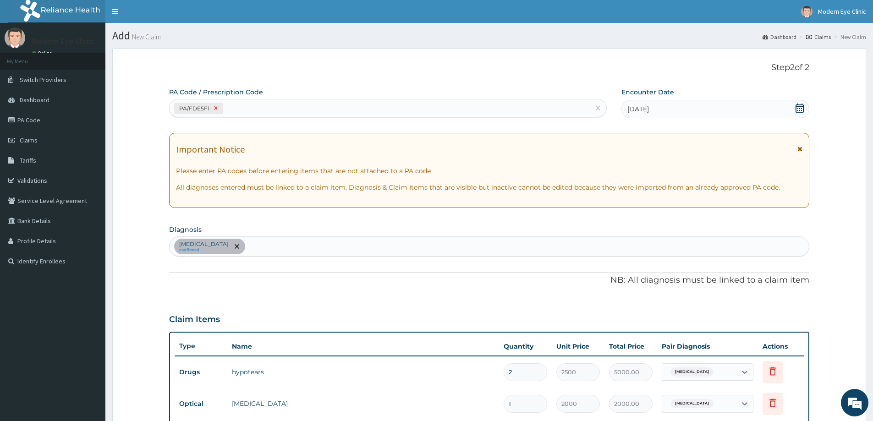
click at [216, 106] on icon at bounding box center [216, 108] width 6 height 6
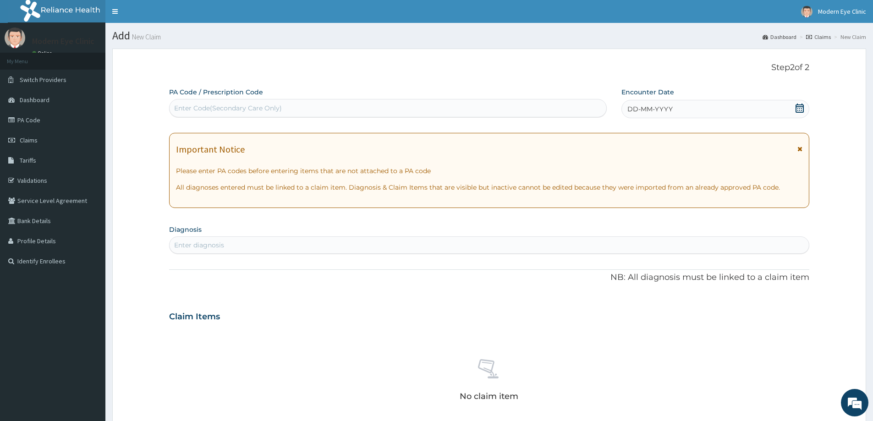
click at [231, 110] on div "Enter Code(Secondary Care Only)" at bounding box center [228, 108] width 108 height 9
paste input "PA/FDE5F1"
type input "PA/FDE5F1"
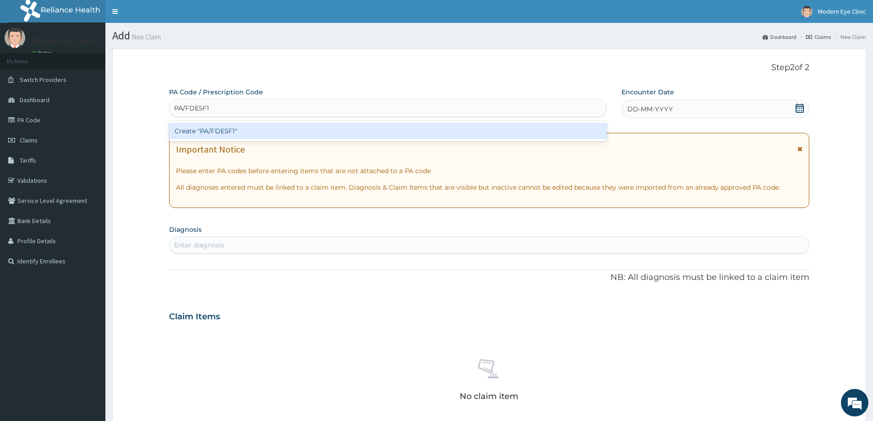
click at [240, 127] on div "Create "PA/FDE5F1"" at bounding box center [388, 131] width 438 height 16
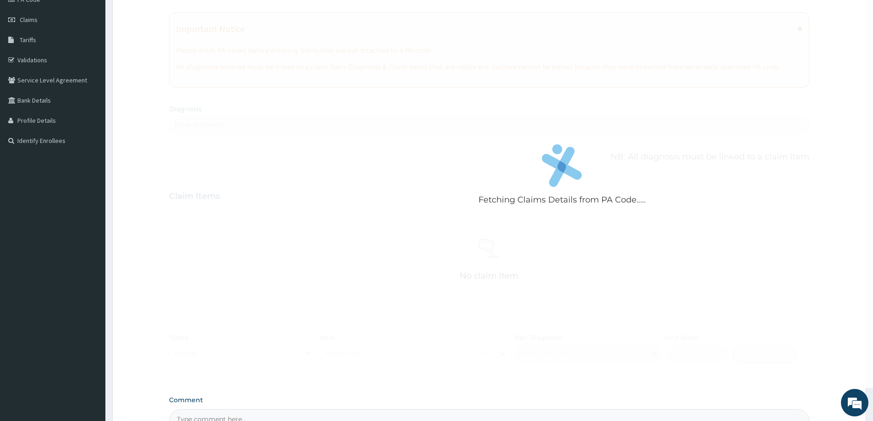
scroll to position [137, 0]
